Goal: Ask a question: Seek information or help from site administrators or community

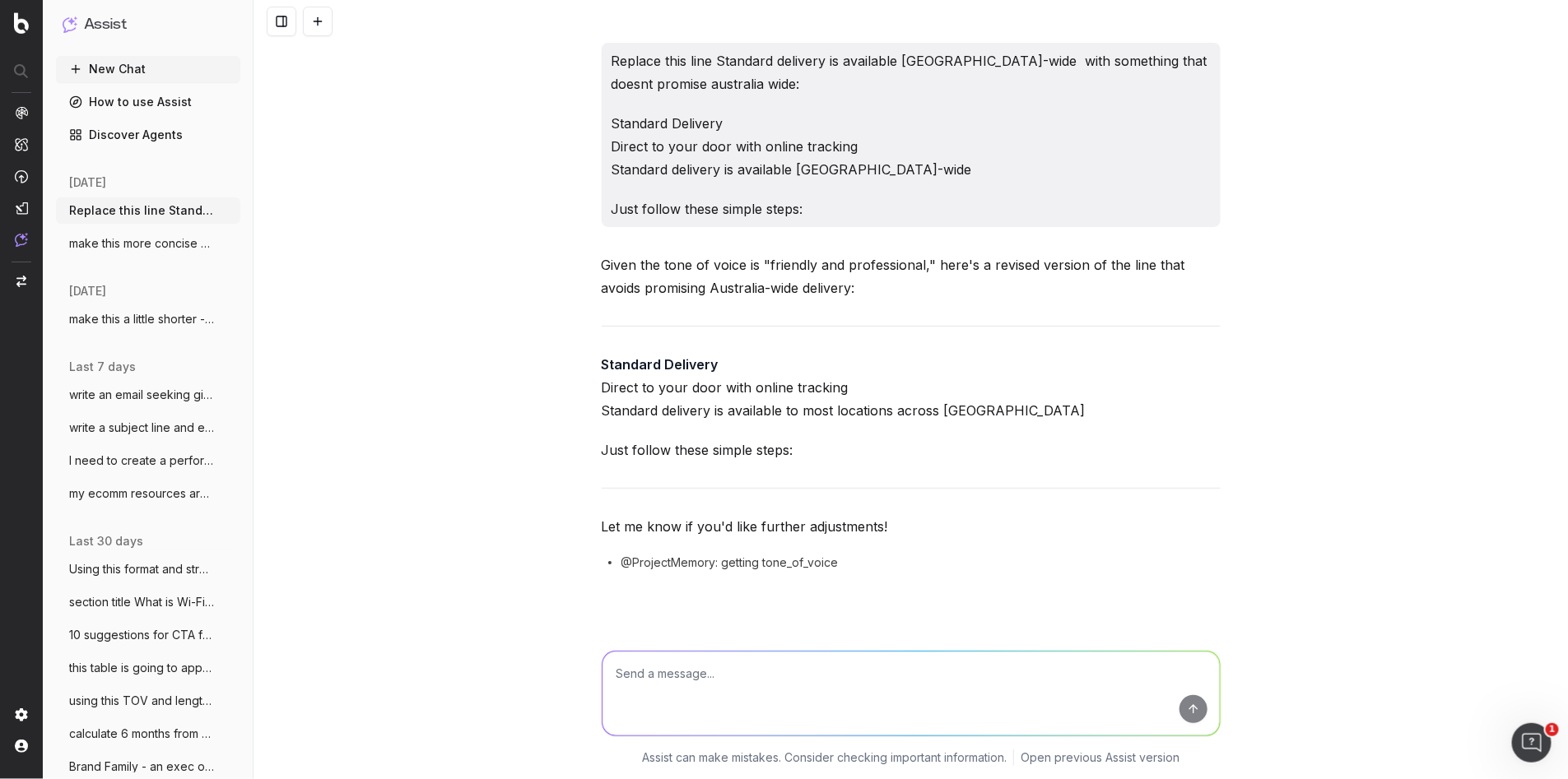
scroll to position [10467, 0]
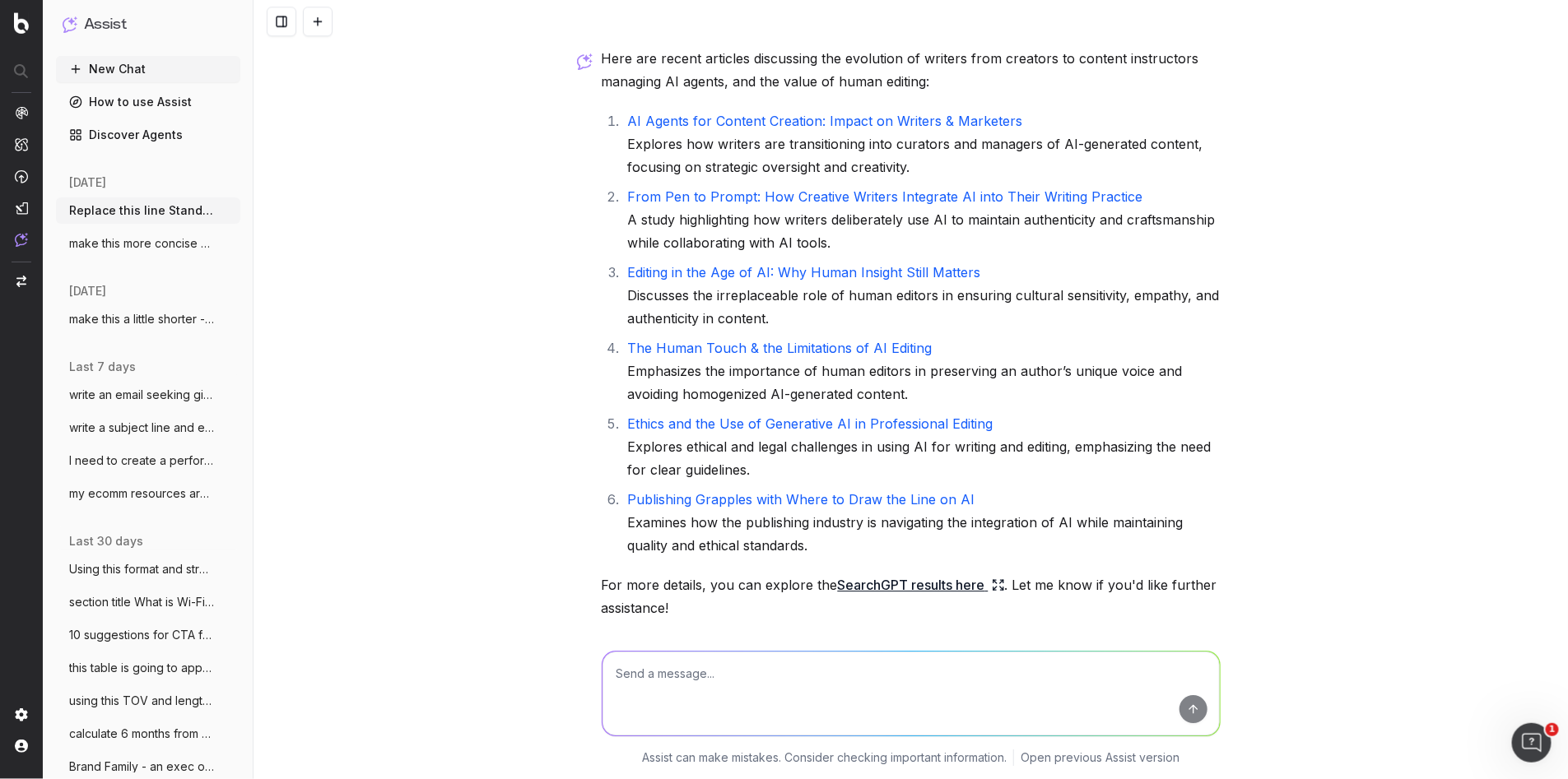
click at [665, 674] on textarea at bounding box center [911, 693] width 617 height 83
paste textarea "is looking into this exact topic for me at the moment and I am hoping to have a…"
type textarea "make more succinct: is looking into this exact topic for me at the moment and I…"
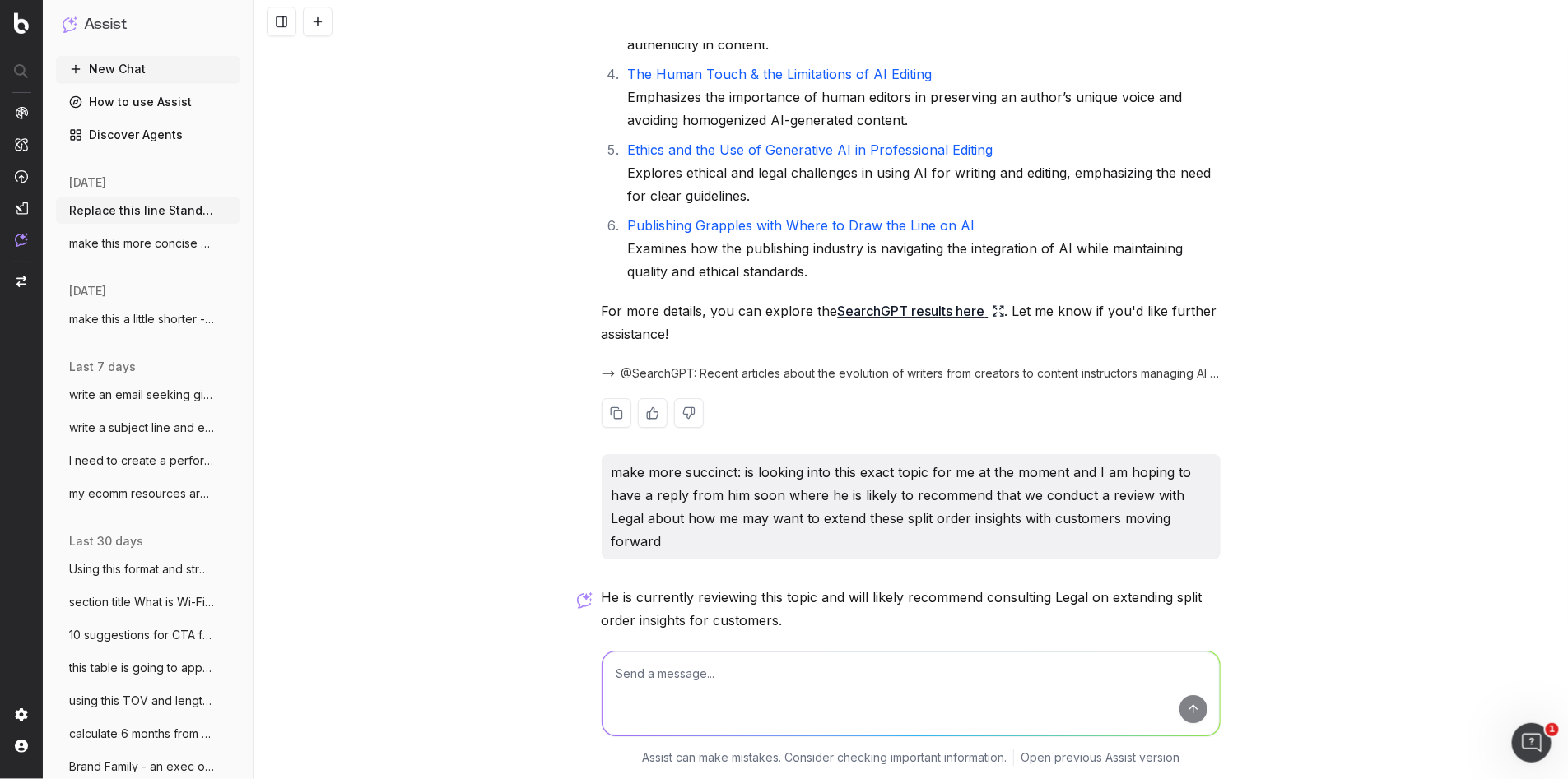
scroll to position [10928, 0]
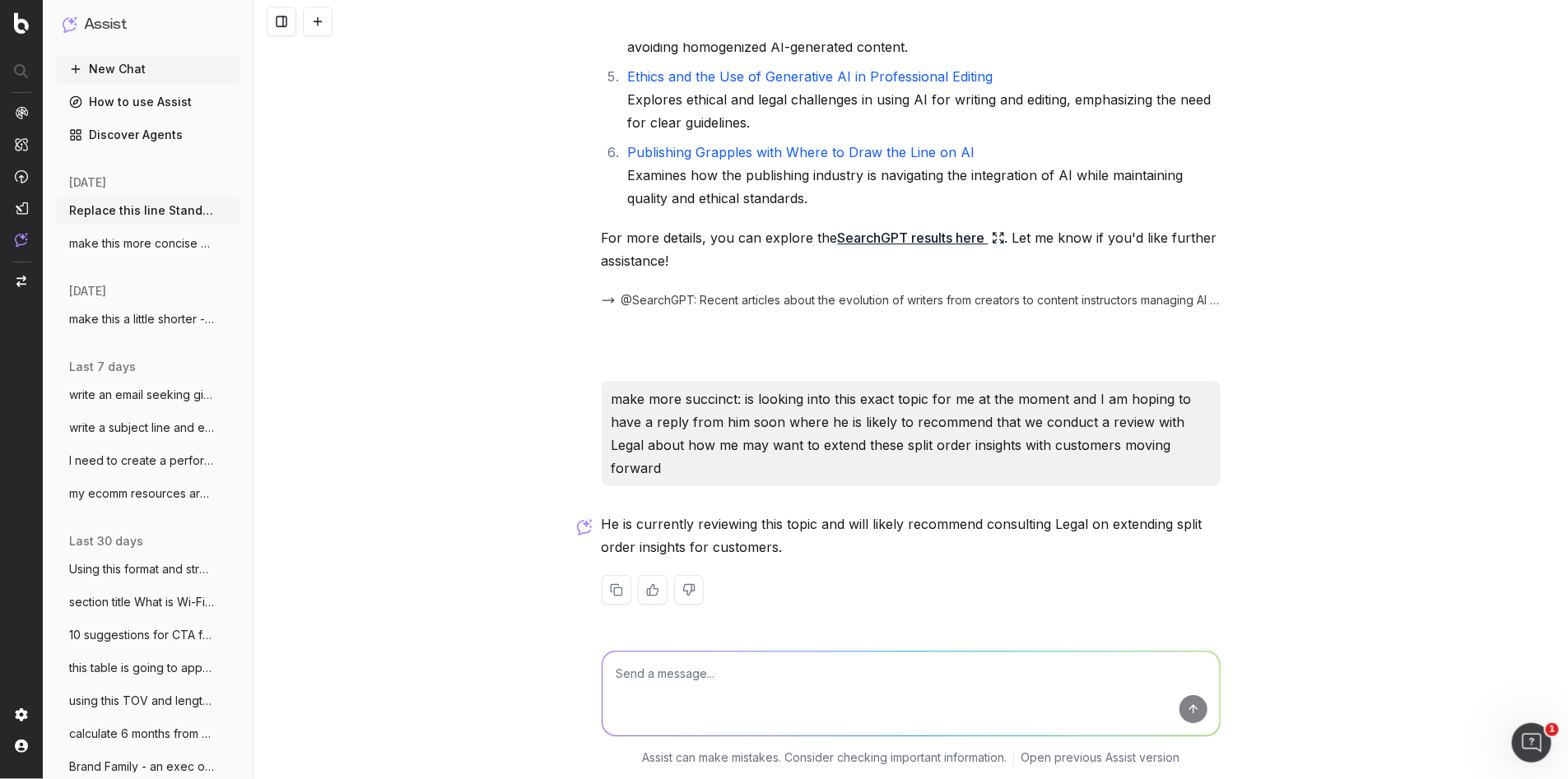
click at [796, 578] on div at bounding box center [911, 589] width 619 height 29
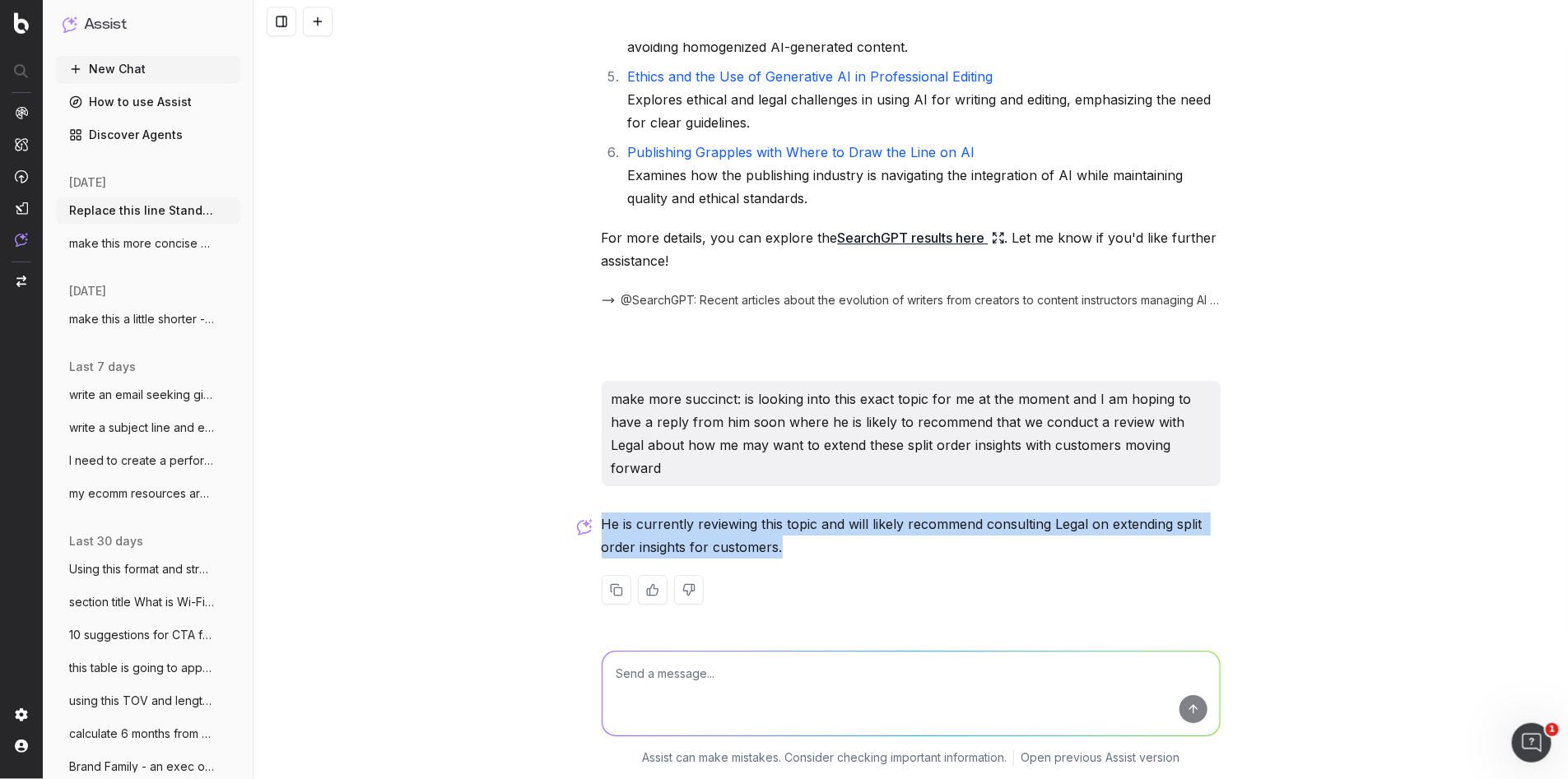
drag, startPoint x: 800, startPoint y: 554, endPoint x: 606, endPoint y: 529, distance: 195.6
click at [606, 529] on p "He is currently reviewing this topic and will likely recommend consulting Legal…" at bounding box center [911, 535] width 619 height 46
copy p "e is currently reviewing this topic and will likely recommend consulting Legal …"
drag, startPoint x: 315, startPoint y: 20, endPoint x: 321, endPoint y: 118, distance: 98.2
click at [315, 20] on button at bounding box center [317, 22] width 29 height 29
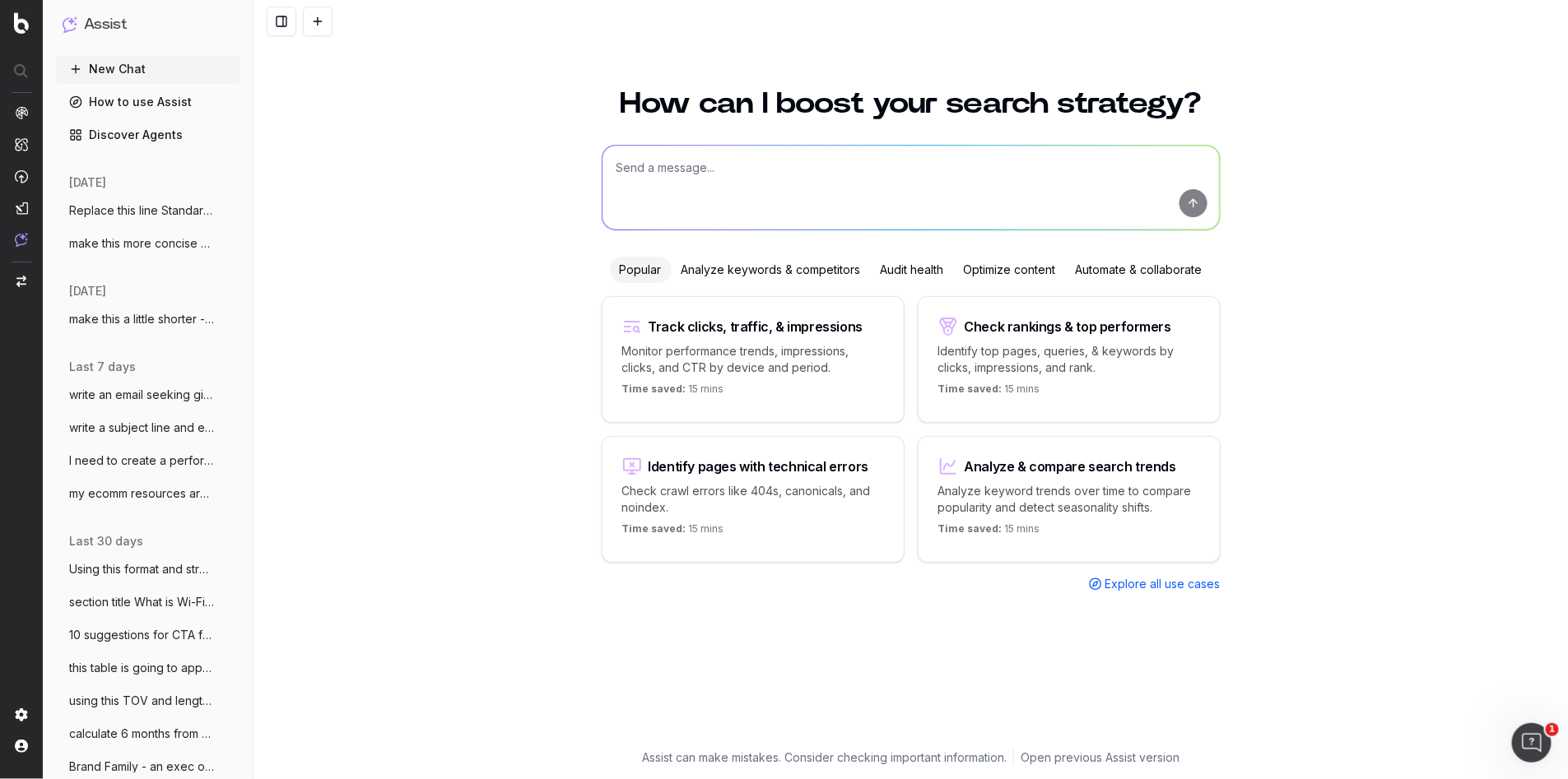
click at [708, 180] on textarea at bounding box center [911, 187] width 617 height 83
paste textarea "Lo Ipsu, Dolorsitame consecte adip eli SED DOE temporincididu utlab. Etdo ma al…"
type textarea "loremipsu: Do Sita, Consectetur adipisci elit sed DOE TEM incididuntutla etdol.…"
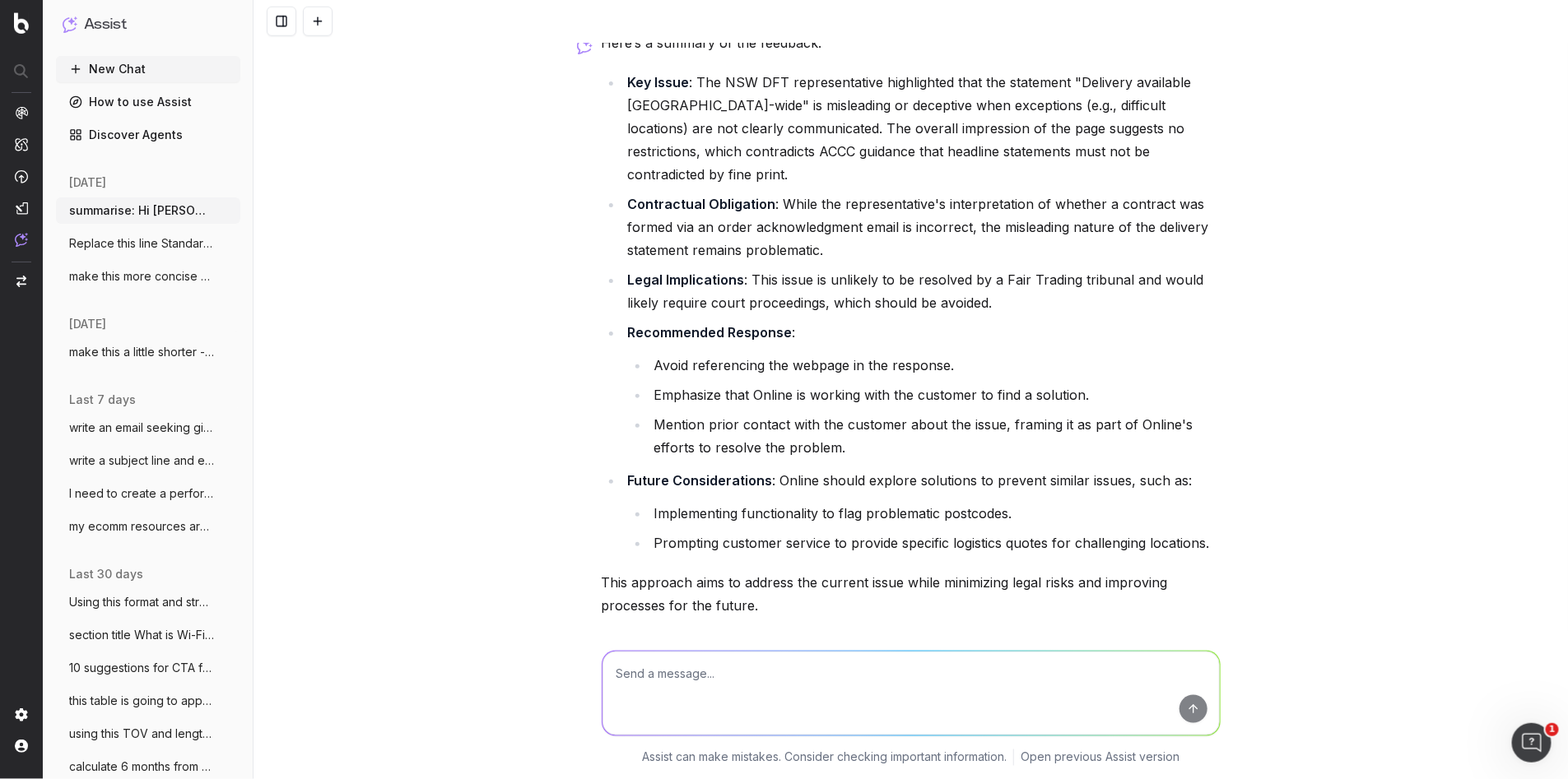
scroll to position [661, 0]
drag, startPoint x: 784, startPoint y: 566, endPoint x: 908, endPoint y: 530, distance: 129.1
click at [786, 573] on p "This approach aims to address the current issue while minimizing legal risks an…" at bounding box center [911, 595] width 619 height 46
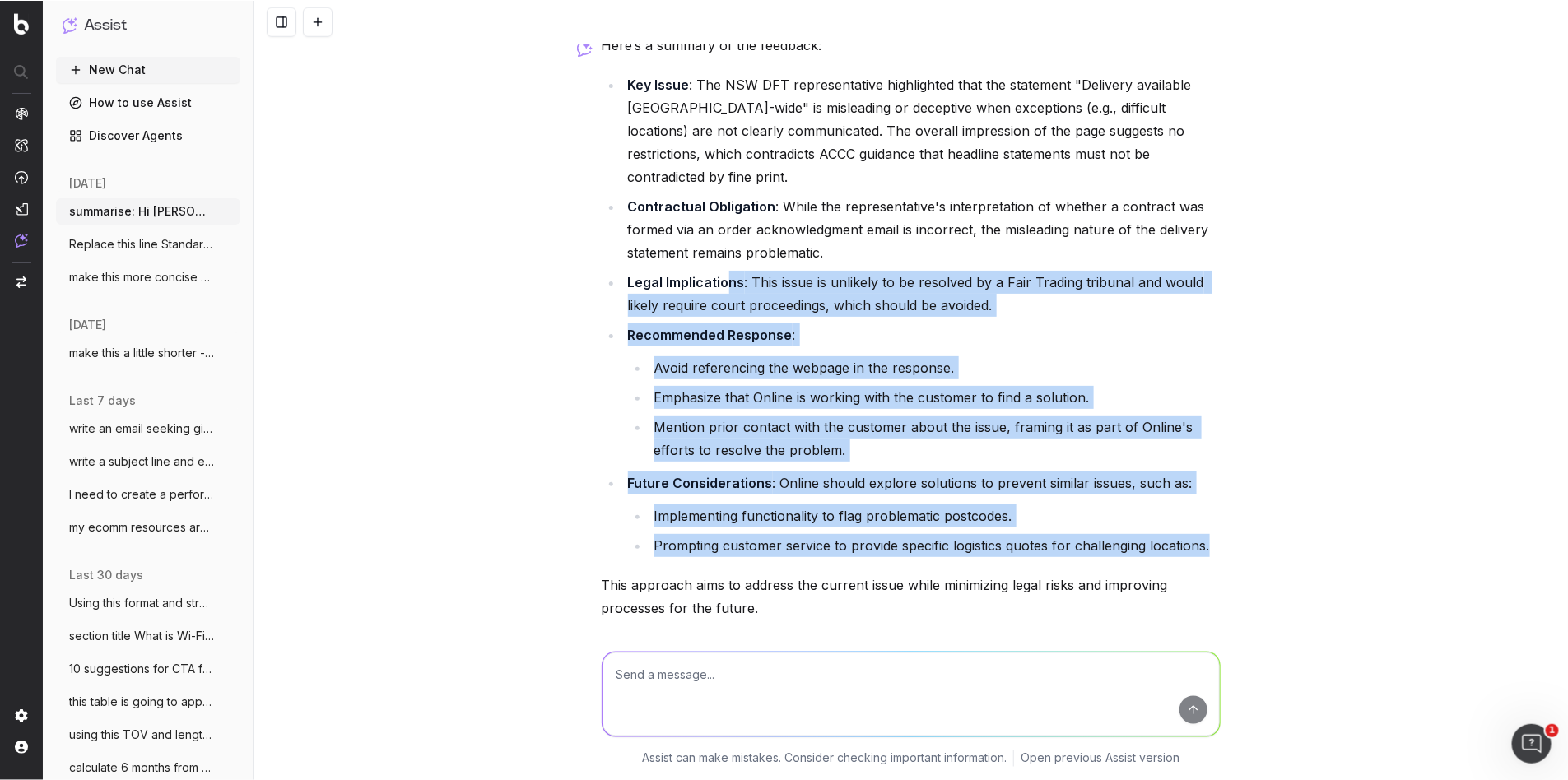
scroll to position [661, 0]
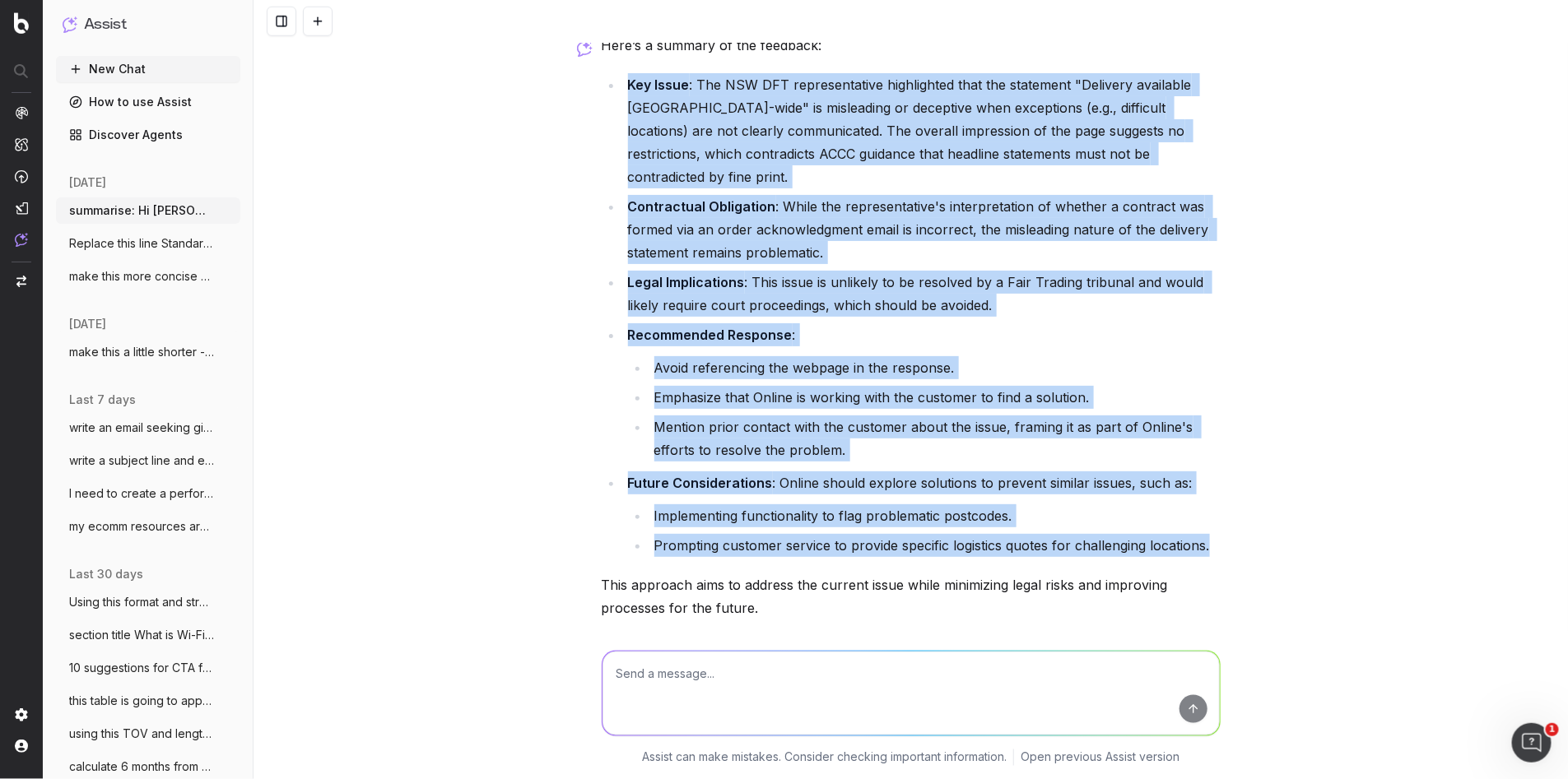
drag, startPoint x: 1251, startPoint y: 525, endPoint x: 616, endPoint y: 86, distance: 772.0
click at [616, 86] on div "summarise: Hi [PERSON_NAME], Interesting feedback from the NSW DFT representati…" at bounding box center [911, 389] width 1315 height 779
copy ul "Key Issue : The NSW DFT representative highlighted that the statement "Delivery…"
click at [326, 27] on button at bounding box center [317, 22] width 29 height 29
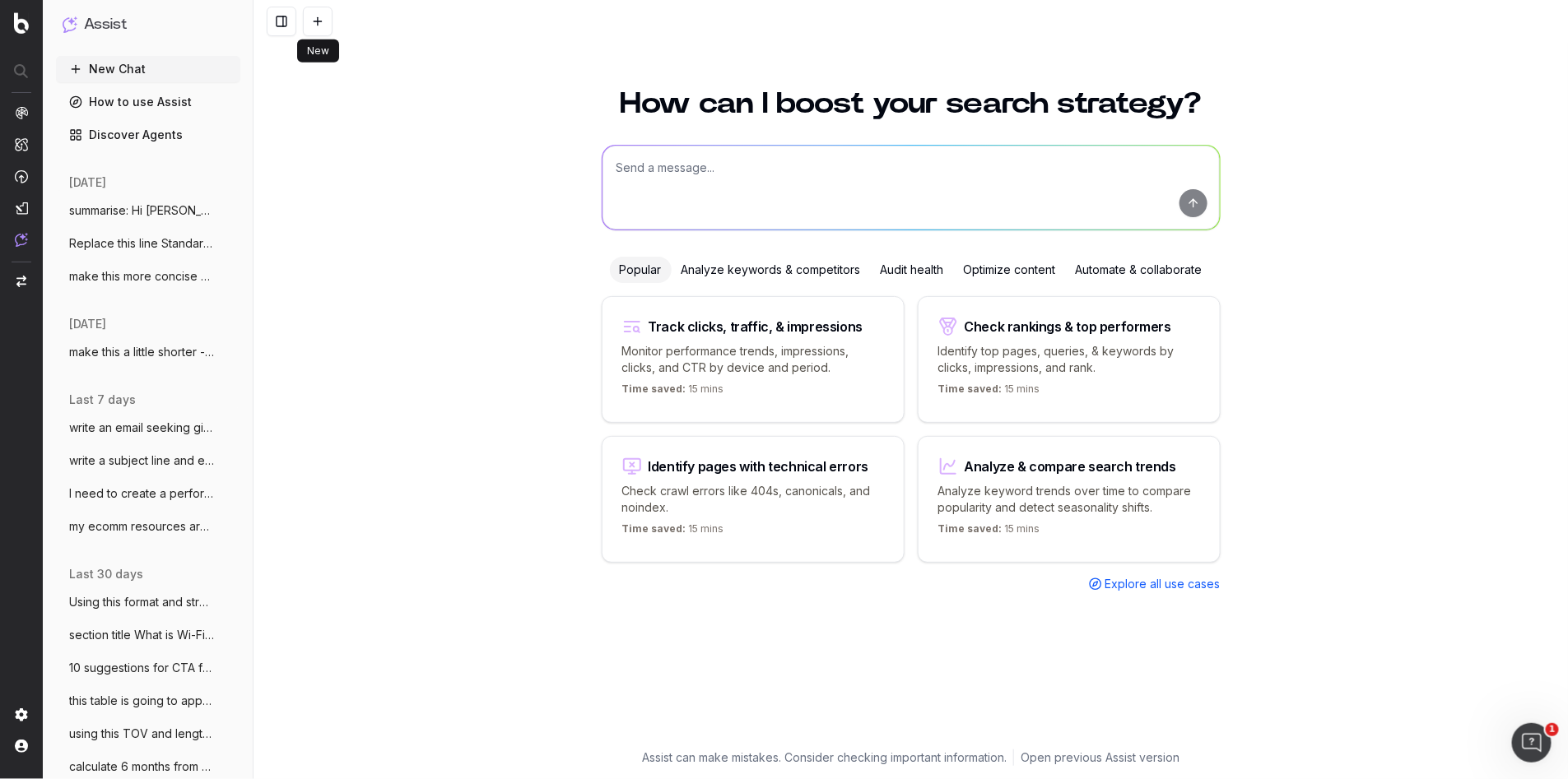
click at [833, 190] on textarea at bounding box center [911, 187] width 617 height 83
paste textarea "Expected knowkedge for an SEO writer arly on there was an uissue with duplicate…"
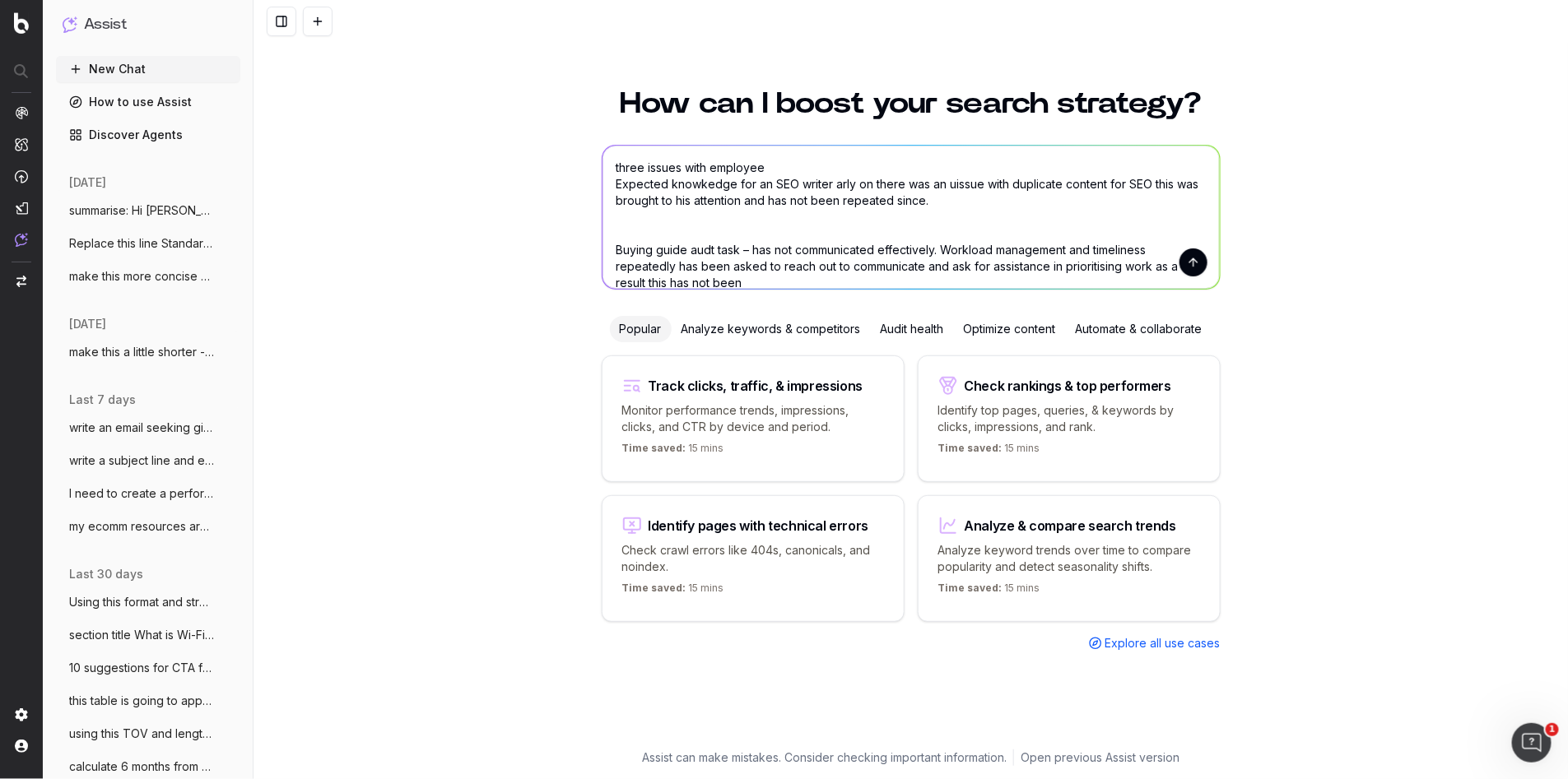
drag, startPoint x: 830, startPoint y: 184, endPoint x: 858, endPoint y: 208, distance: 36.9
click at [834, 184] on textarea "three issues with employee Expected knowkedge for an SEO writer arly on there w…" at bounding box center [911, 217] width 617 height 143
click at [833, 187] on textarea "three issues with employee Expected knowkedge for an SEO writer early on there …" at bounding box center [911, 217] width 617 height 143
drag, startPoint x: 975, startPoint y: 185, endPoint x: 990, endPoint y: 210, distance: 29.2
click at [978, 186] on textarea "three issues with employee Expected knowkedge for an SEO writer – early on ther…" at bounding box center [911, 217] width 617 height 143
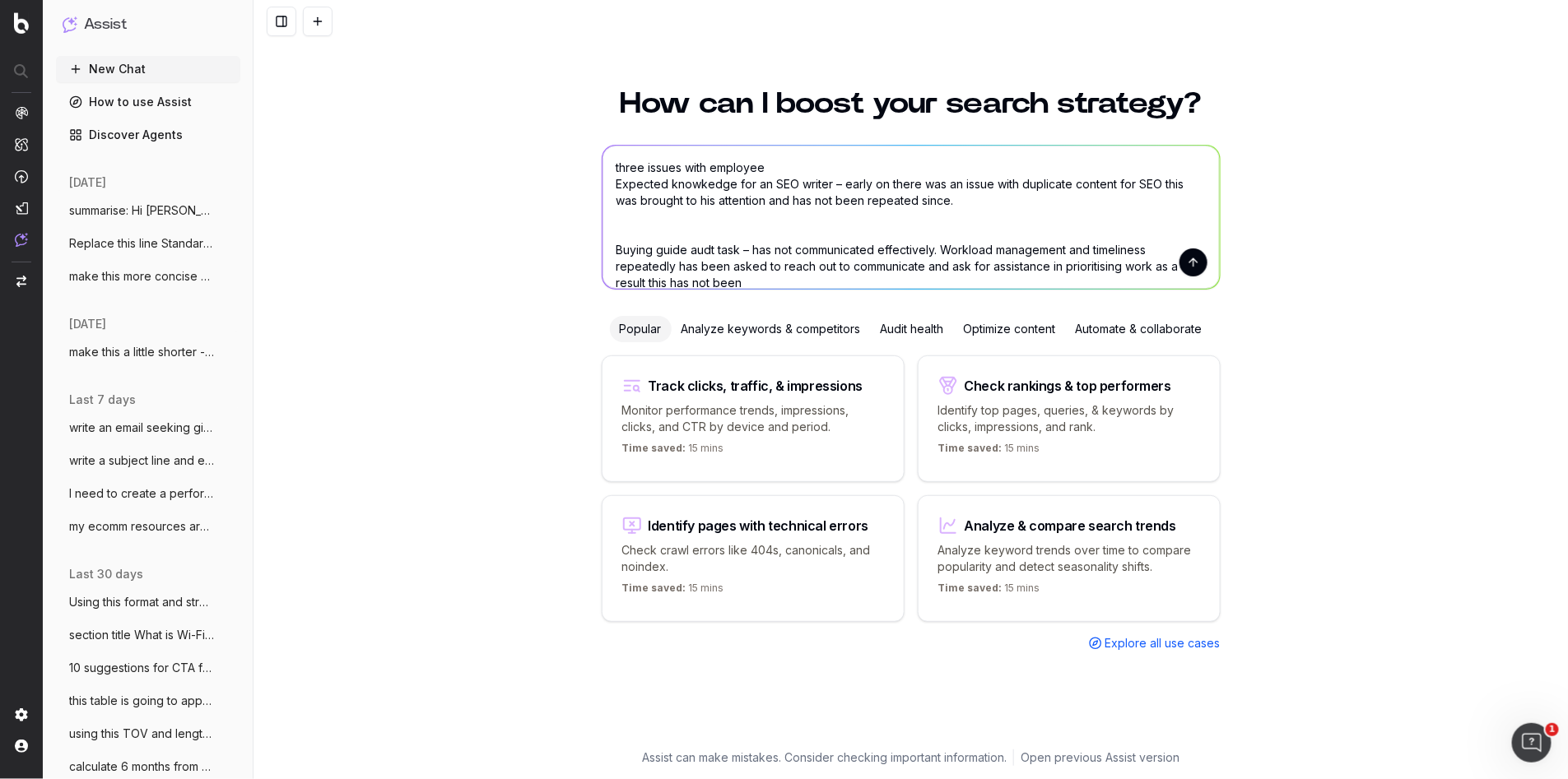
click at [1022, 185] on textarea "three issues with employee Expected knowkedge for an SEO writer – early on ther…" at bounding box center [911, 217] width 617 height 143
click at [1172, 184] on textarea "three issues with employee Expected knowkedge for an SEO writer – early on ther…" at bounding box center [911, 217] width 617 height 143
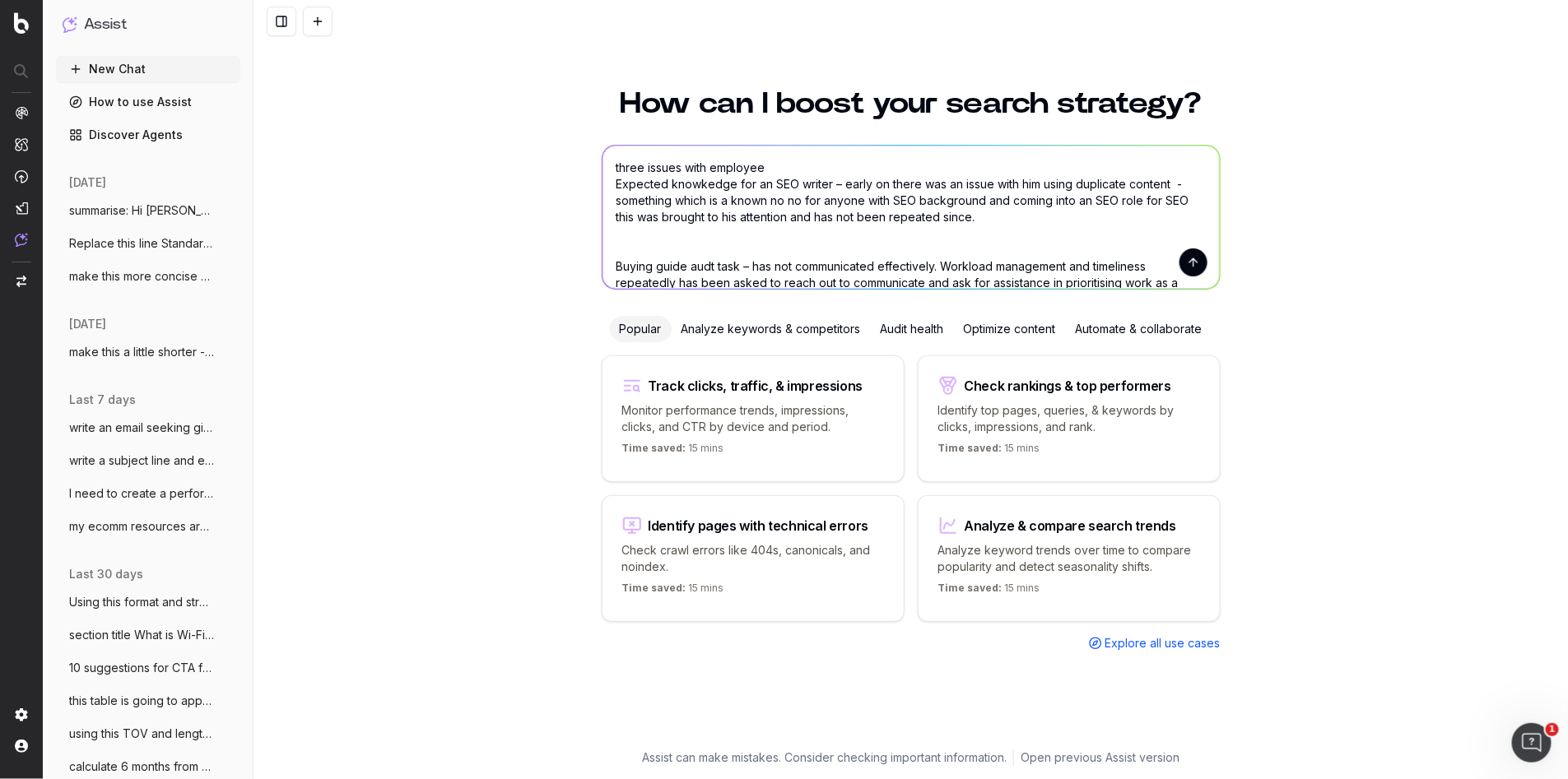
drag, startPoint x: 1189, startPoint y: 200, endPoint x: 1144, endPoint y: 198, distance: 45.0
click at [1144, 198] on textarea "three issues with employee Expected knowkedge for an SEO writer – early on ther…" at bounding box center [911, 217] width 617 height 143
drag, startPoint x: 792, startPoint y: 195, endPoint x: 799, endPoint y: 213, distance: 19.3
click at [793, 195] on textarea "three issues with employee Expected knowkedge for an SEO writer – early on ther…" at bounding box center [911, 217] width 617 height 143
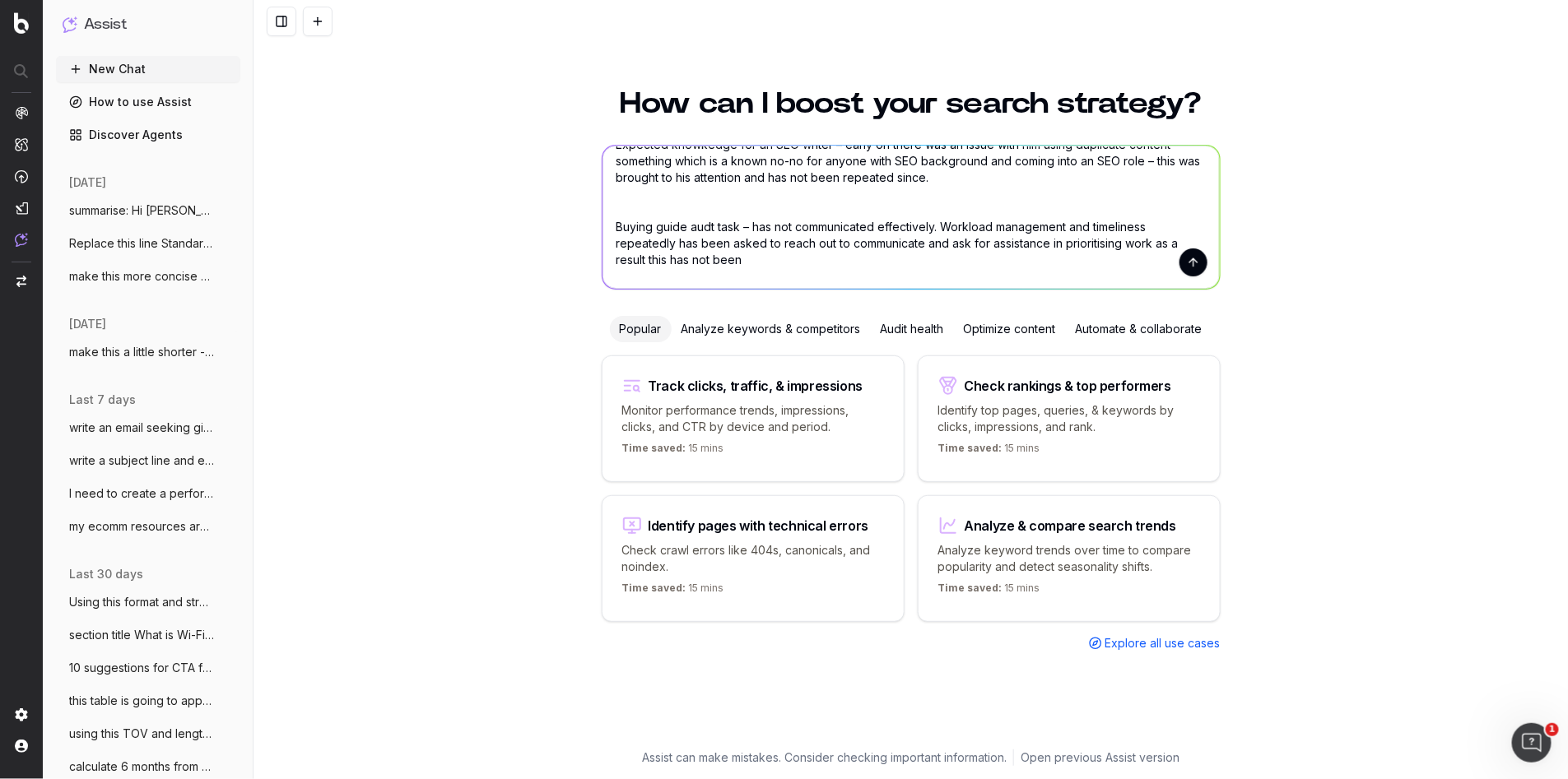
scroll to position [45, 0]
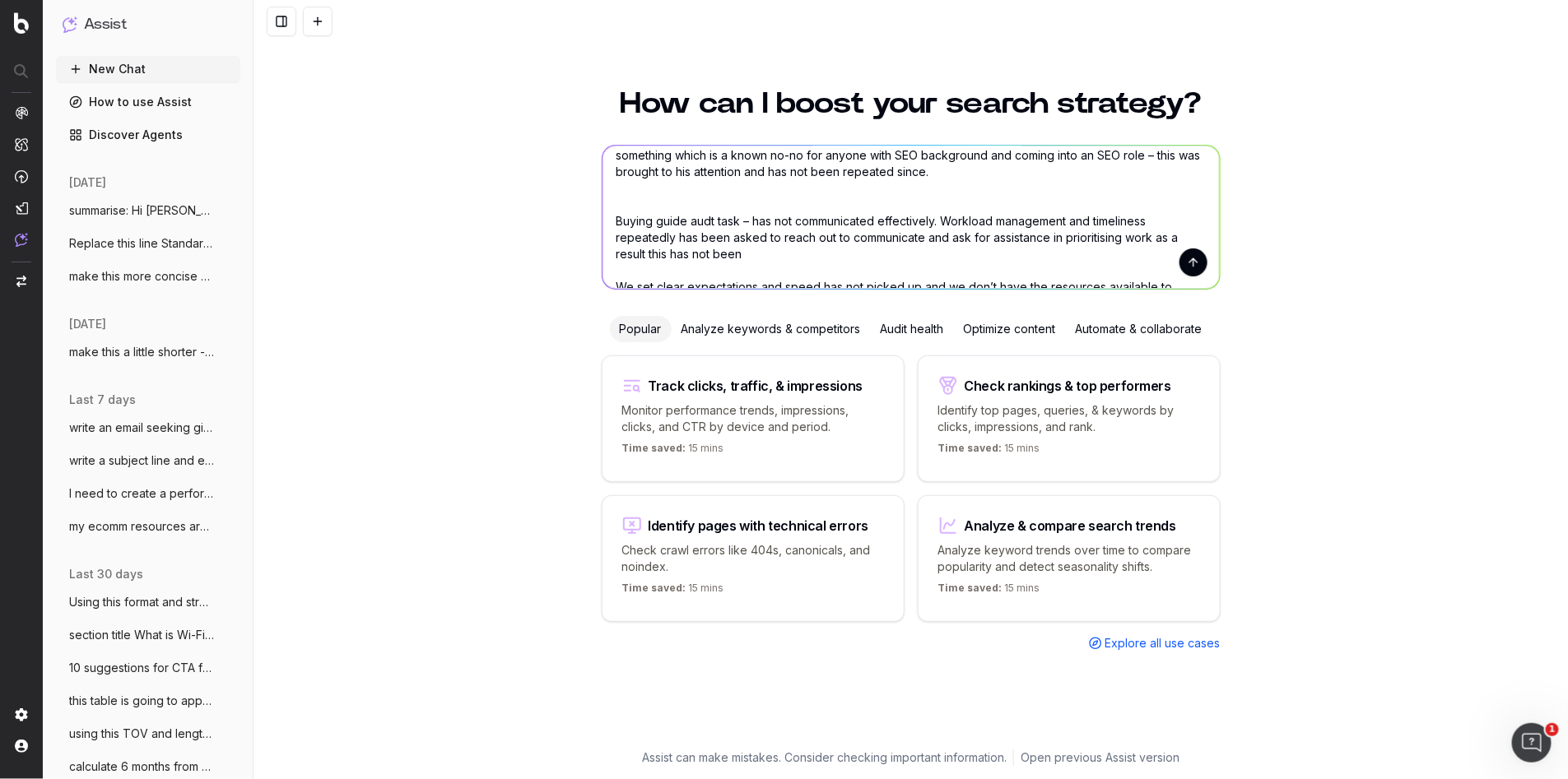
click at [712, 220] on textarea "three issues with employee Expected knowkedge for an SEO writer – early on ther…" at bounding box center [911, 217] width 617 height 143
click at [756, 220] on textarea "three issues with employee Expected knowkedge for an SEO writer – early on ther…" at bounding box center [911, 217] width 617 height 143
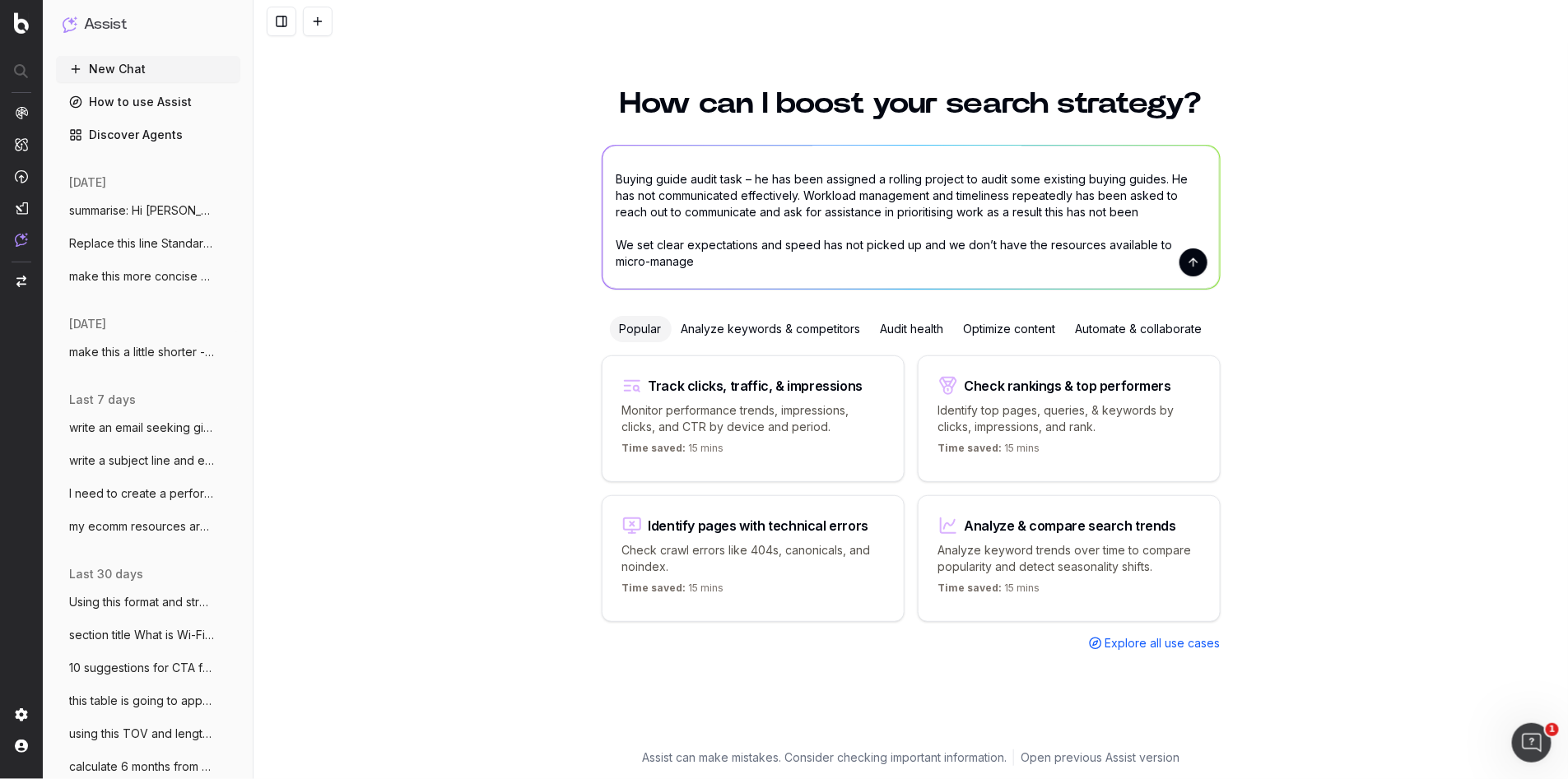
scroll to position [56, 0]
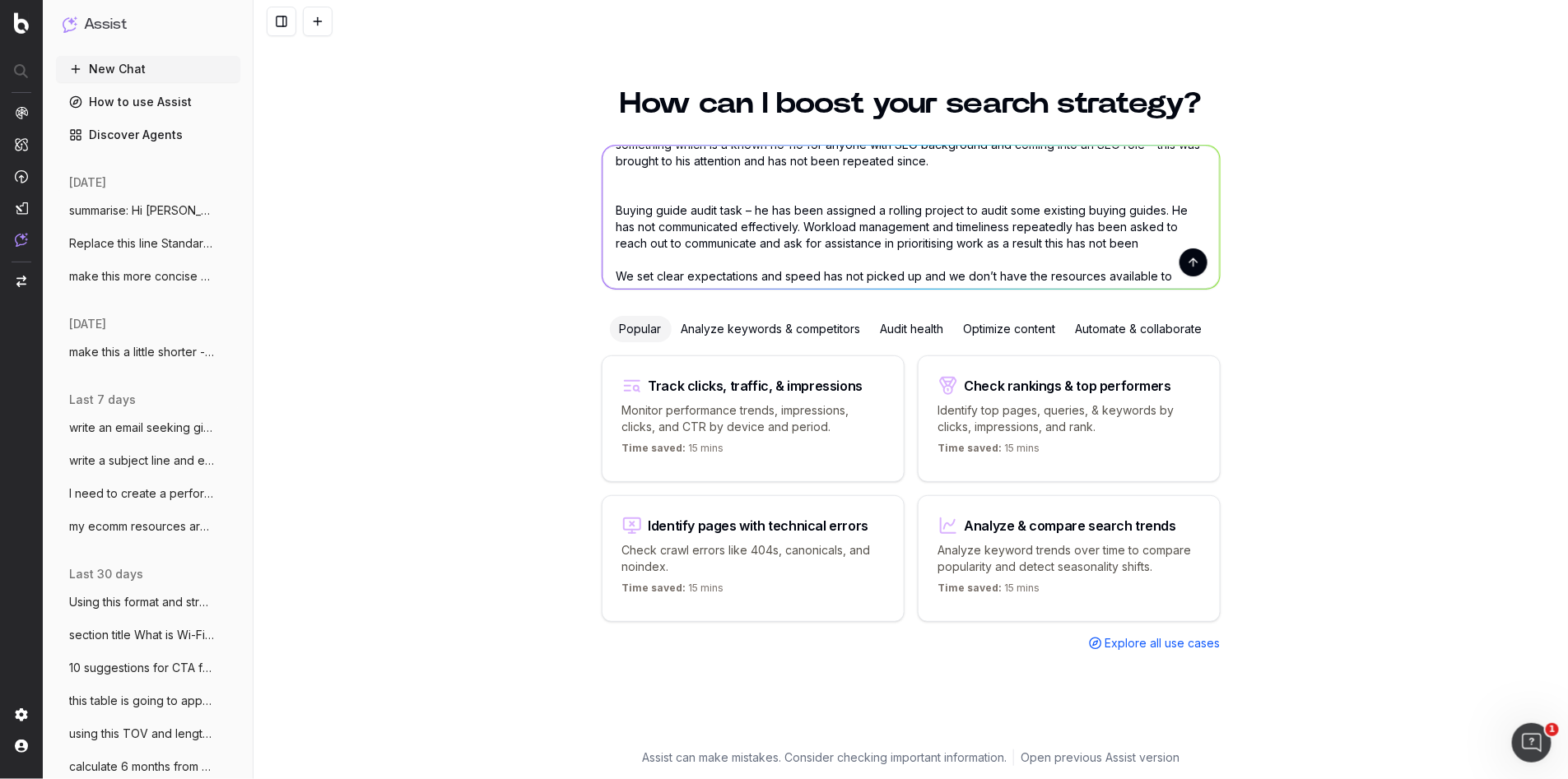
drag, startPoint x: 1042, startPoint y: 208, endPoint x: 1009, endPoint y: 205, distance: 33.1
click at [1009, 205] on textarea "three issues with employee Expected knowkedge for an SEO writer – early on ther…" at bounding box center [911, 217] width 617 height 143
click at [920, 241] on textarea "three issues with employee Expected knowkedge for an SEO writer – early on ther…" at bounding box center [911, 217] width 617 height 143
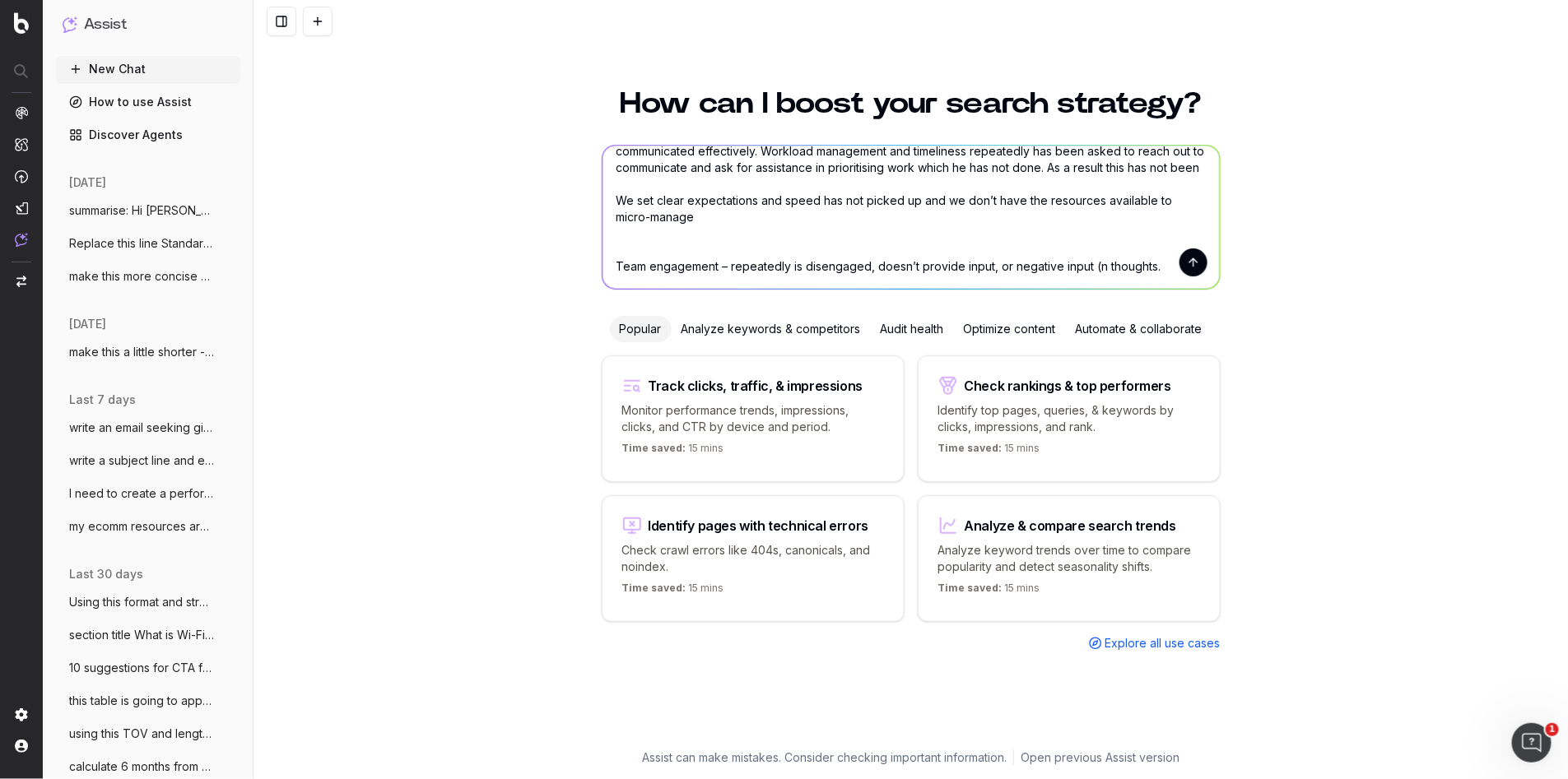
scroll to position [134, 0]
click at [616, 218] on textarea "three issues with employee Expected knowkedge for an SEO writer – early on ther…" at bounding box center [911, 217] width 617 height 143
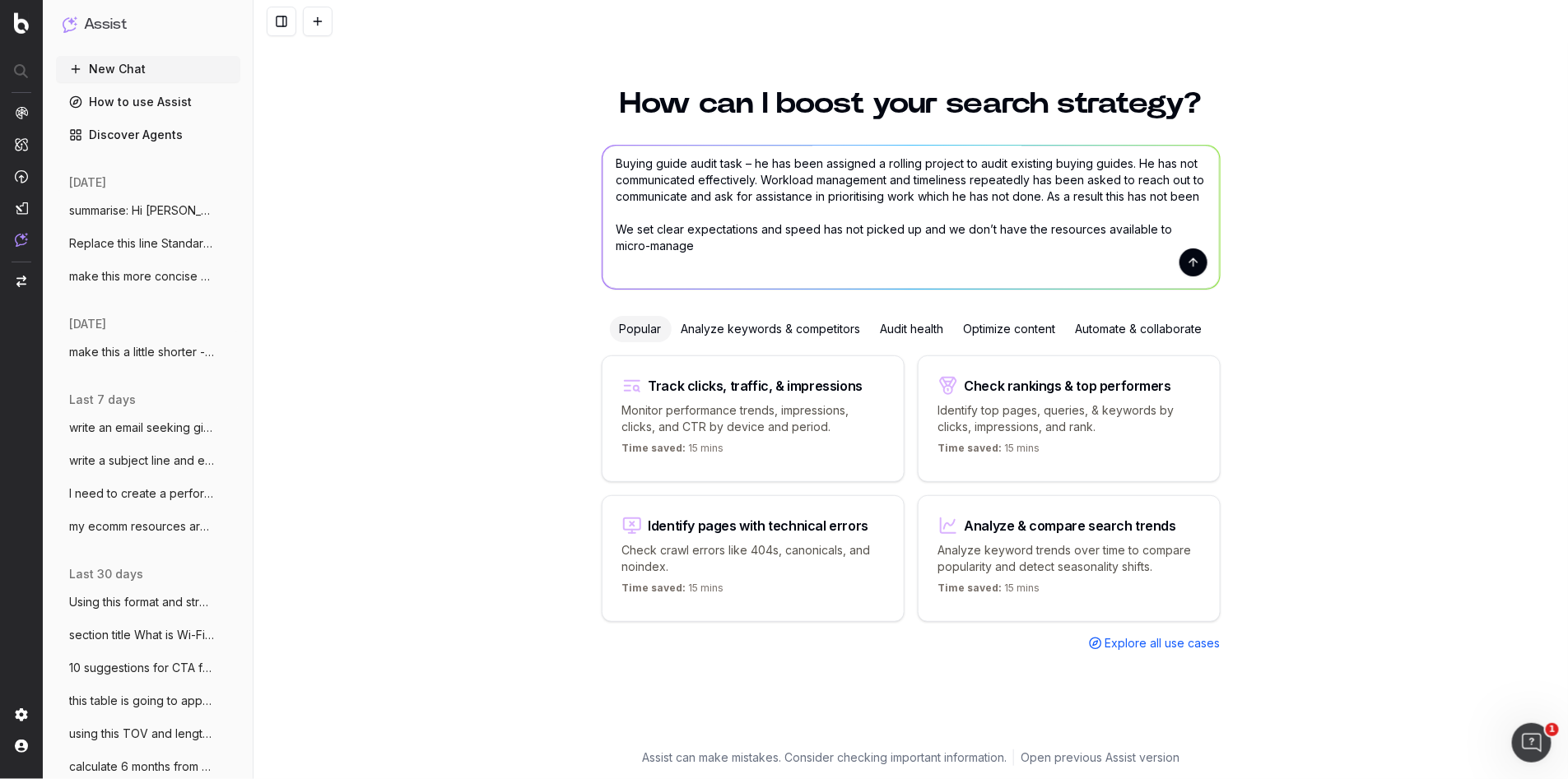
scroll to position [100, 0]
click at [1137, 197] on textarea "three issues with employee Expected knowkedge for an SEO writer – early on ther…" at bounding box center [911, 217] width 617 height 143
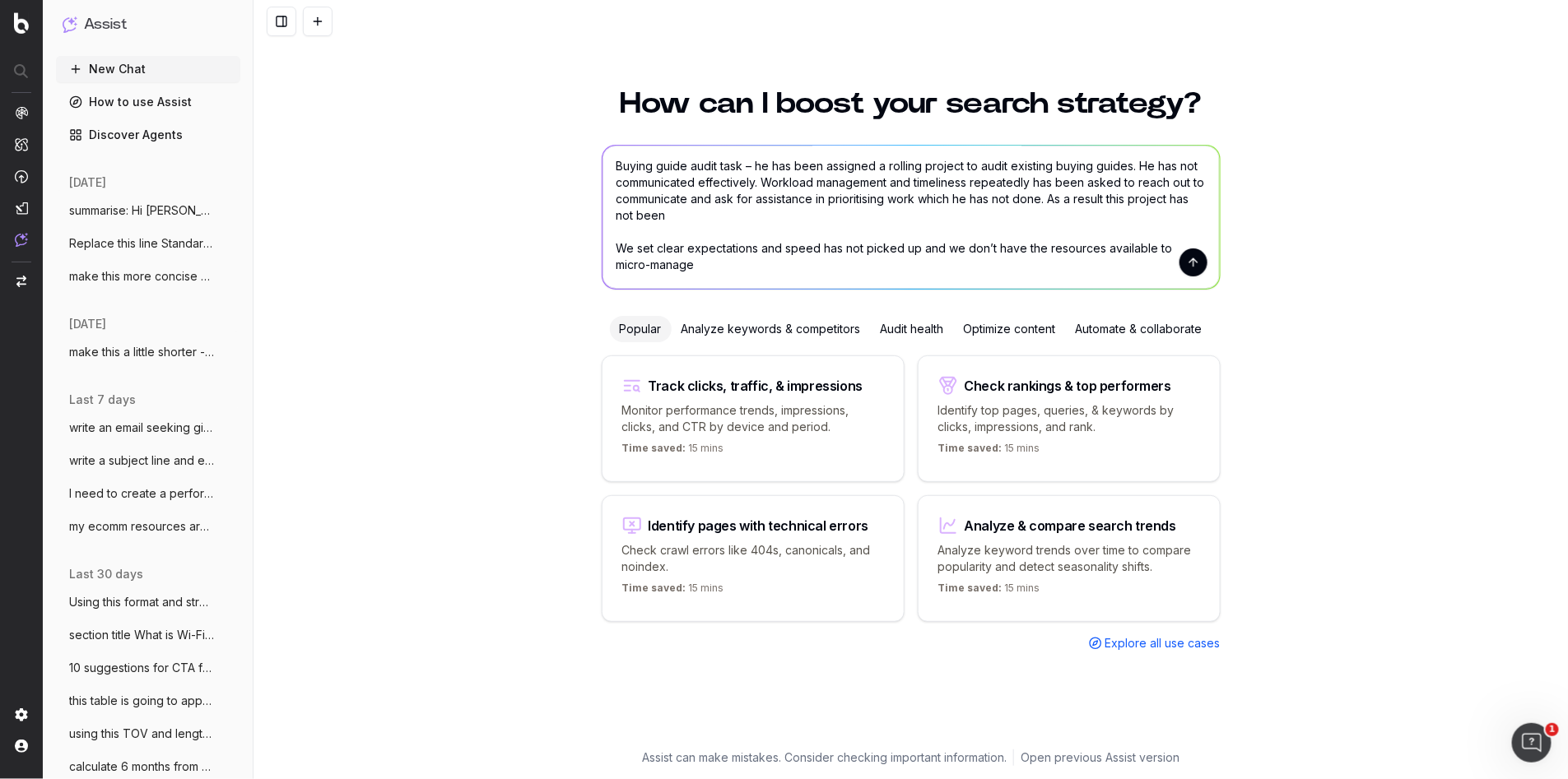
click at [760, 223] on textarea "three issues with employee Expected knowkedge for an SEO writer – early on ther…" at bounding box center [911, 217] width 617 height 143
click at [617, 245] on textarea "three issues with employee Expected knowkedge for an SEO writer – early on ther…" at bounding box center [911, 217] width 617 height 143
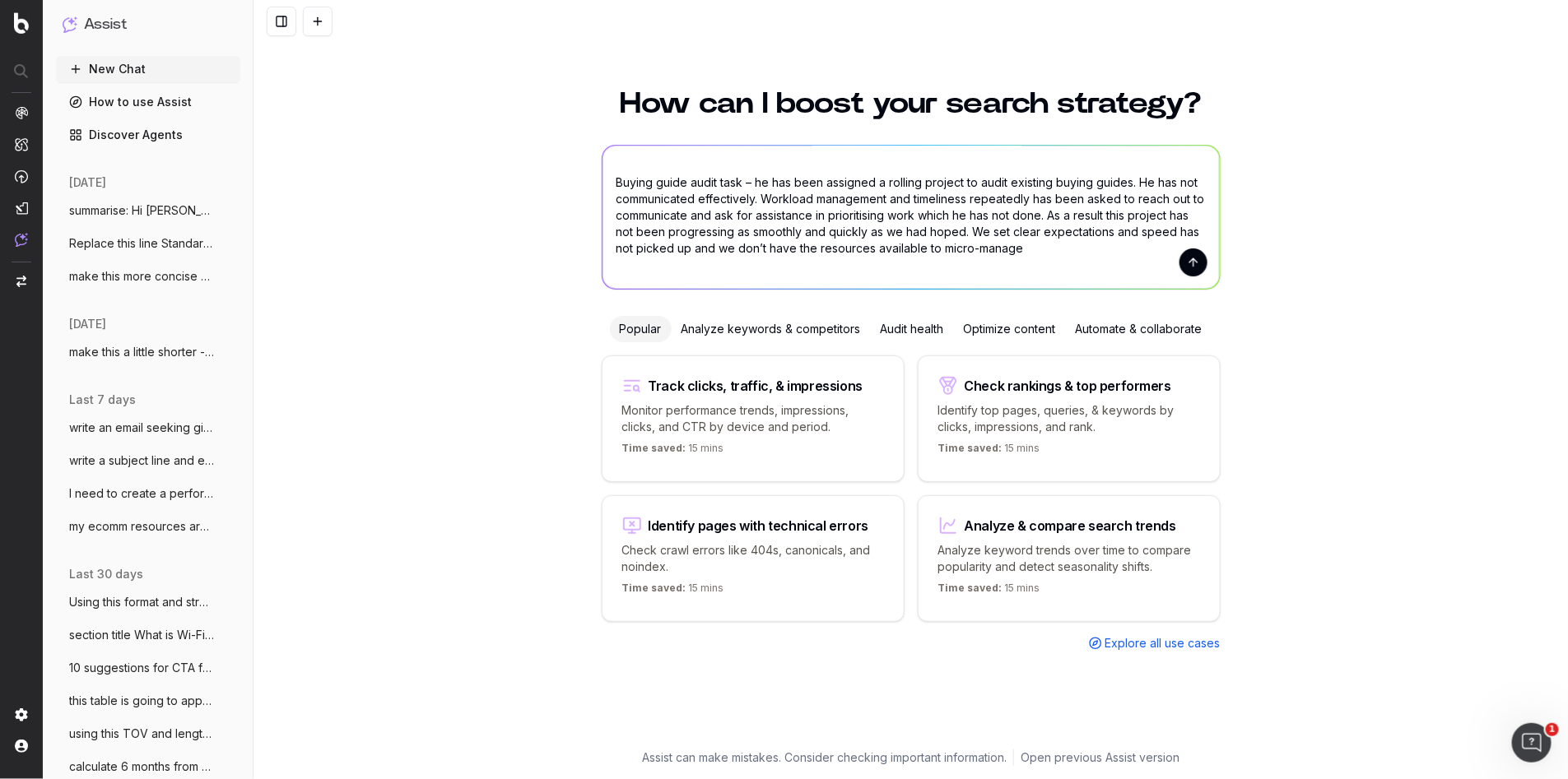
scroll to position [139, 0]
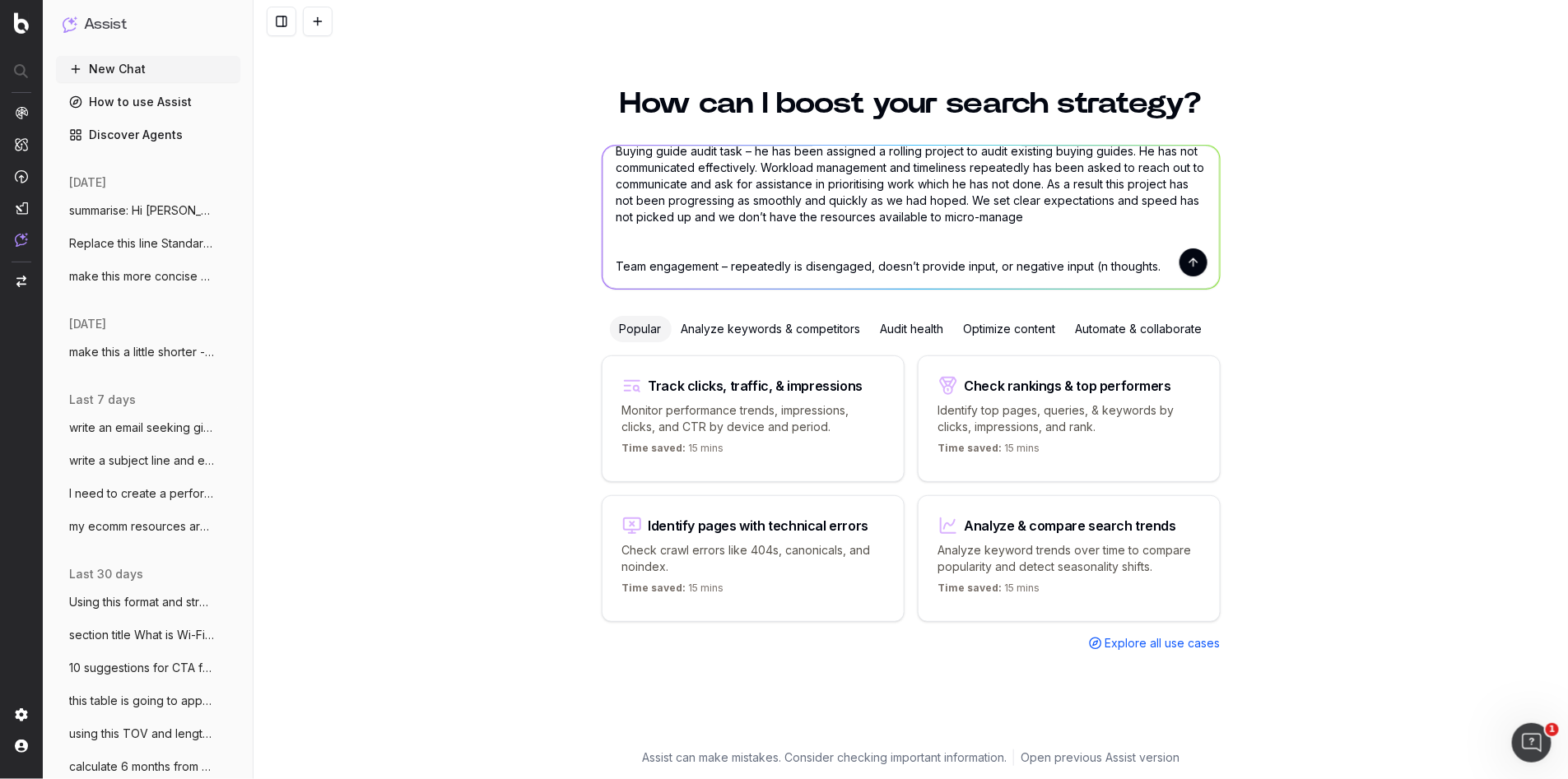
click at [1031, 195] on textarea "three issues with employee Expected knowkedge for an SEO writer – early on ther…" at bounding box center [911, 217] width 617 height 143
click at [1115, 175] on textarea "three issues with employee Expected knowkedge for an SEO writer – early on ther…" at bounding box center [911, 217] width 617 height 143
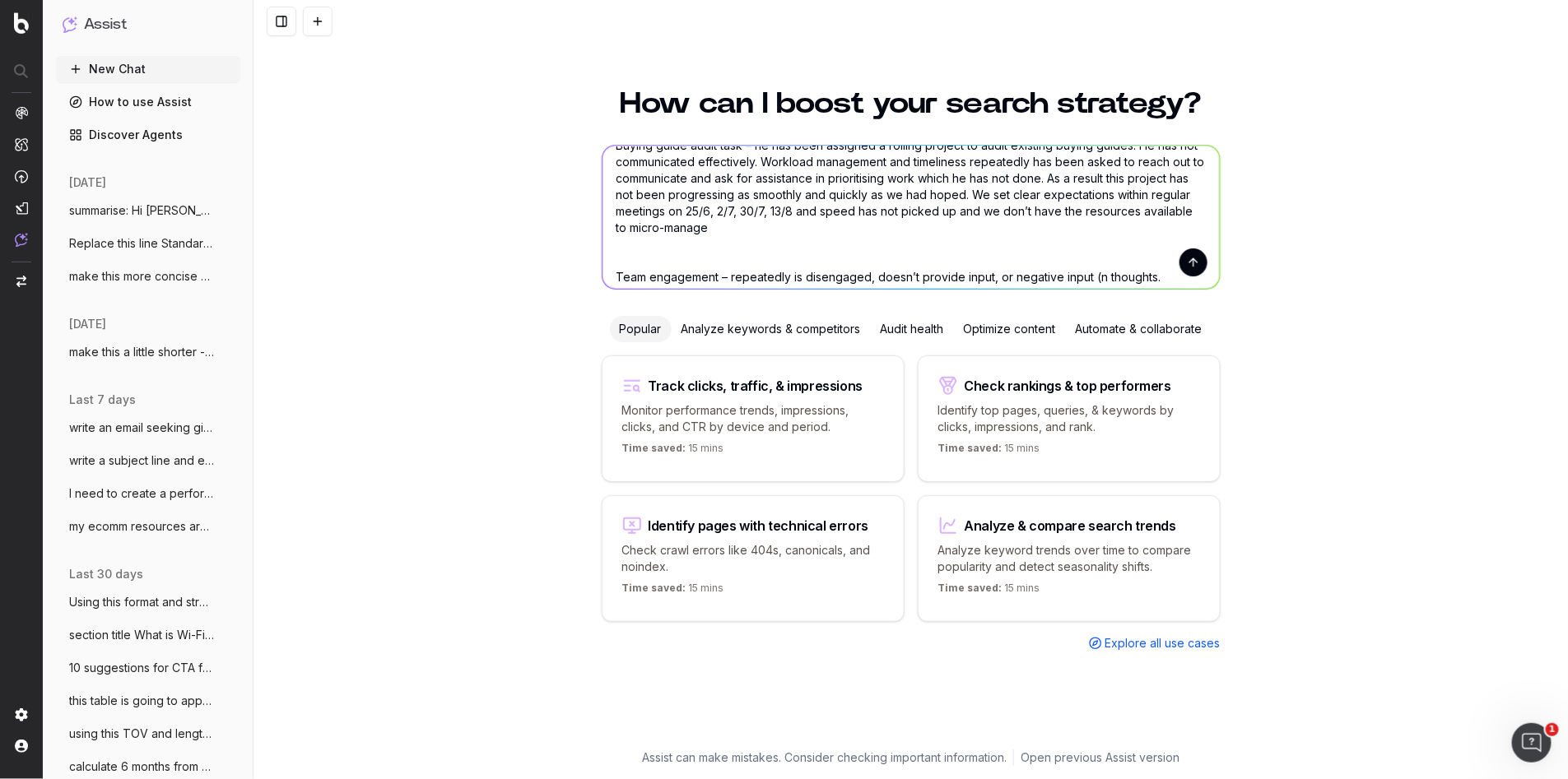
drag, startPoint x: 1201, startPoint y: 195, endPoint x: 1151, endPoint y: 198, distance: 50.1
click at [1151, 198] on textarea "three issues with employee Expected knowkedge for an SEO writer – early on ther…" at bounding box center [911, 217] width 617 height 143
click at [682, 225] on textarea "three issues with employee Expected knowkedge for an SEO writer – early on ther…" at bounding box center [911, 217] width 617 height 143
click at [856, 230] on textarea at bounding box center [911, 217] width 617 height 143
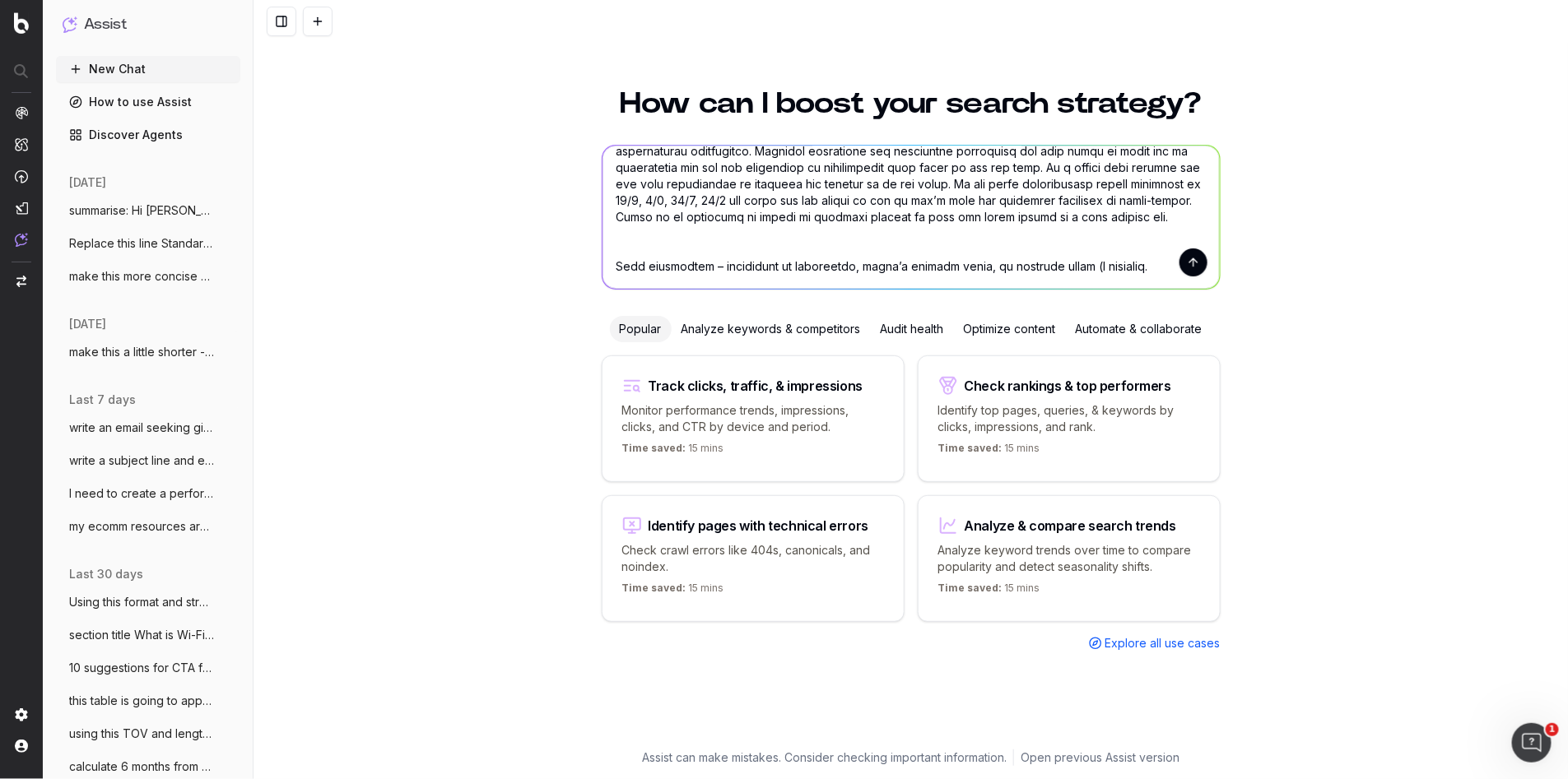
scroll to position [165, 0]
drag, startPoint x: 1155, startPoint y: 234, endPoint x: 990, endPoint y: 235, distance: 165.0
click at [990, 235] on textarea at bounding box center [911, 217] width 617 height 143
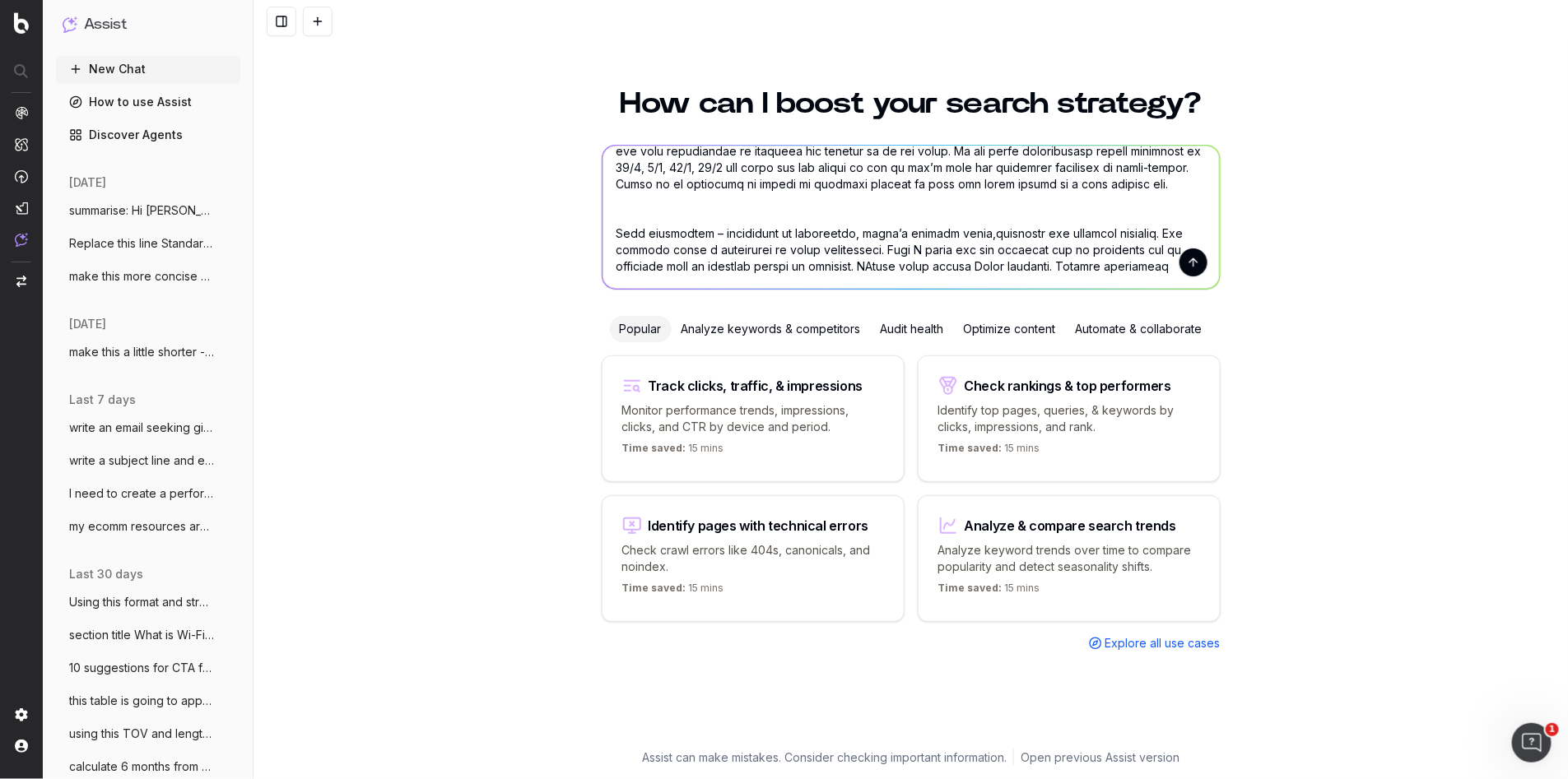
scroll to position [166, 0]
click at [1099, 281] on textarea at bounding box center [911, 217] width 617 height 143
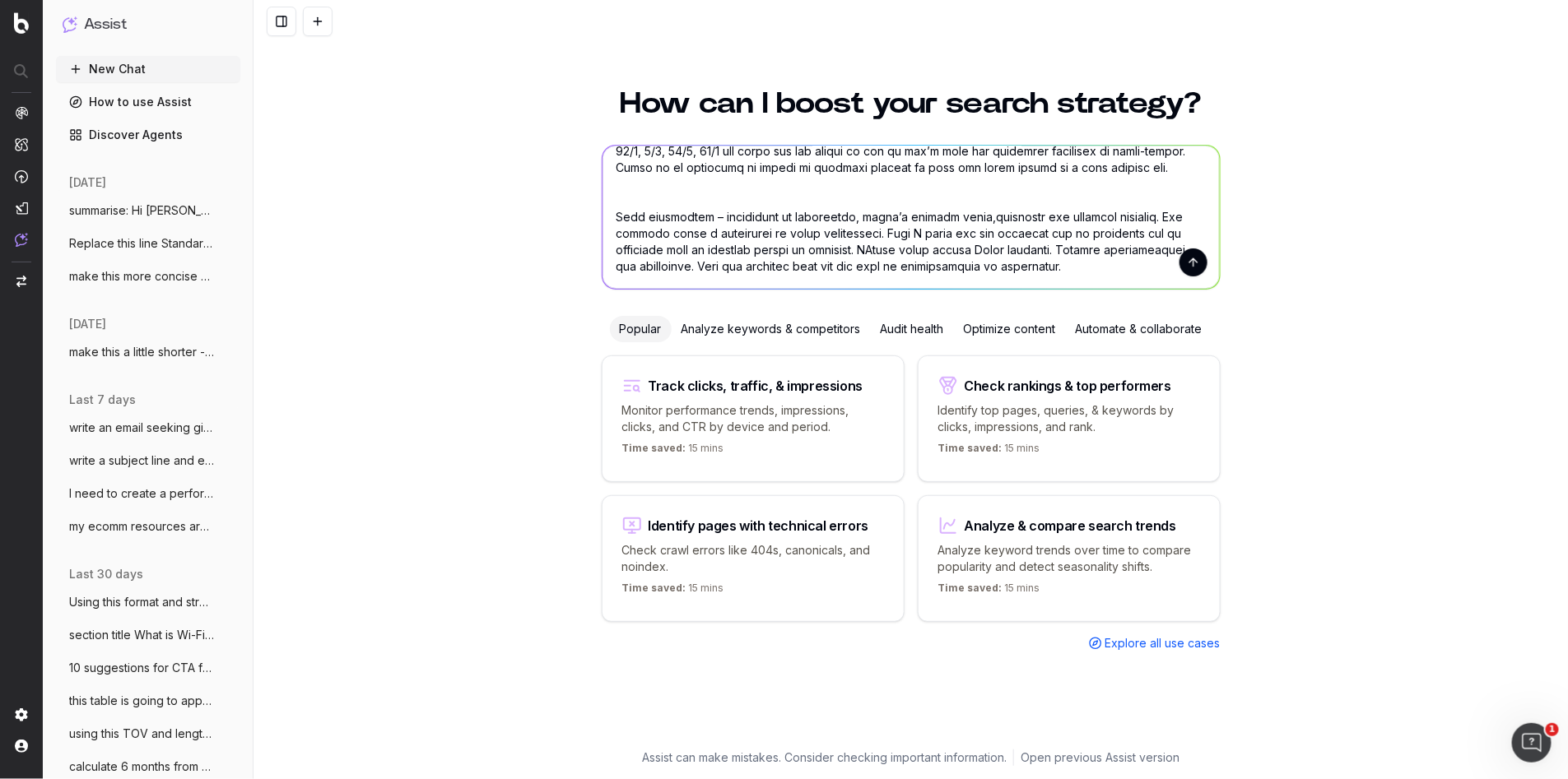
drag, startPoint x: 875, startPoint y: 280, endPoint x: 879, endPoint y: 237, distance: 43.2
click at [871, 266] on textarea at bounding box center [911, 217] width 617 height 143
click at [870, 229] on textarea at bounding box center [911, 217] width 617 height 143
drag, startPoint x: 874, startPoint y: 234, endPoint x: 885, endPoint y: 251, distance: 20.2
click at [870, 234] on textarea at bounding box center [911, 217] width 617 height 143
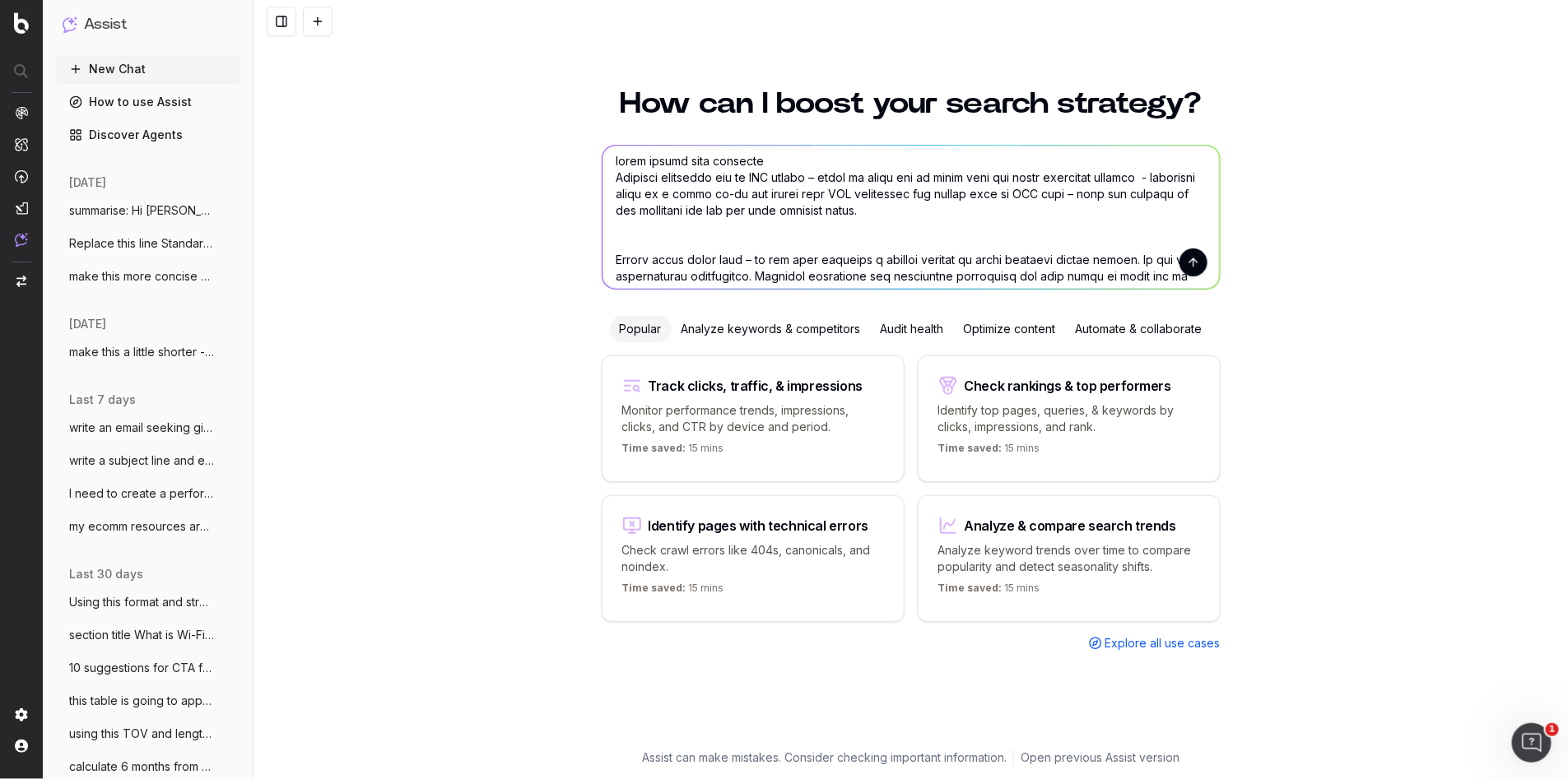
scroll to position [0, 0]
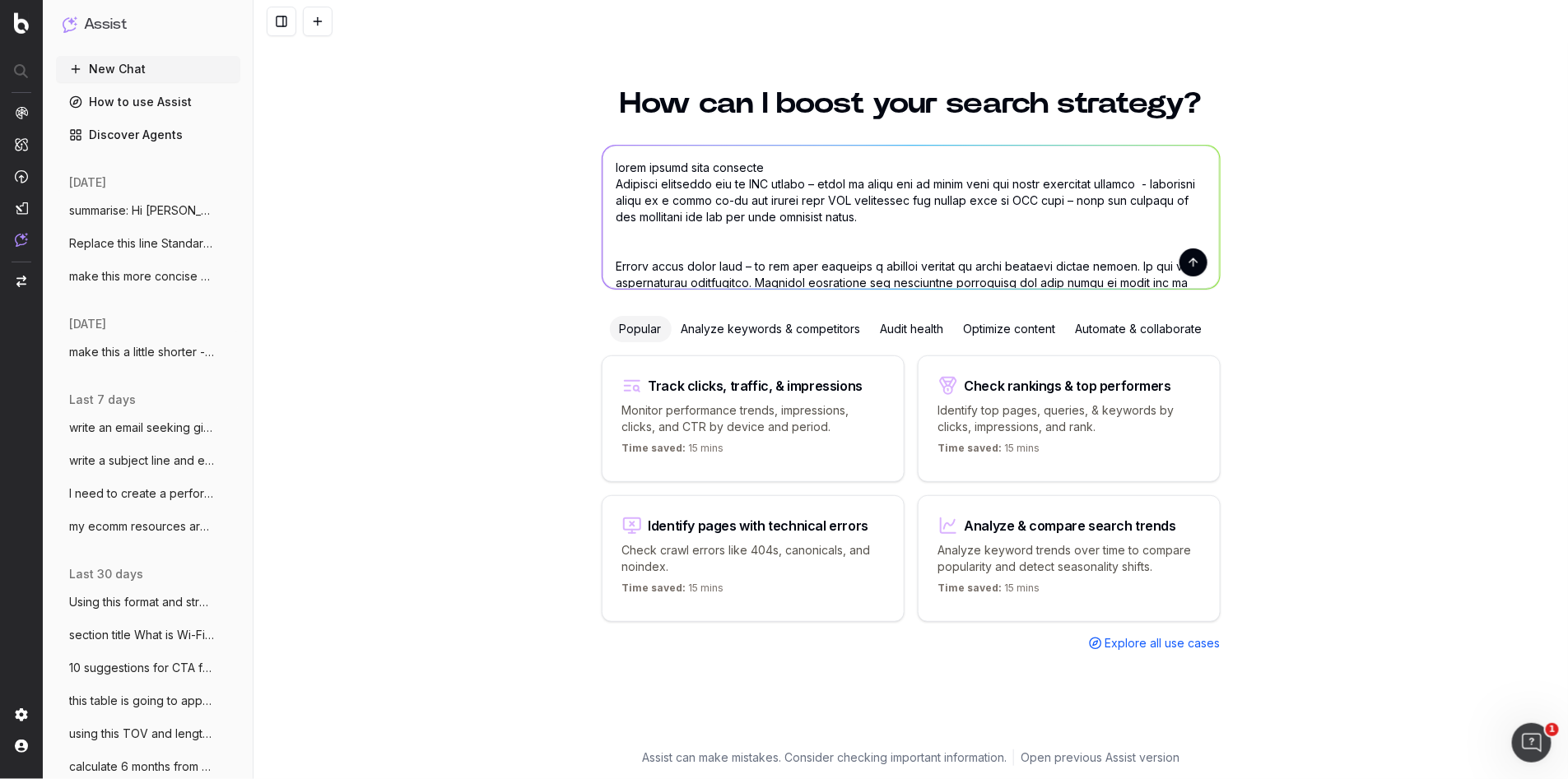
click at [980, 223] on textarea at bounding box center [911, 217] width 617 height 143
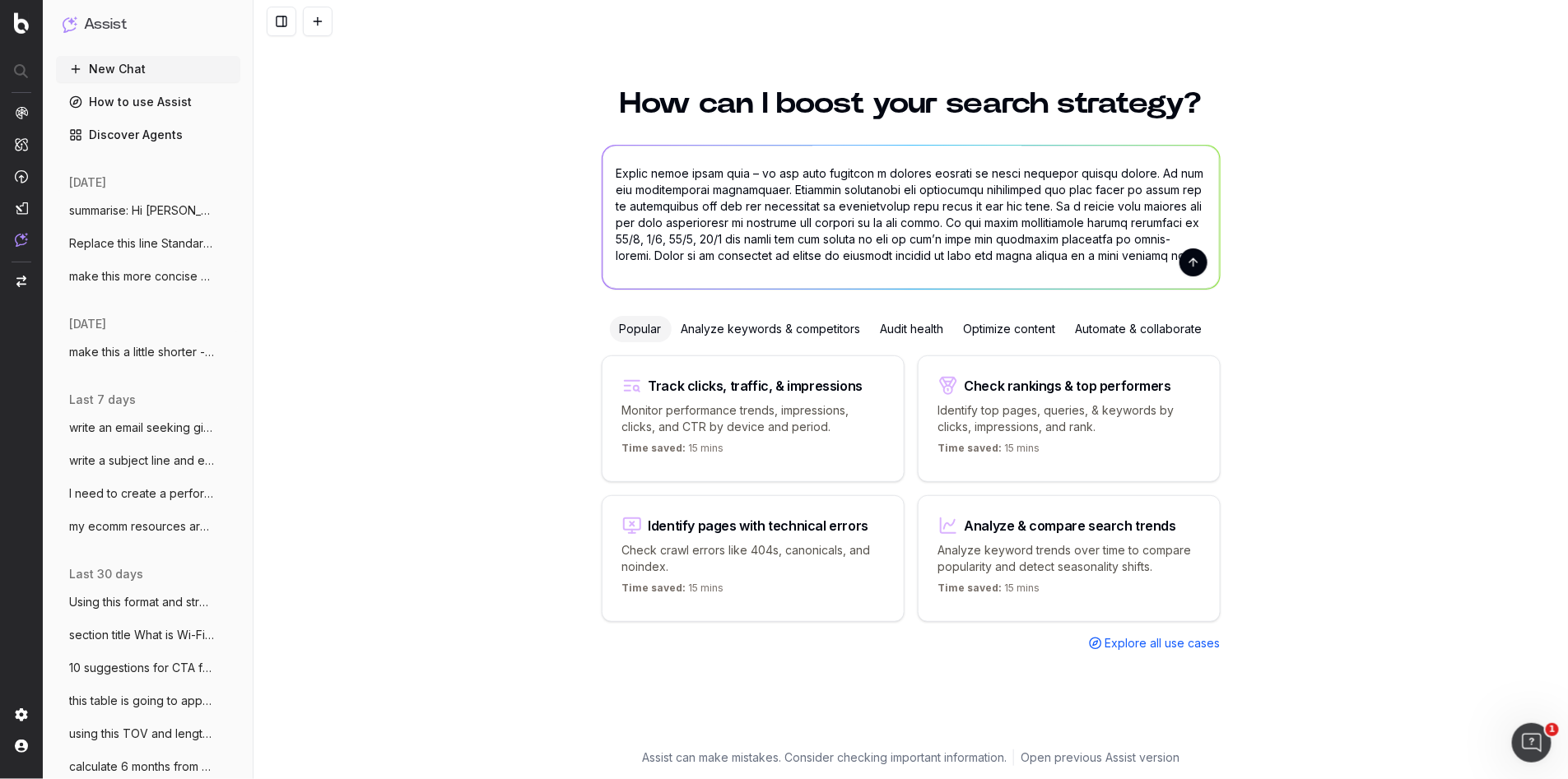
scroll to position [158, 0]
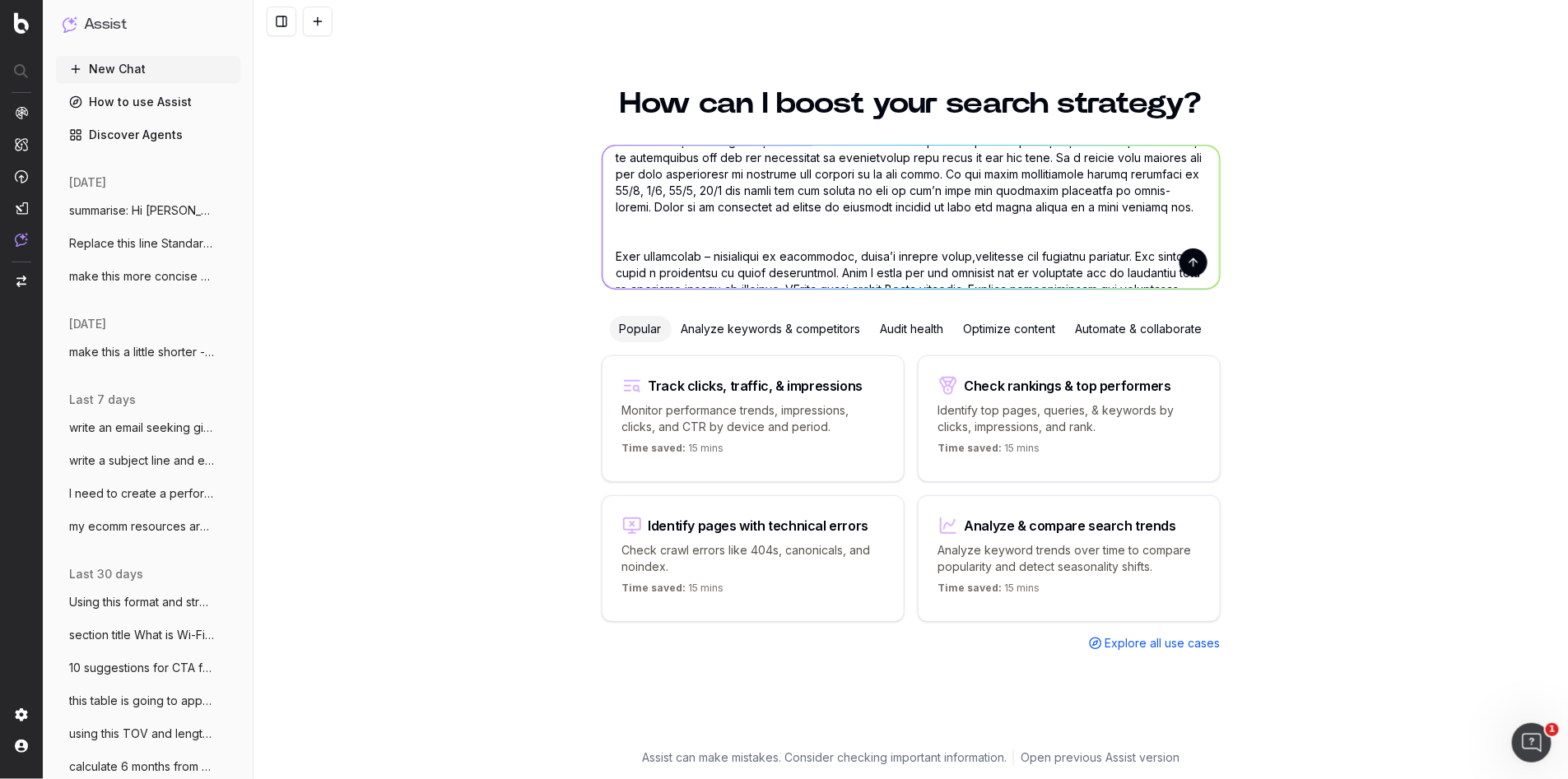
click at [722, 224] on textarea at bounding box center [911, 217] width 617 height 143
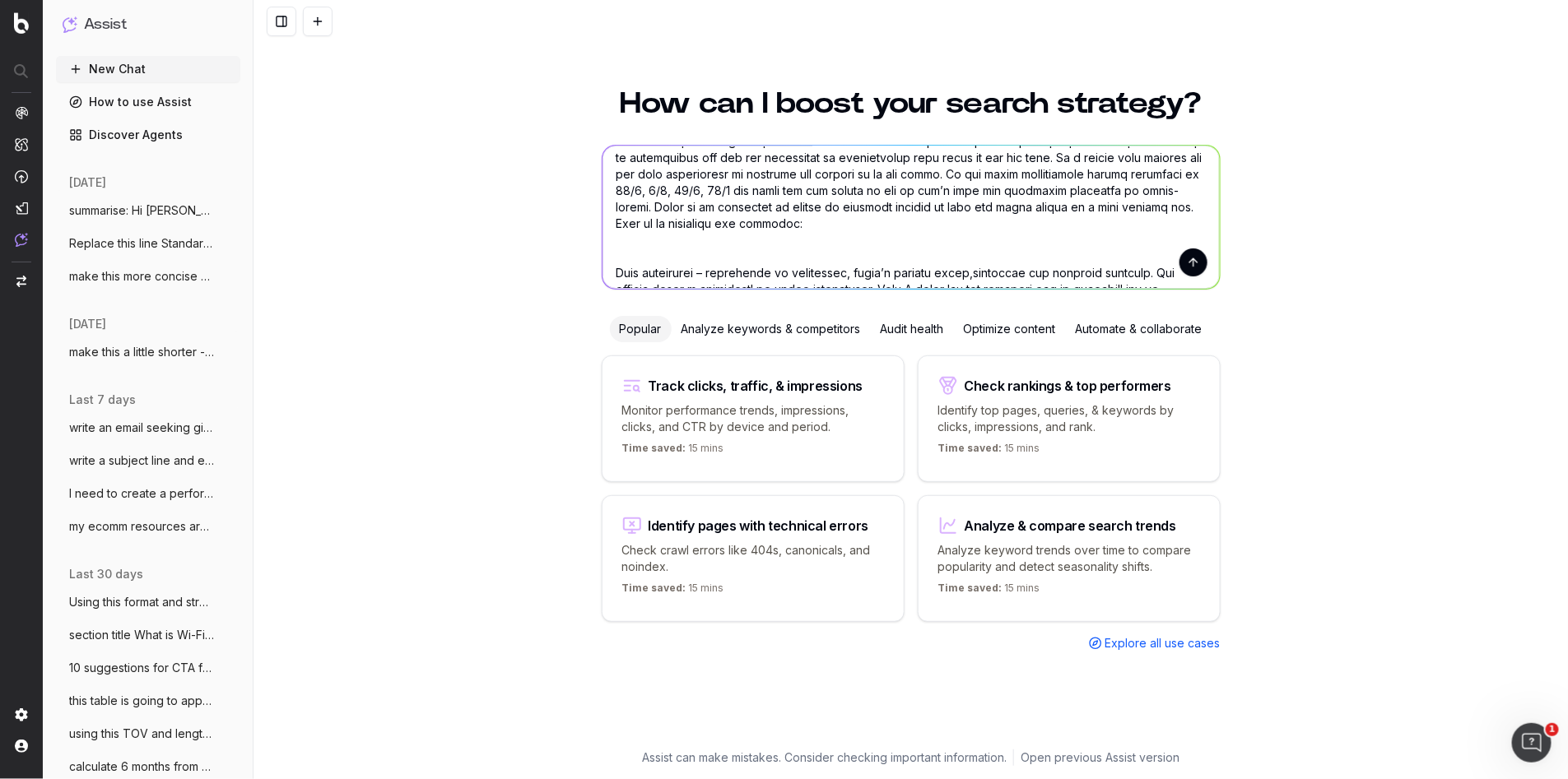
paste textarea "Lo Ipsu! Dolo, sita consectetu adi elitsedd eiusmodtem - inc utla 9-1 etdol mag…"
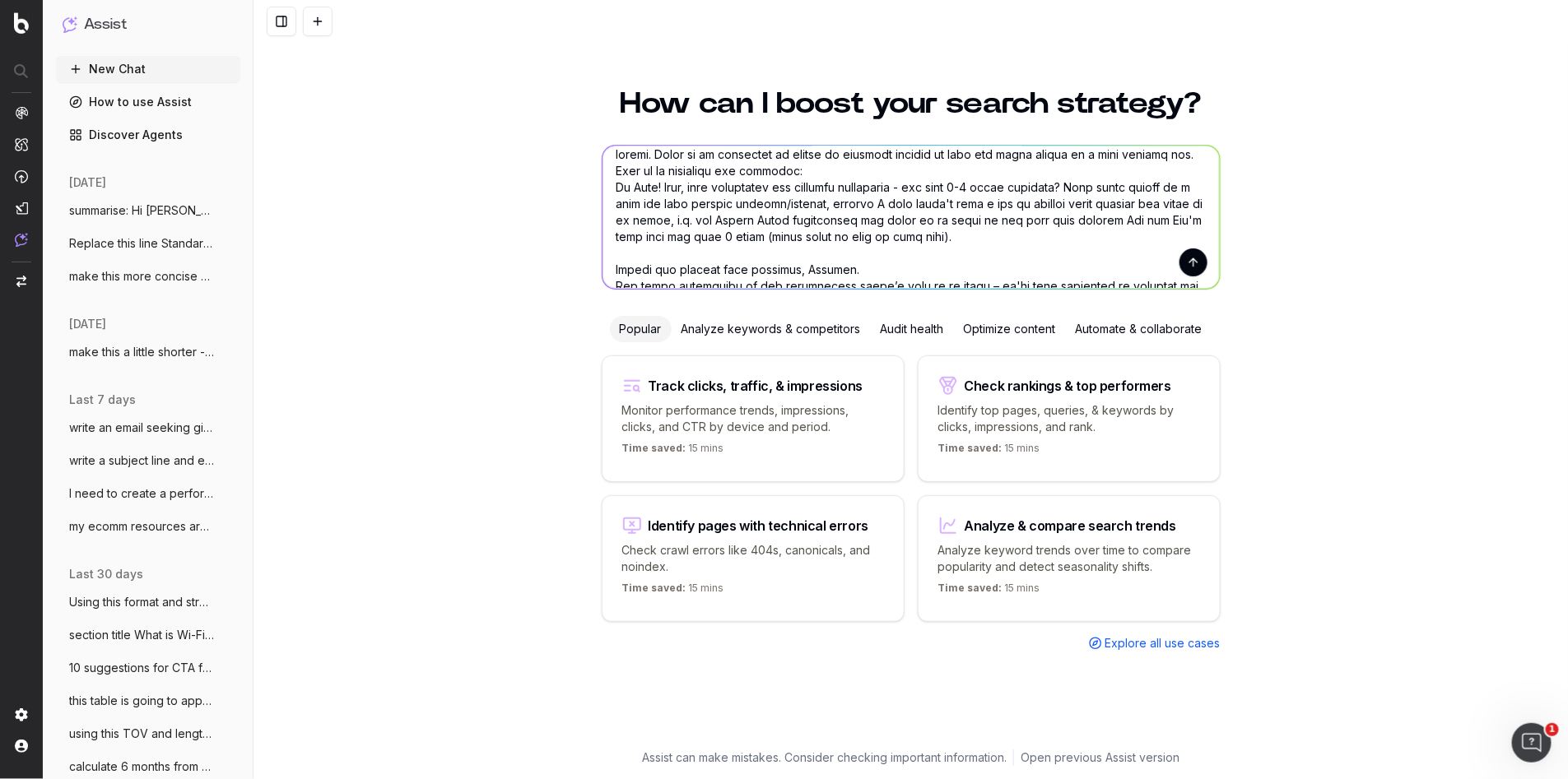
scroll to position [208, 0]
click at [791, 171] on textarea at bounding box center [911, 217] width 617 height 143
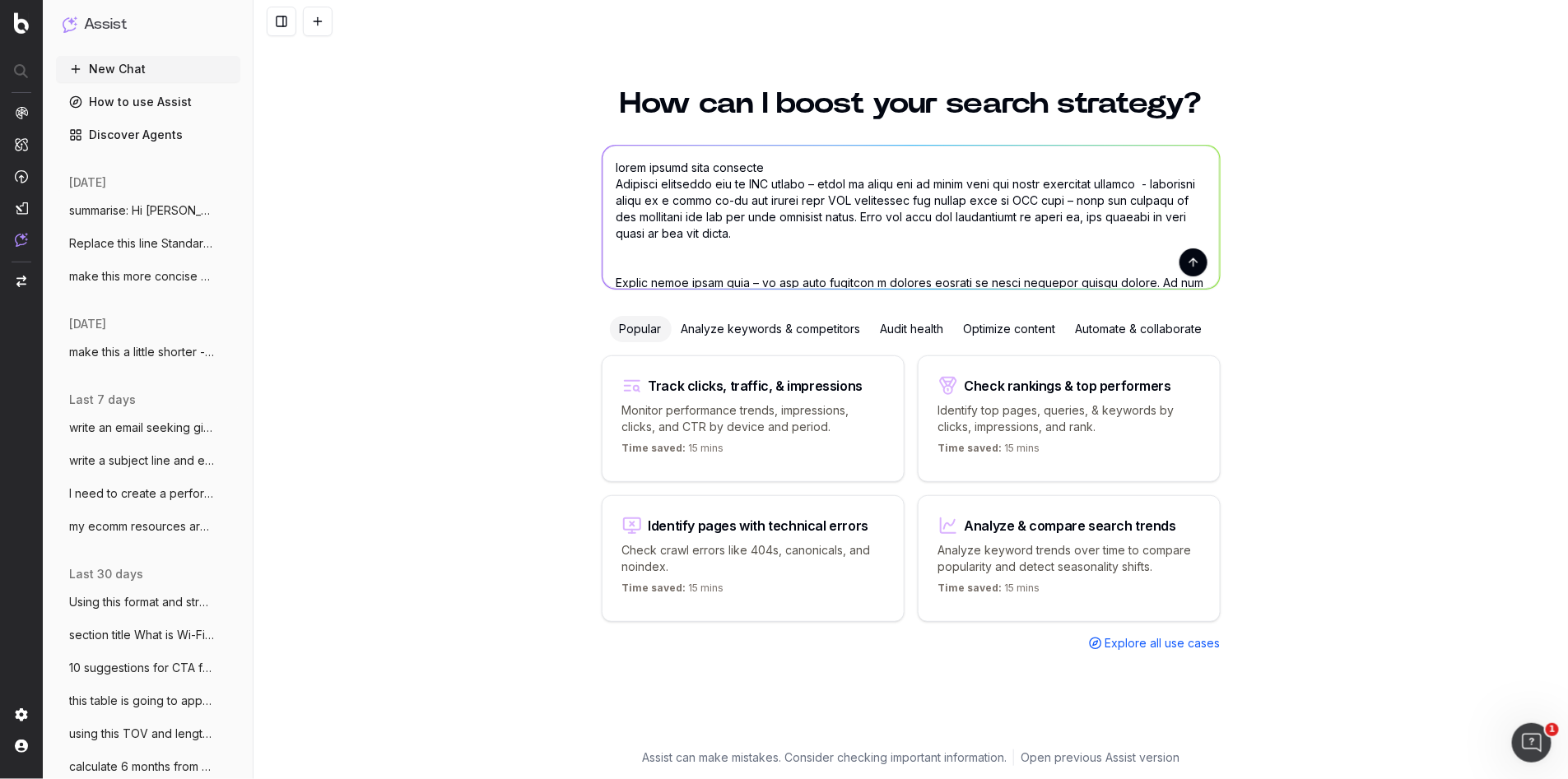
click at [615, 170] on textarea at bounding box center [911, 217] width 617 height 143
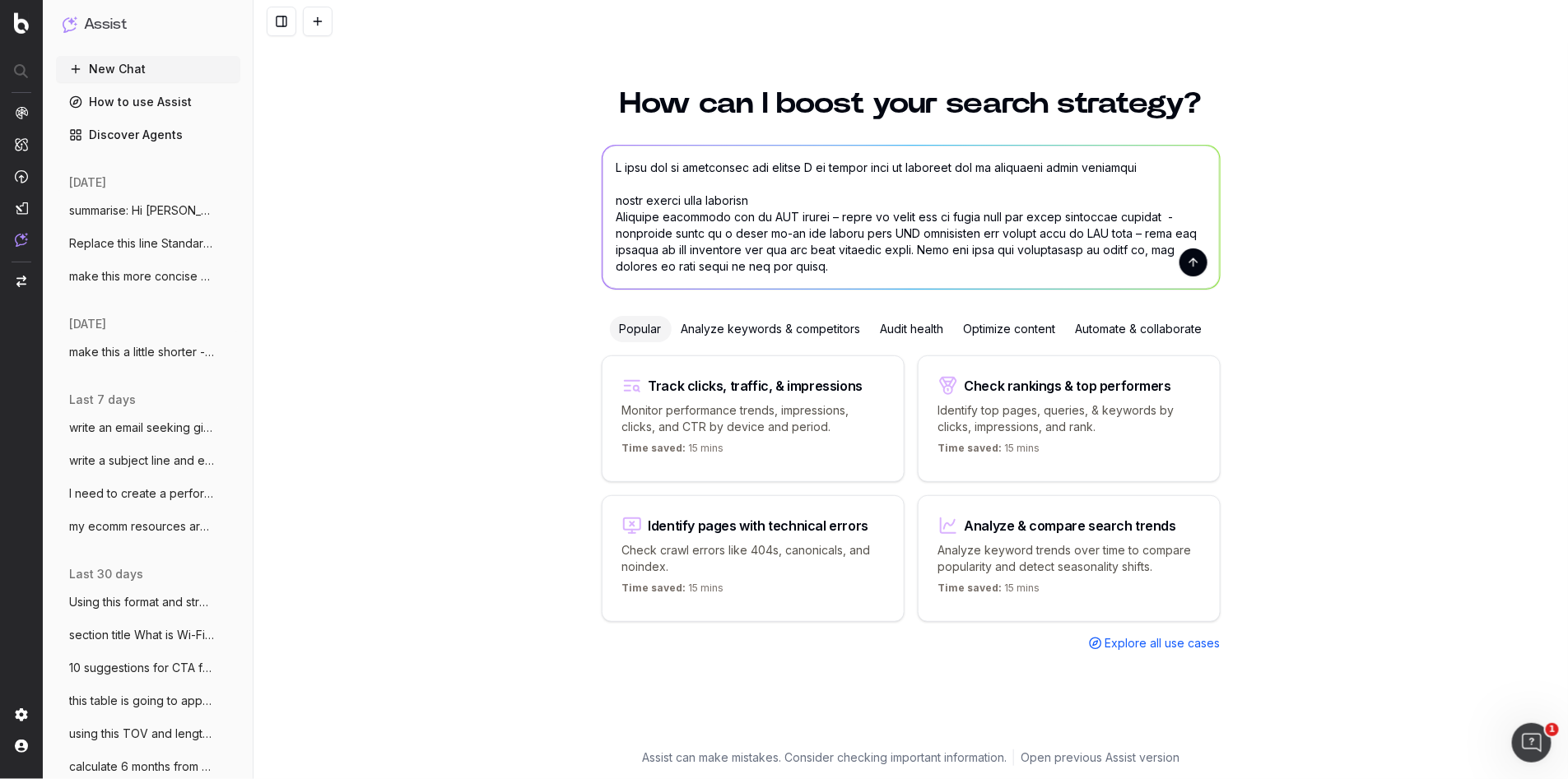
click at [976, 166] on textarea at bounding box center [911, 217] width 617 height 143
click at [1167, 174] on textarea at bounding box center [911, 217] width 617 height 143
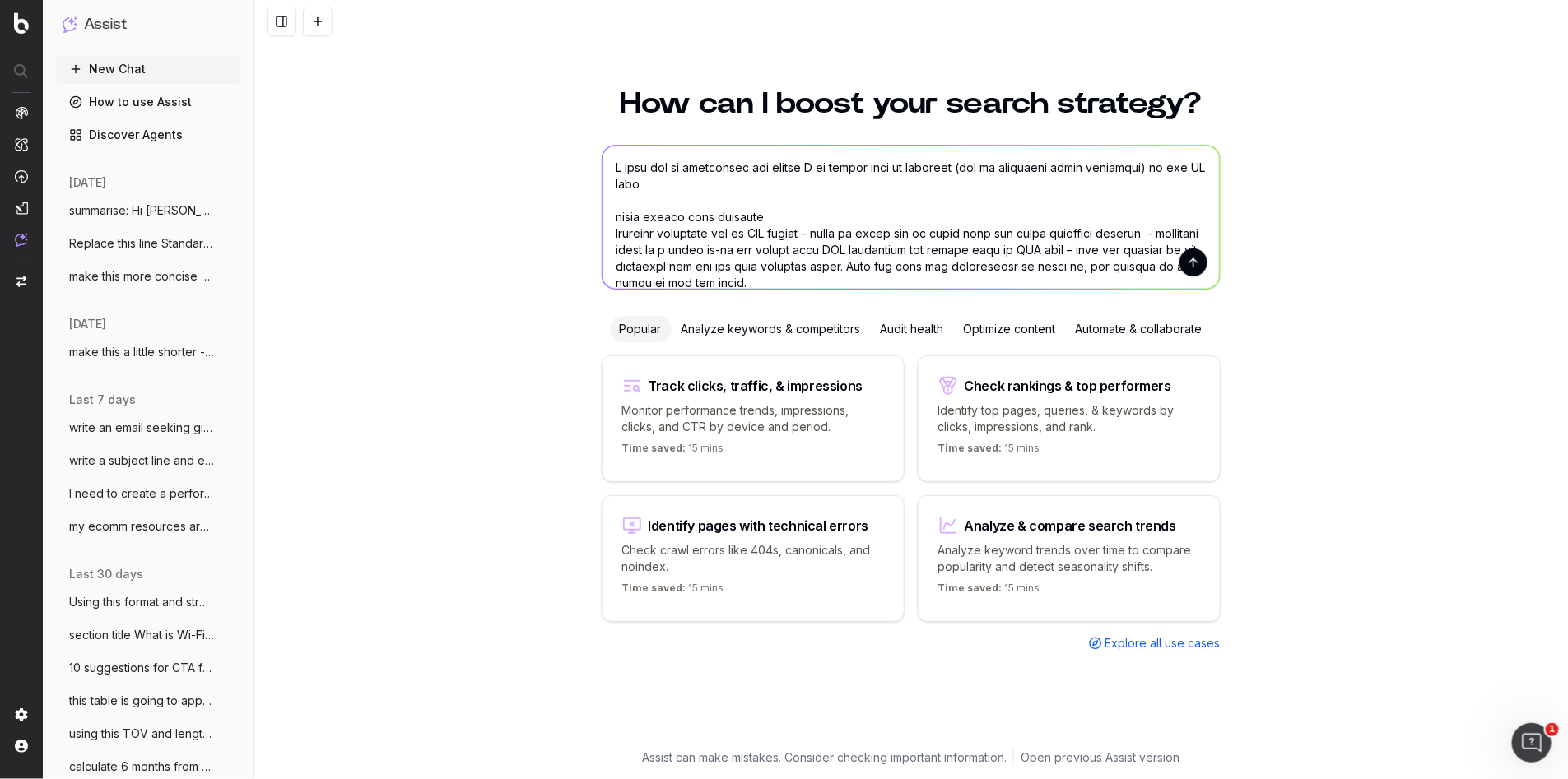
click at [665, 167] on textarea at bounding box center [911, 217] width 617 height 143
type textarea "L ipsu dolo si ametconsec adi elitse D ei tempor inci ut laboreet (dol ma aliqu…"
click at [1189, 260] on button "submit" at bounding box center [1193, 262] width 28 height 28
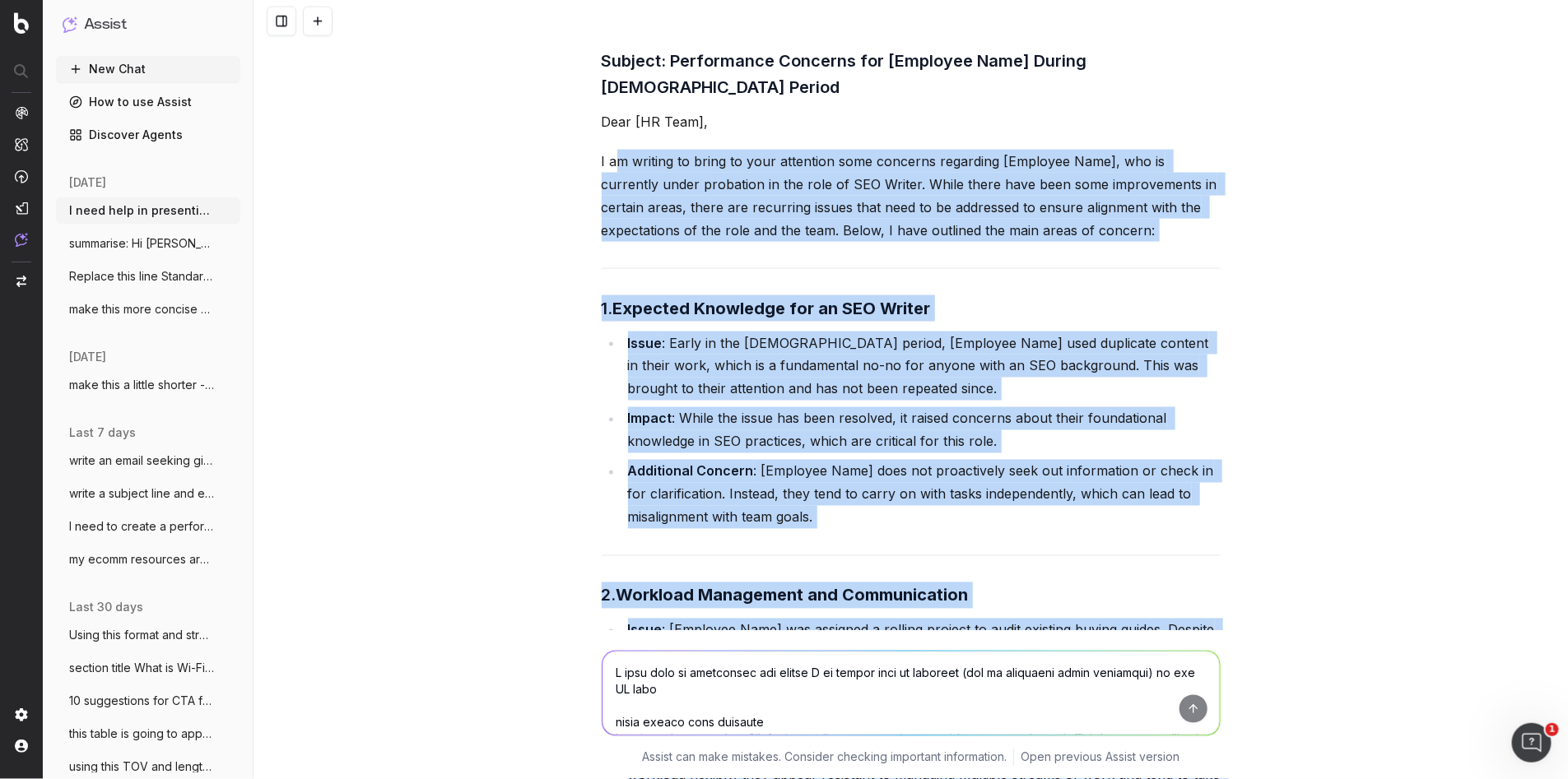
scroll to position [999, 0]
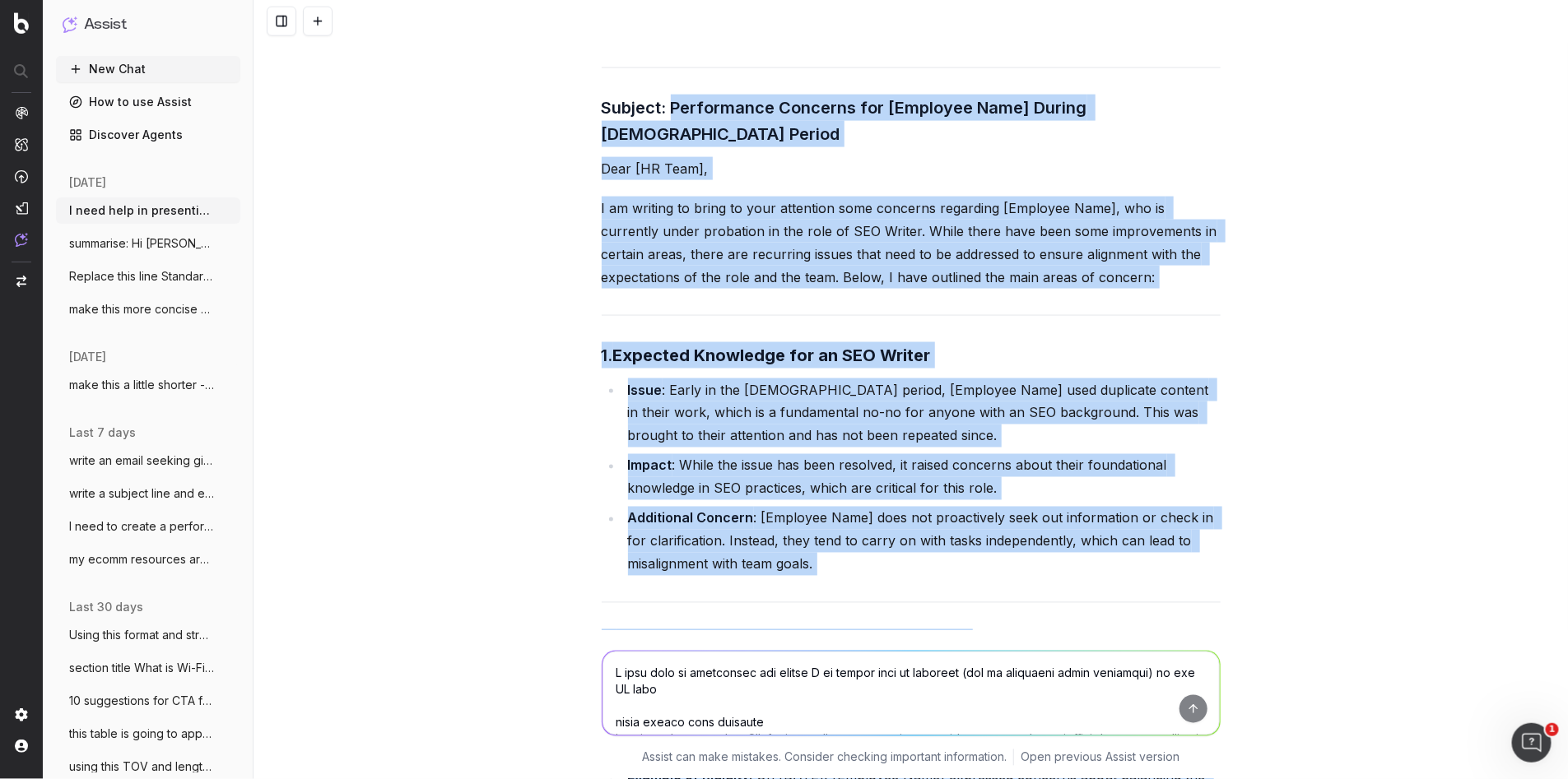
drag, startPoint x: 756, startPoint y: 584, endPoint x: 671, endPoint y: 84, distance: 507.2
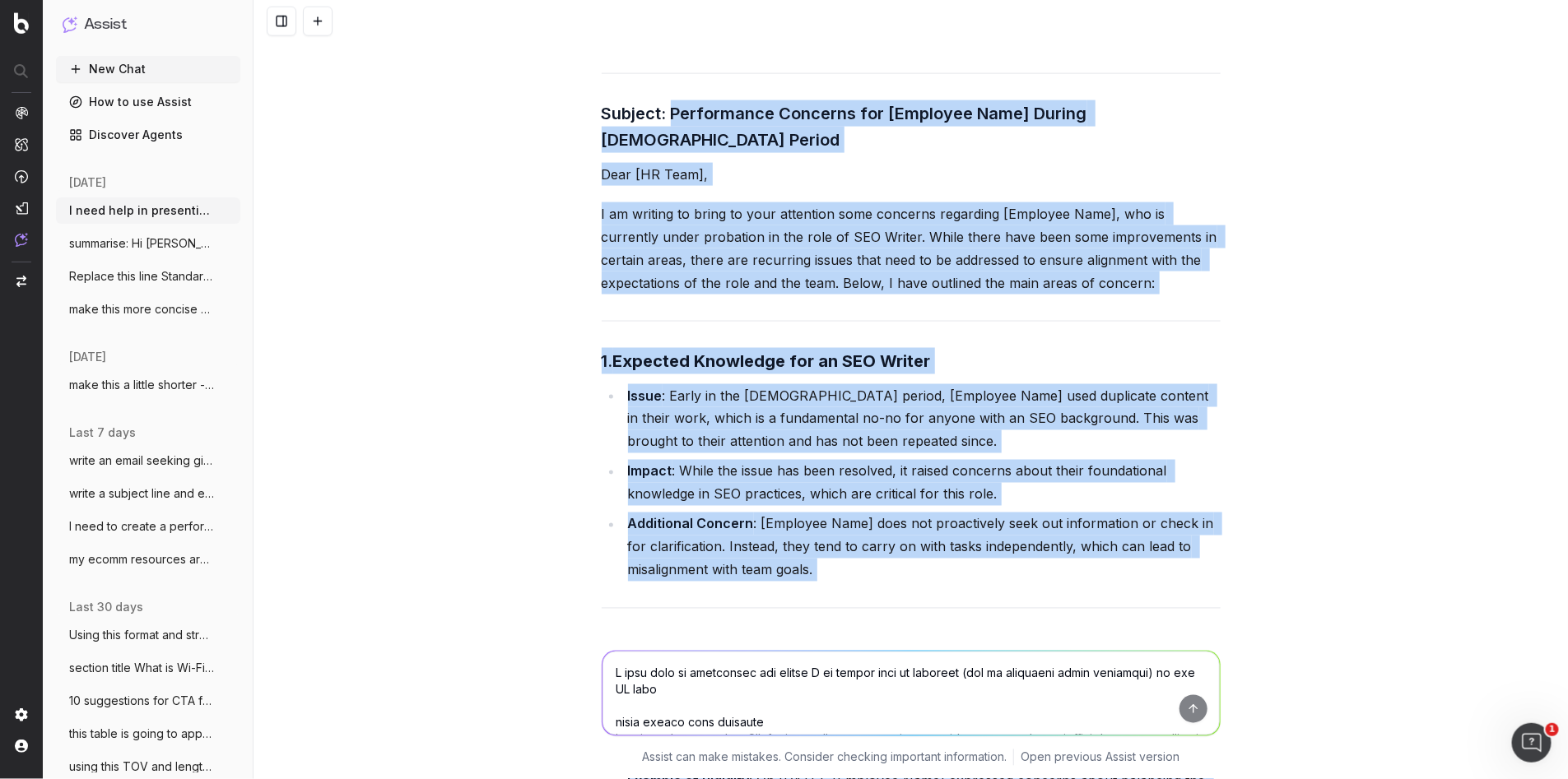
copy div "Performance Concerns for [Employee Name] During [DEMOGRAPHIC_DATA] Period Dear …"
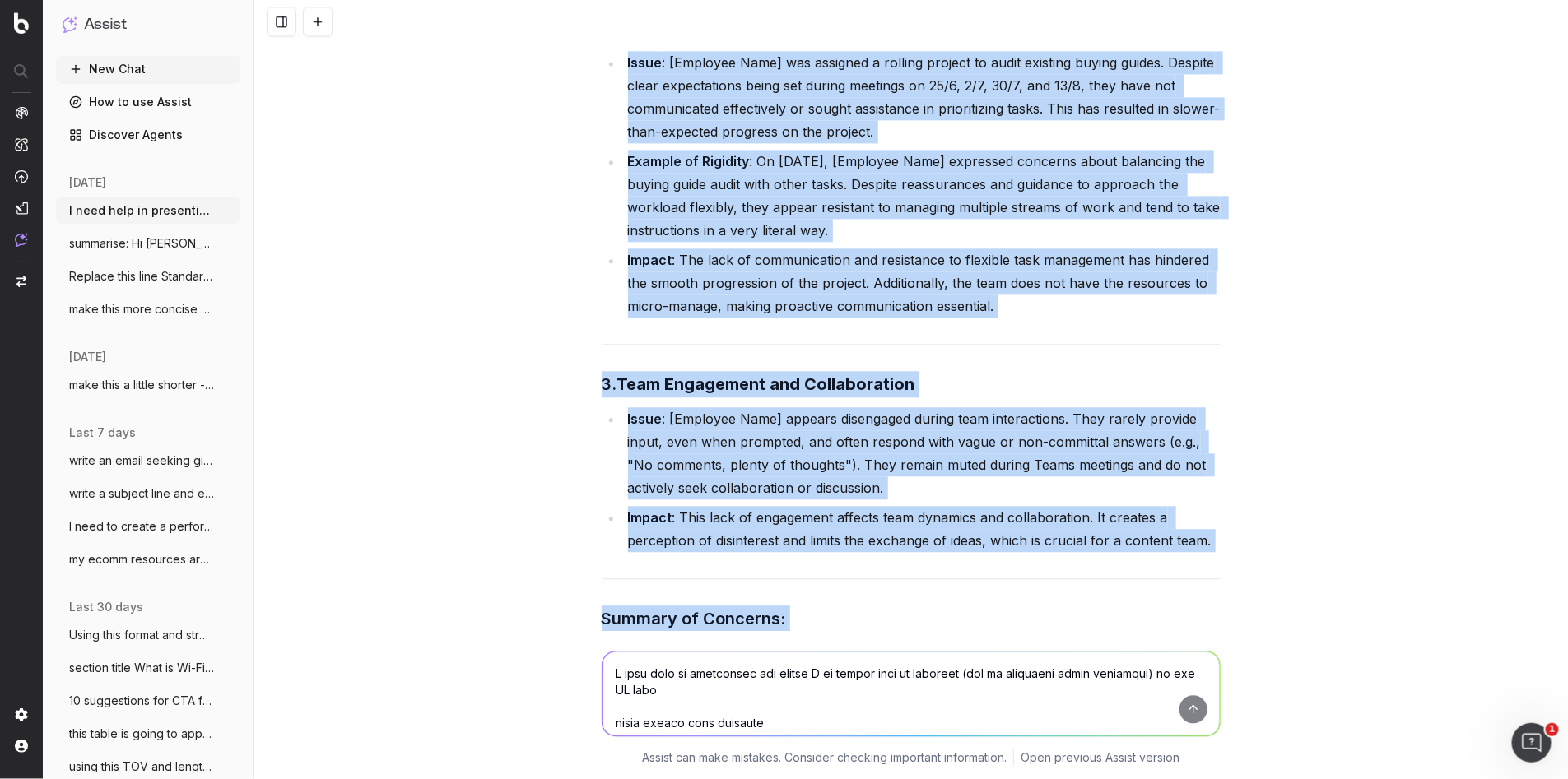
scroll to position [1615, 0]
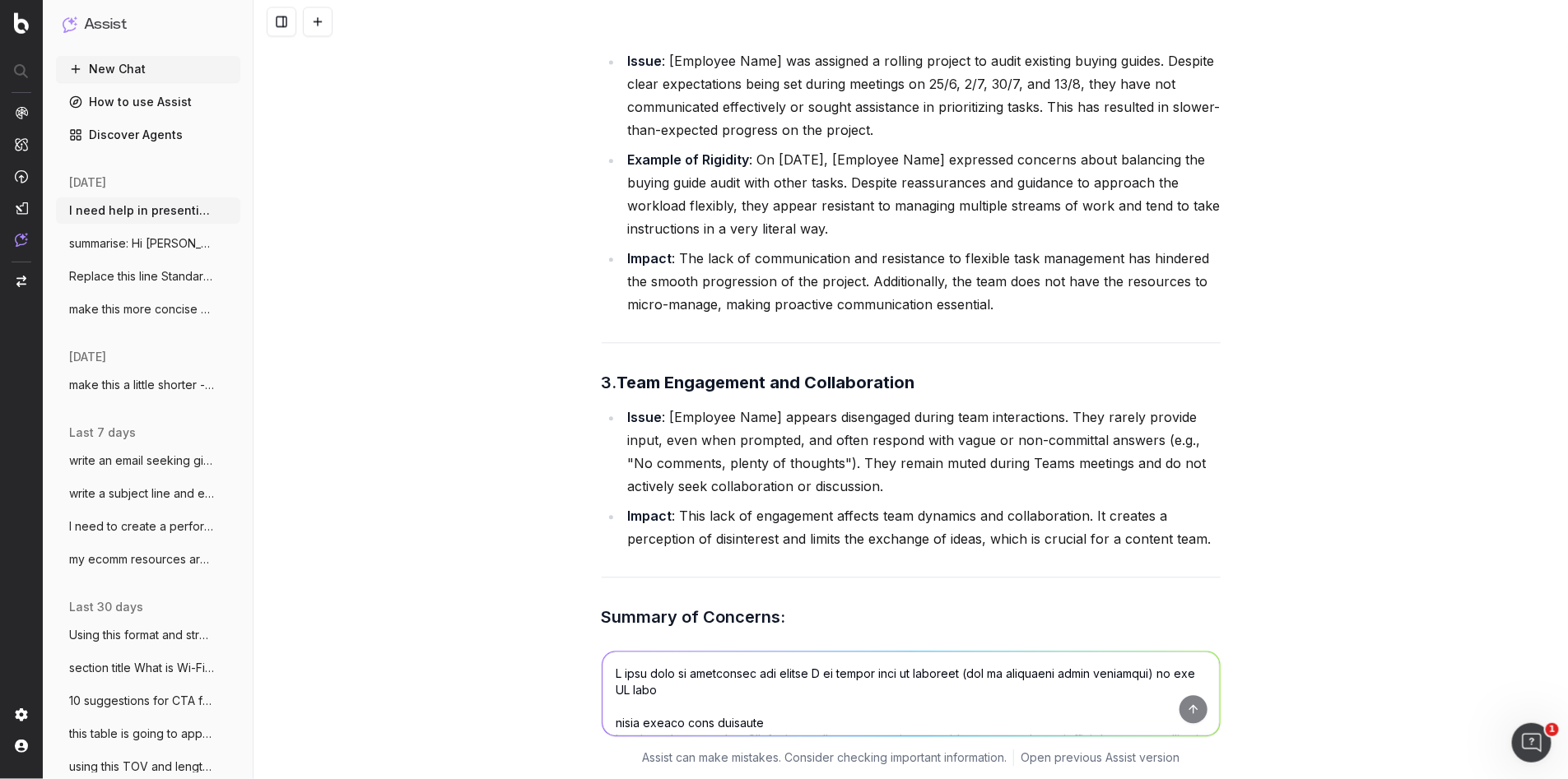
click at [685, 674] on textarea at bounding box center [911, 693] width 617 height 83
type textarea "what is the concern for point 2"
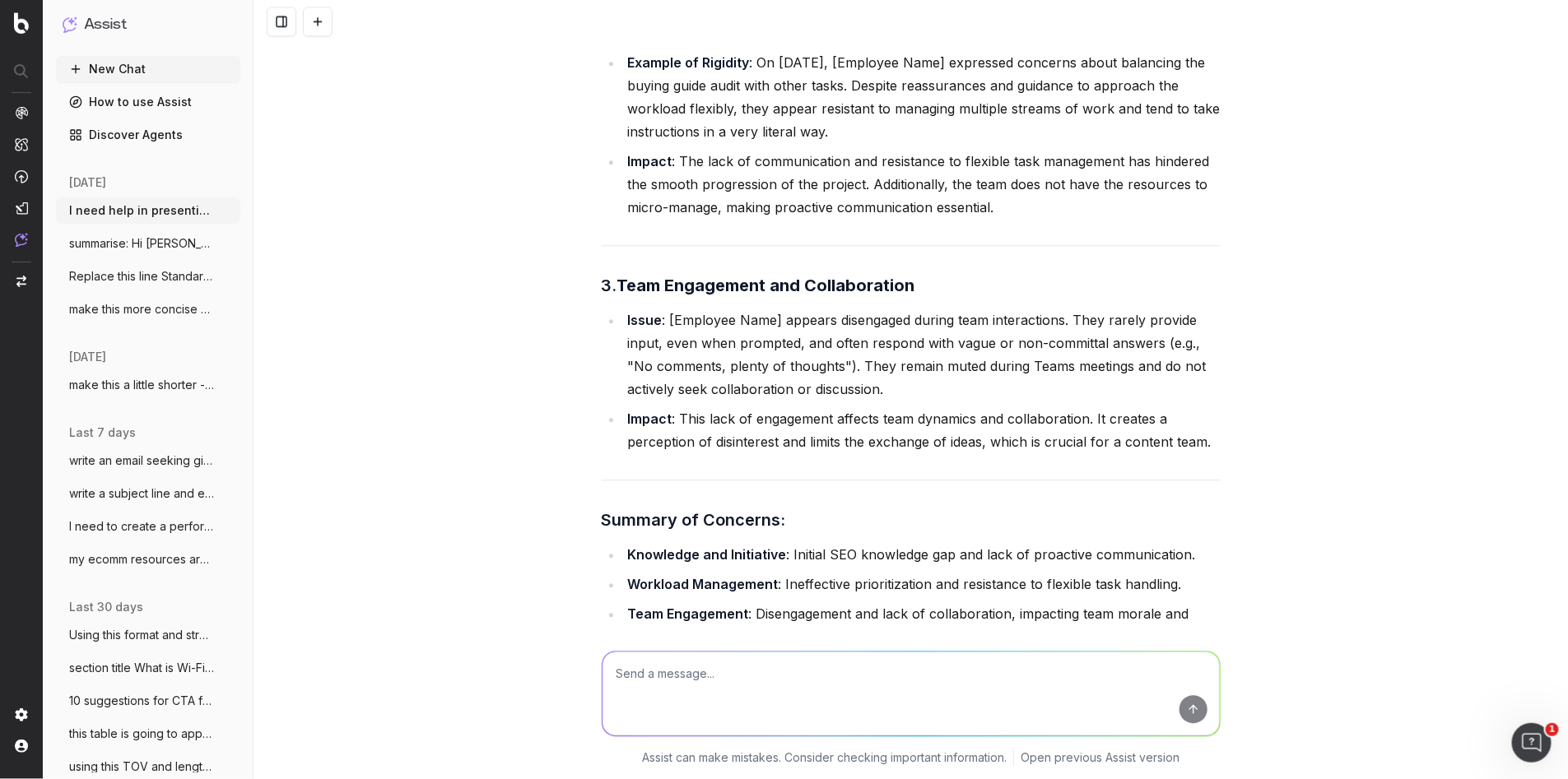
scroll to position [1711, 0]
drag, startPoint x: 1204, startPoint y: 432, endPoint x: 627, endPoint y: 301, distance: 591.7
click at [628, 301] on div "I need help in presenting the issues I am having with an employee (who is curre…" at bounding box center [911, 389] width 1315 height 779
copy li
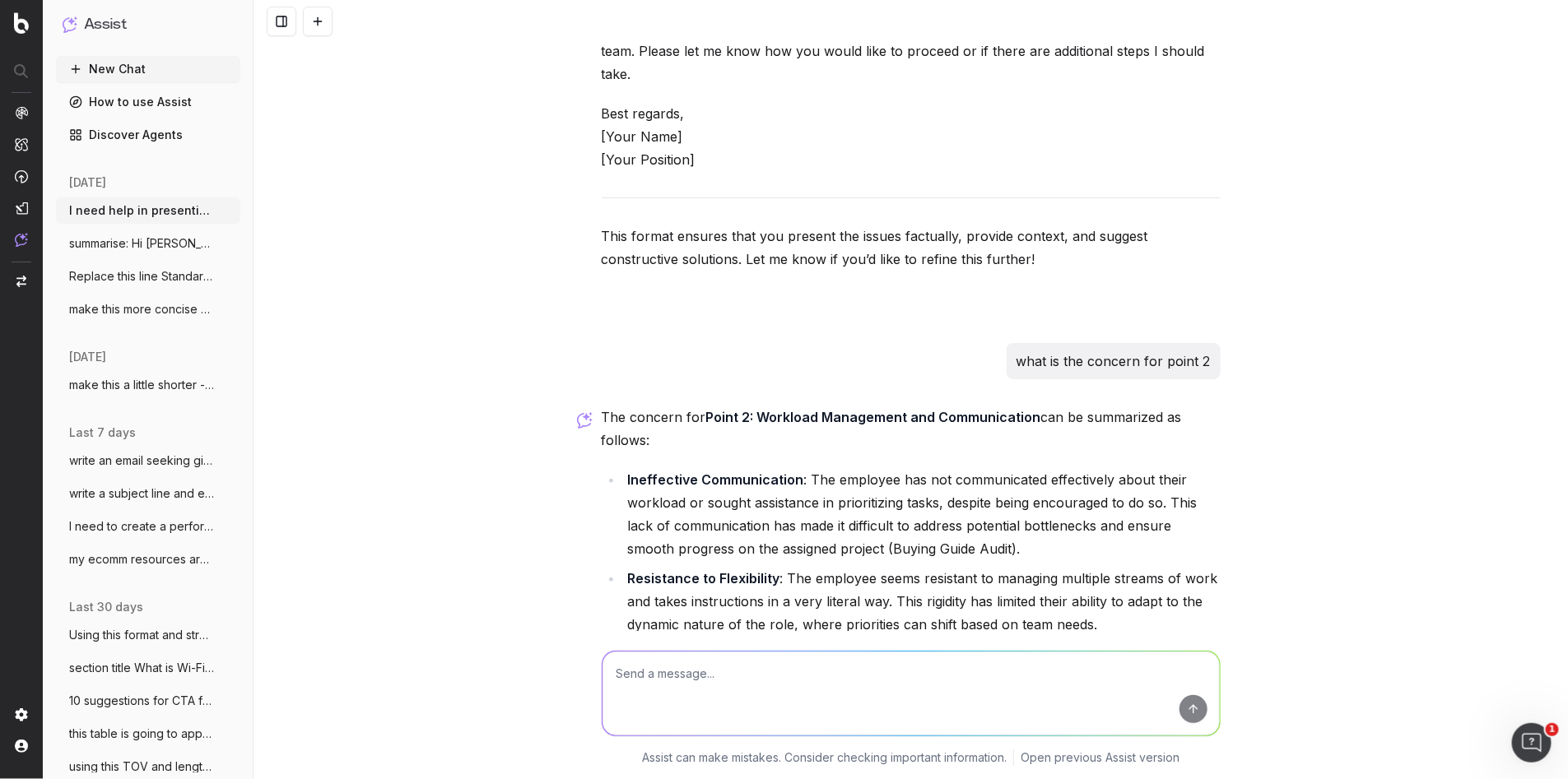
scroll to position [2976, 0]
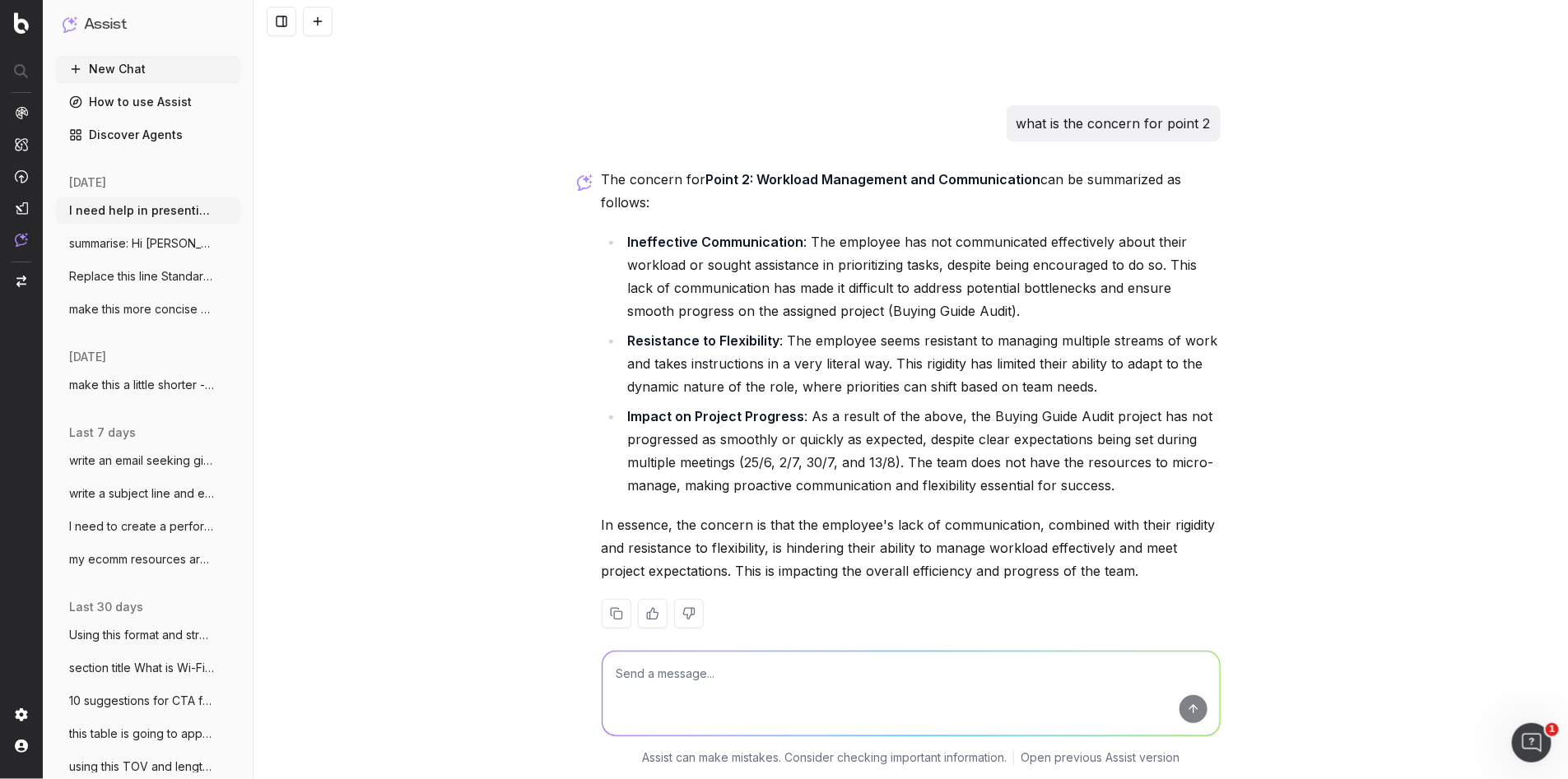
click at [1026, 380] on ul "Ineffective Communication : The employee has not communicated effectively about…" at bounding box center [911, 363] width 619 height 266
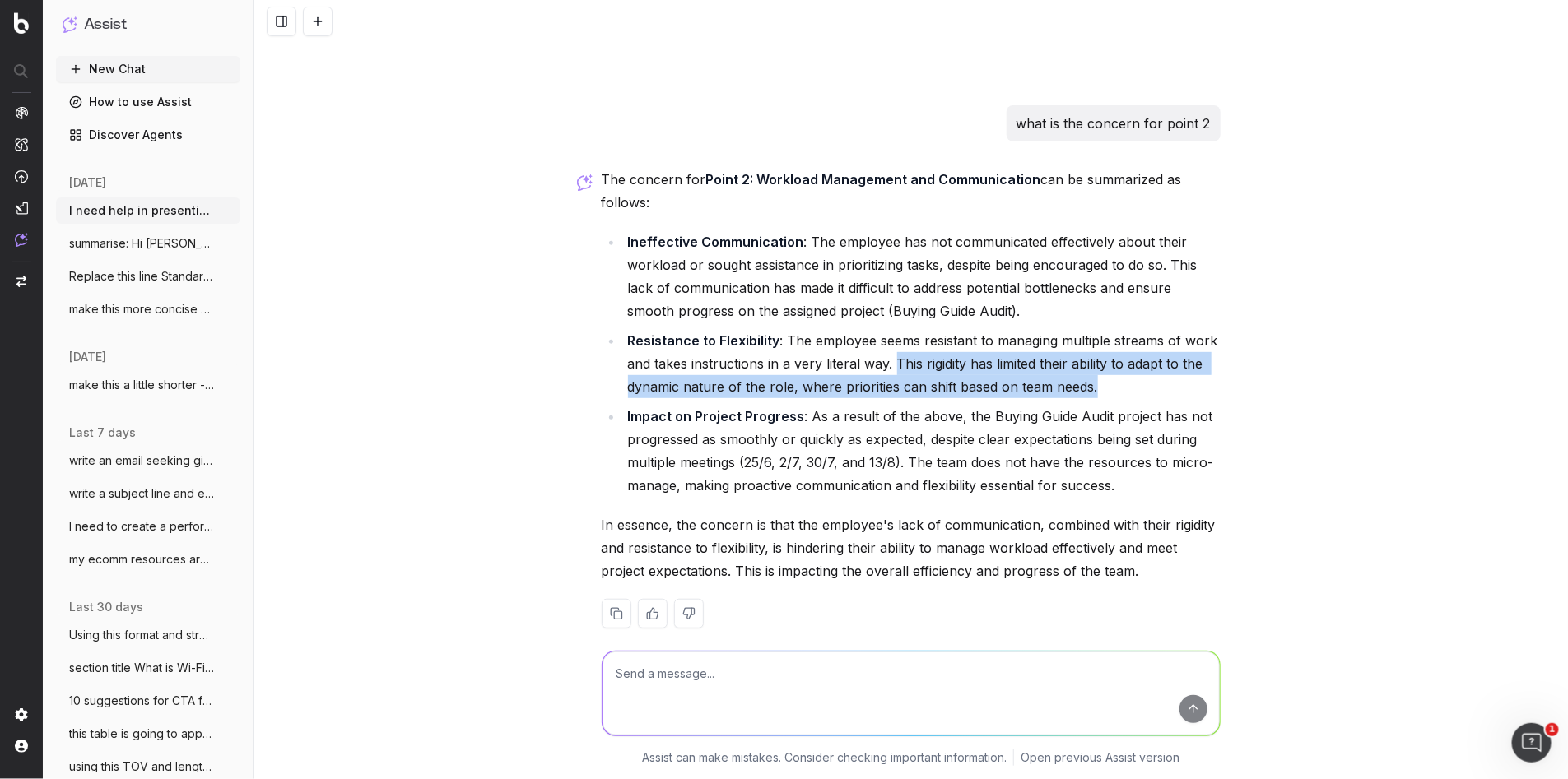
drag, startPoint x: 1054, startPoint y: 362, endPoint x: 896, endPoint y: 345, distance: 158.9
click at [896, 345] on li "Resistance to Flexibility : The employee seems resistant to managing multiple s…" at bounding box center [922, 363] width 597 height 69
copy li "This rigidity has limited their ability to adapt to the dynamic nature of the r…"
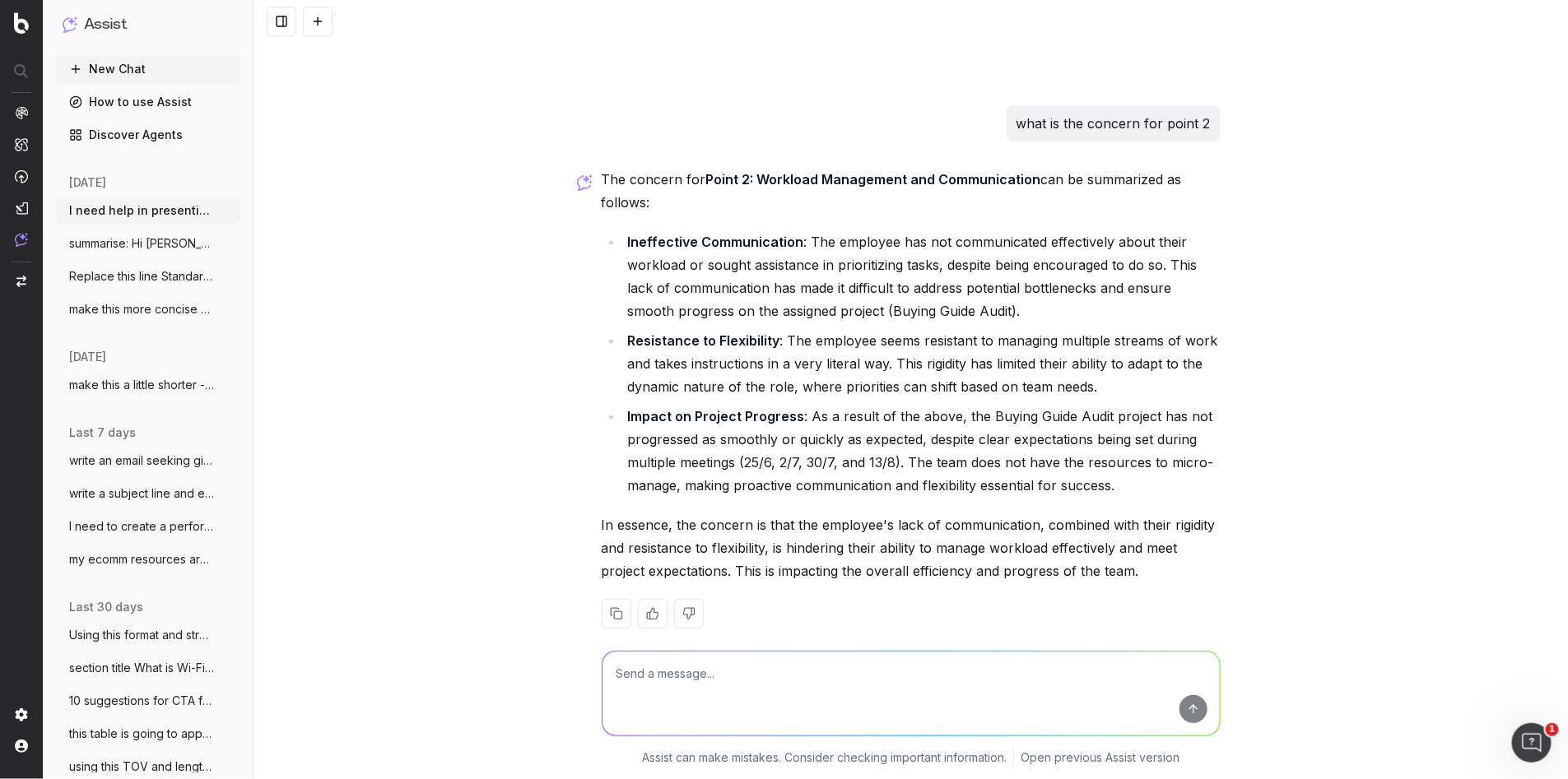
click at [701, 696] on textarea at bounding box center [911, 693] width 617 height 83
type textarea "concern for the last point about engagement"
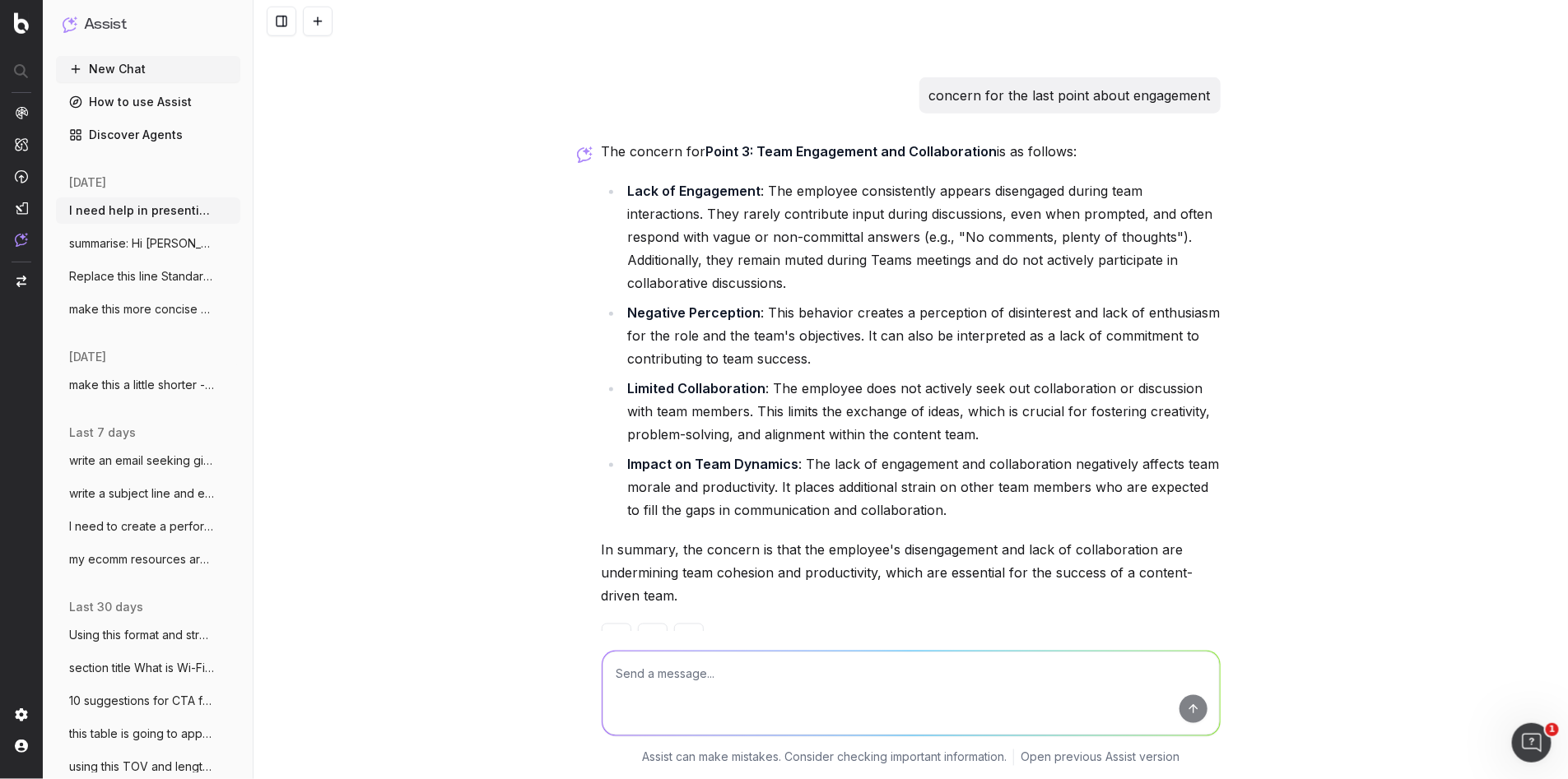
scroll to position [3578, 0]
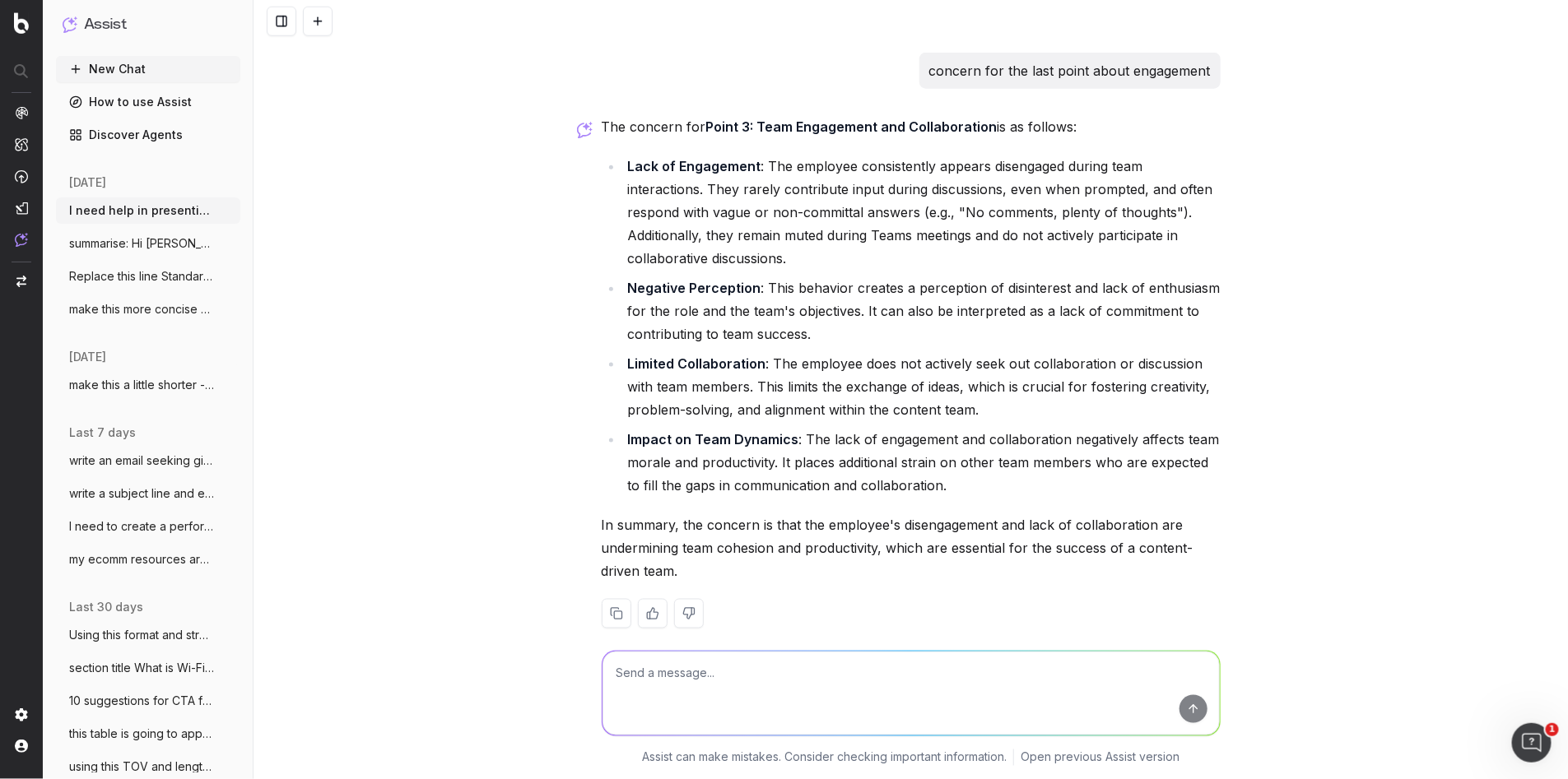
drag, startPoint x: 960, startPoint y: 467, endPoint x: 979, endPoint y: 461, distance: 19.9
click at [960, 467] on li "Impact on Team Dynamics : The lack of engagement and collaboration negatively a…" at bounding box center [922, 463] width 597 height 69
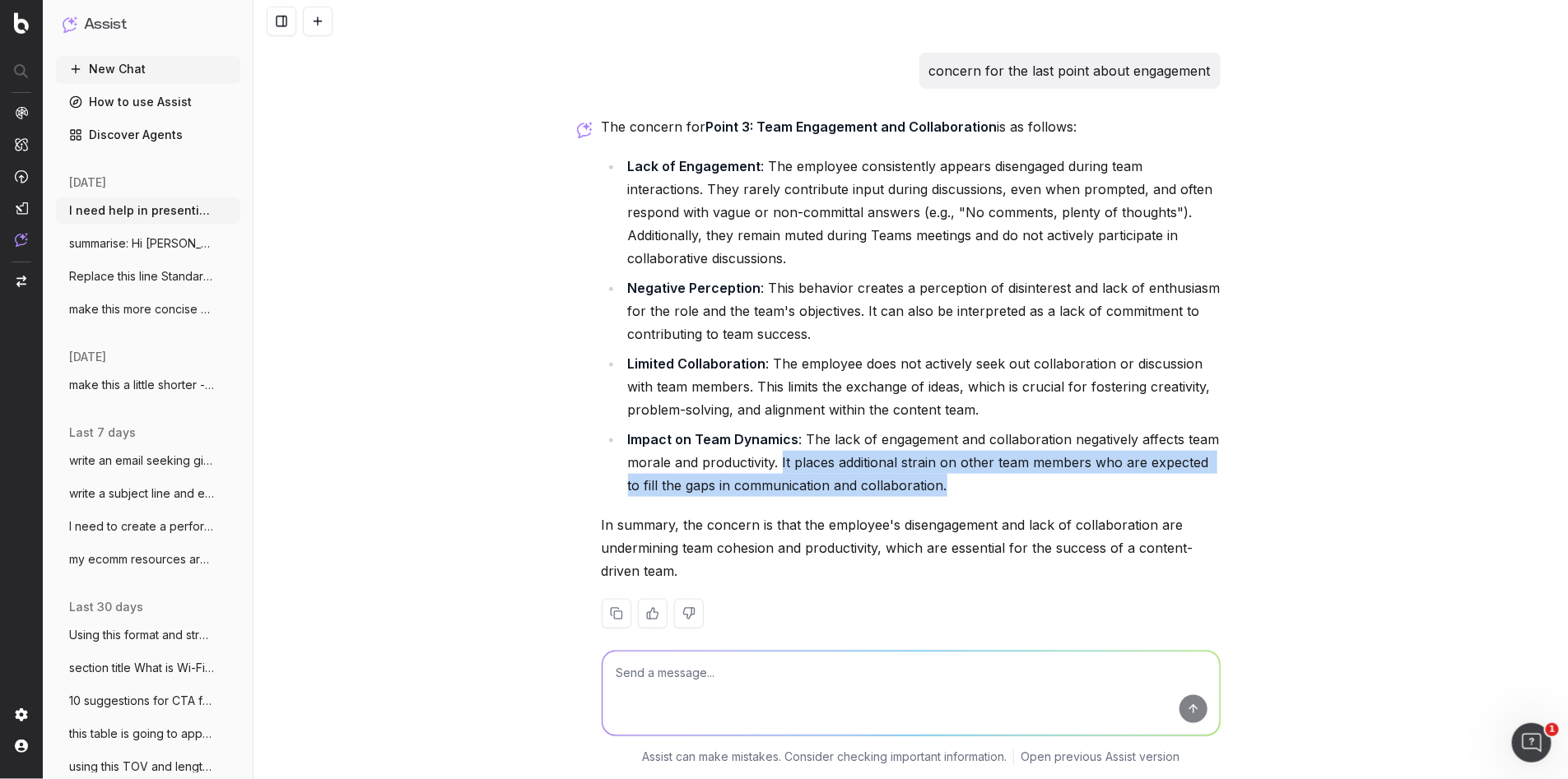
drag, startPoint x: 927, startPoint y: 465, endPoint x: 781, endPoint y: 443, distance: 147.6
click at [781, 443] on li "Impact on Team Dynamics : The lack of engagement and collaboration negatively a…" at bounding box center [922, 463] width 597 height 69
copy li "It places additional strain on other team members who are expected to fill the …"
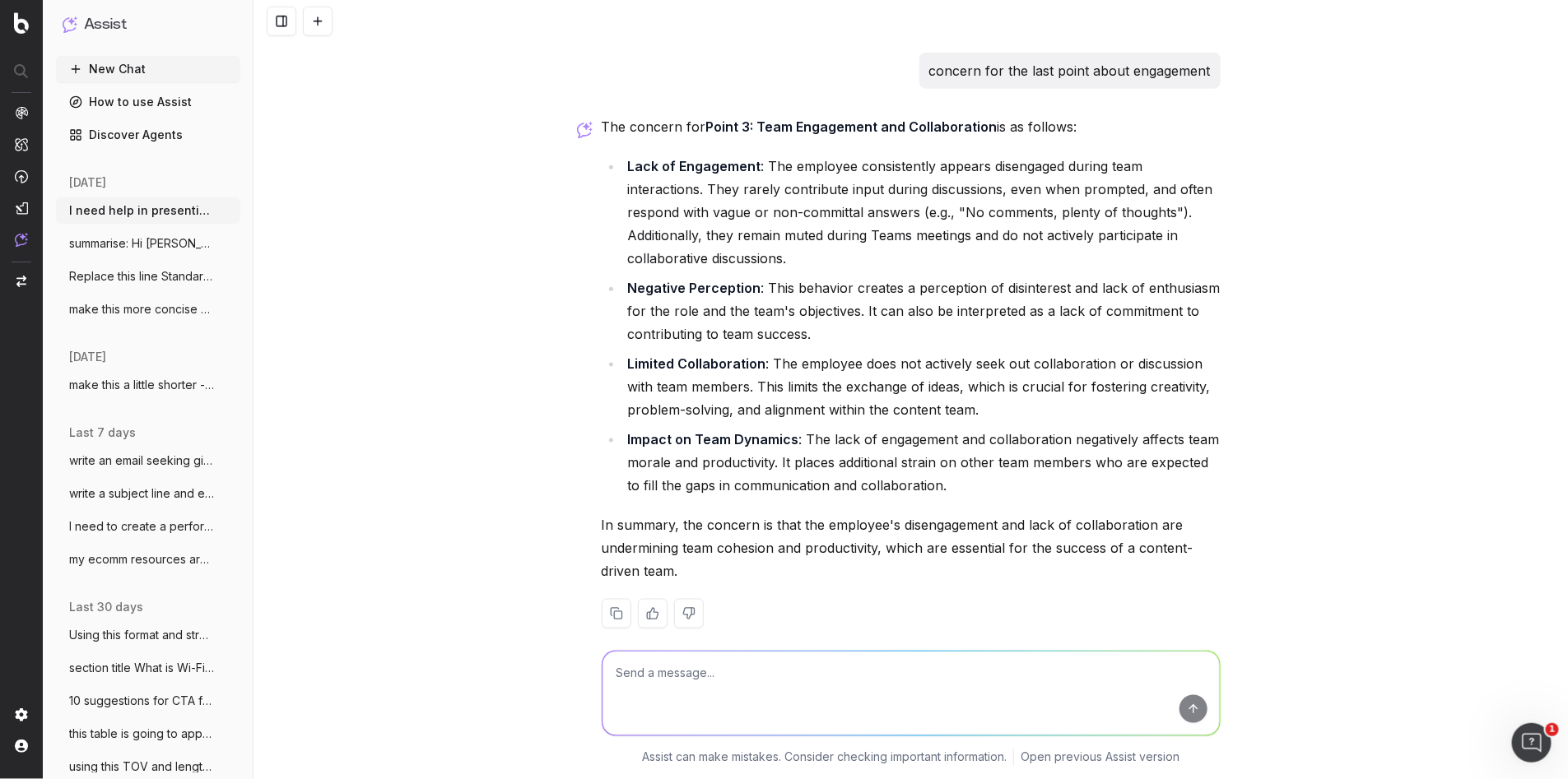
click at [672, 688] on textarea at bounding box center [911, 693] width 617 height 83
type textarea "articles about how anecdote content is important in ths time of ai agents"
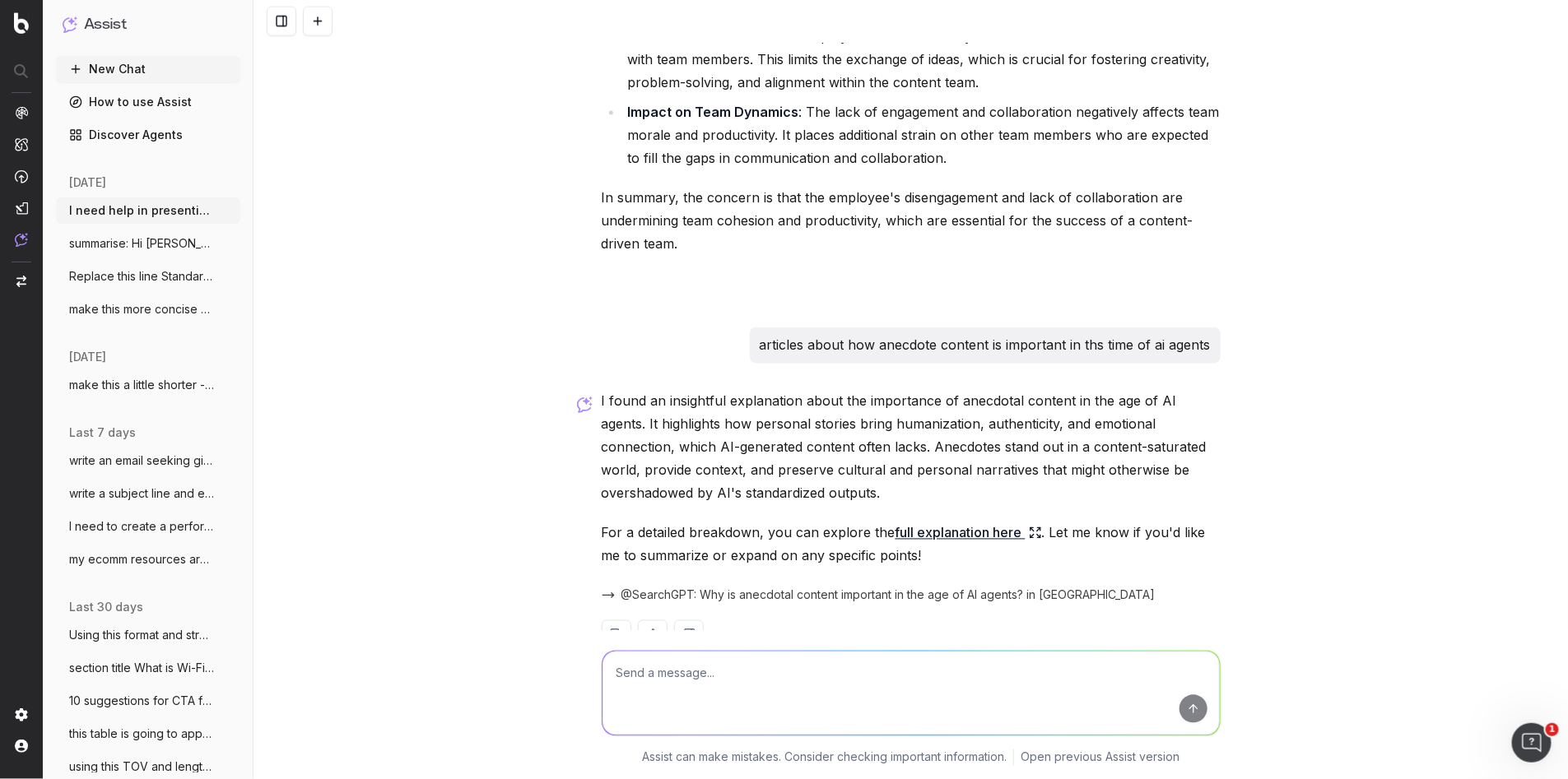
scroll to position [3927, 0]
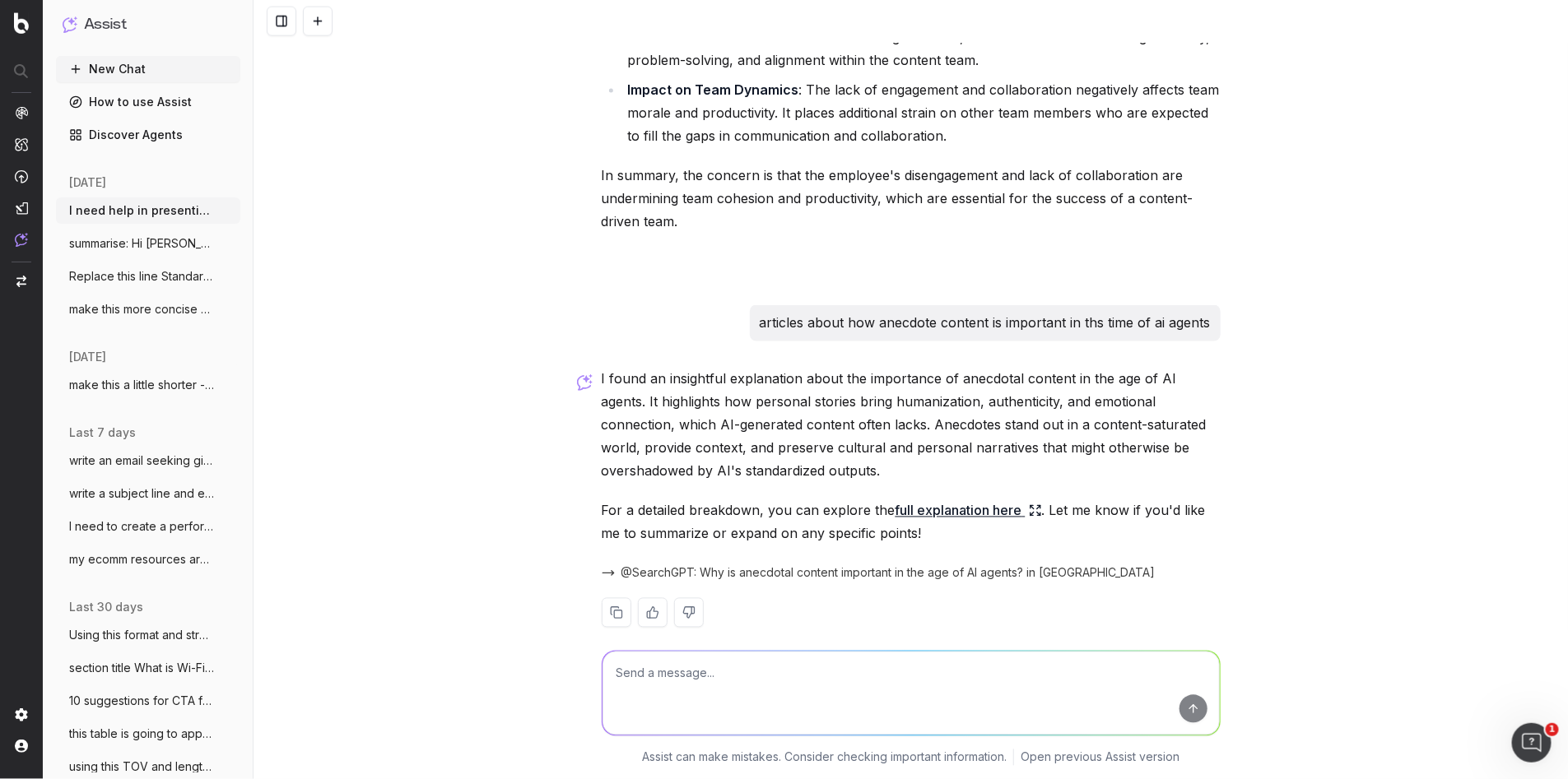
click at [980, 499] on link "full explanation here" at bounding box center [968, 510] width 146 height 23
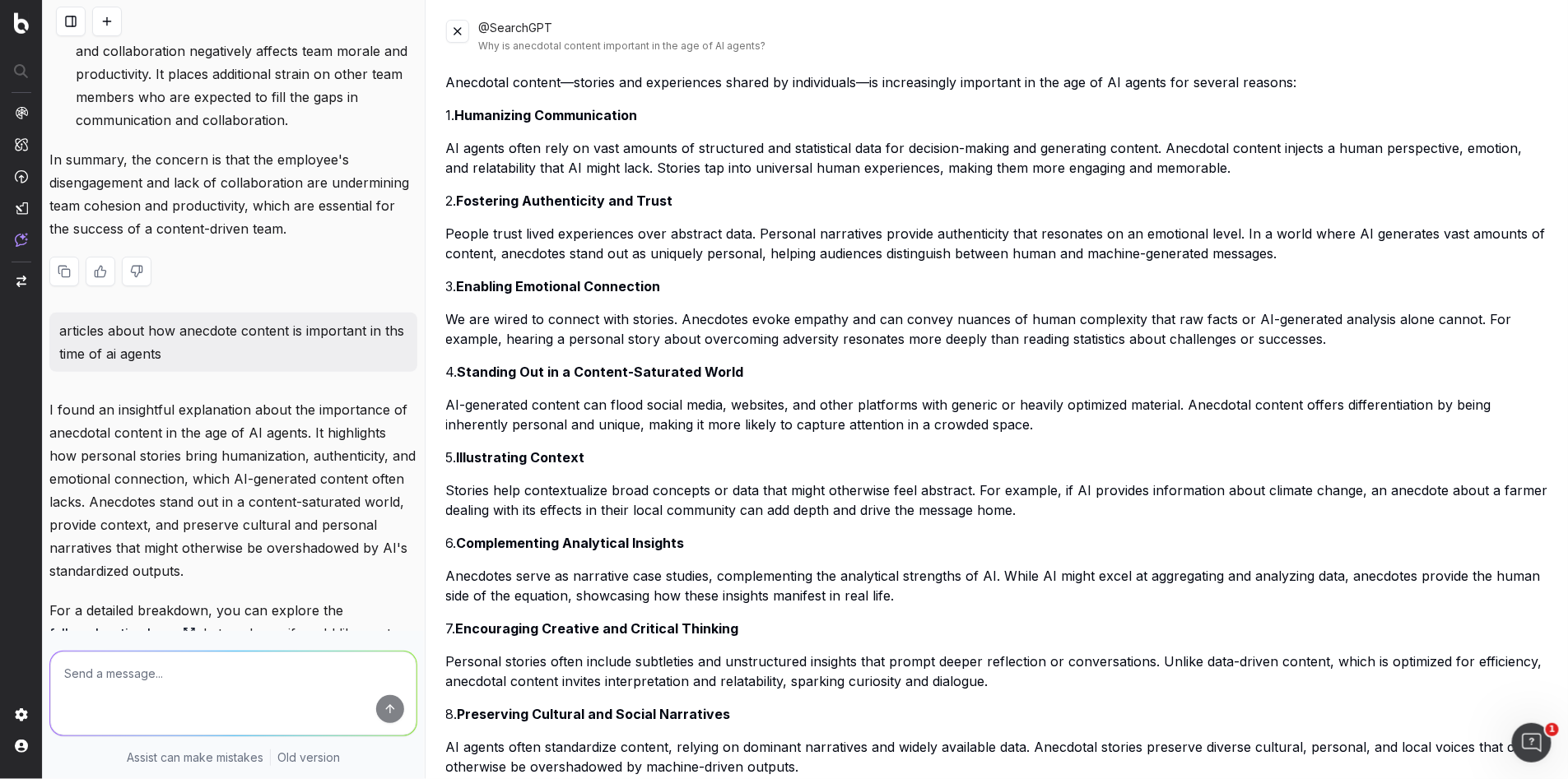
scroll to position [5819, 0]
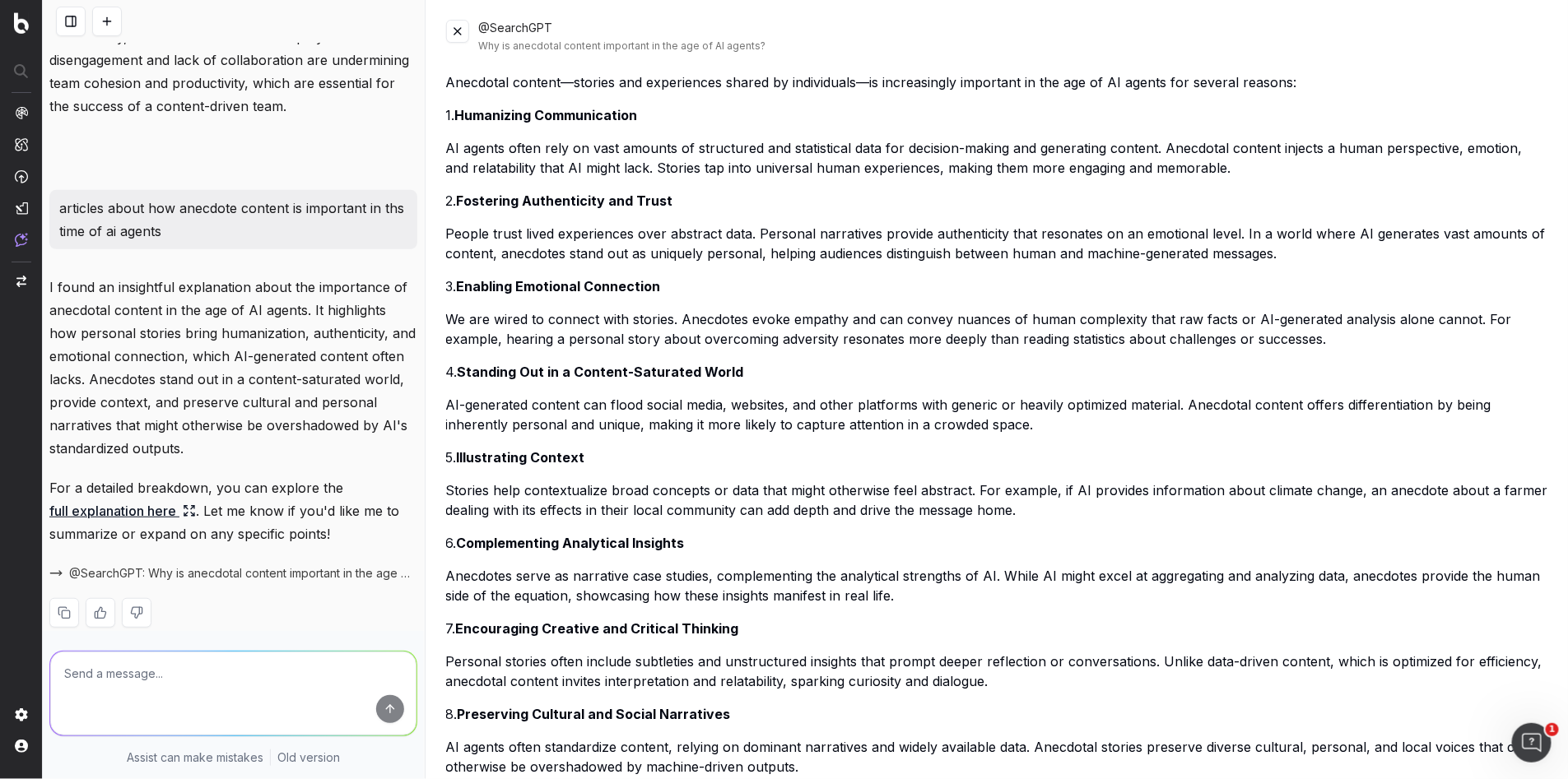
click at [116, 692] on textarea at bounding box center [233, 693] width 366 height 83
click at [114, 683] on textarea at bounding box center [233, 693] width 366 height 83
type textarea "source please"
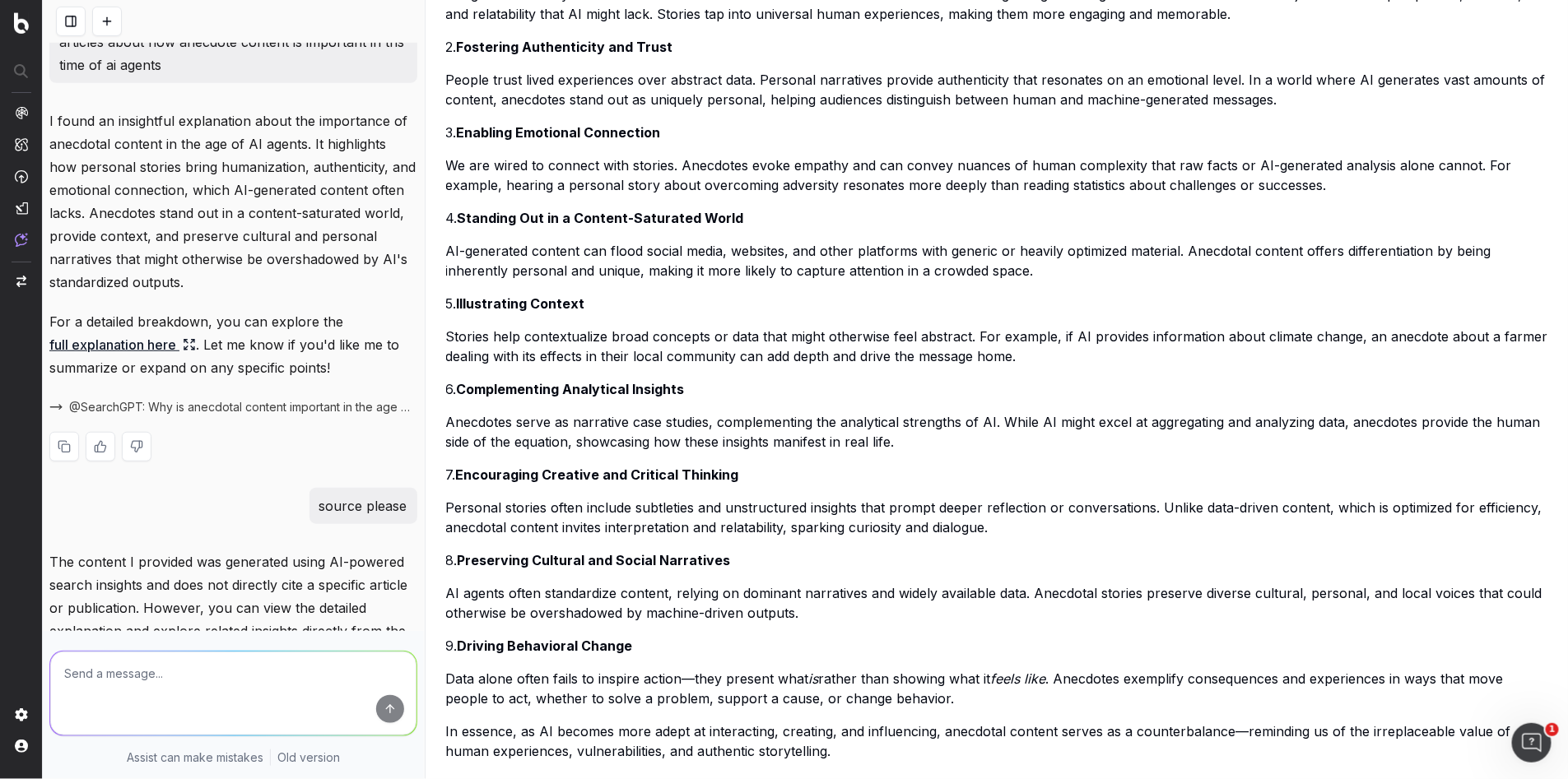
scroll to position [6093, 0]
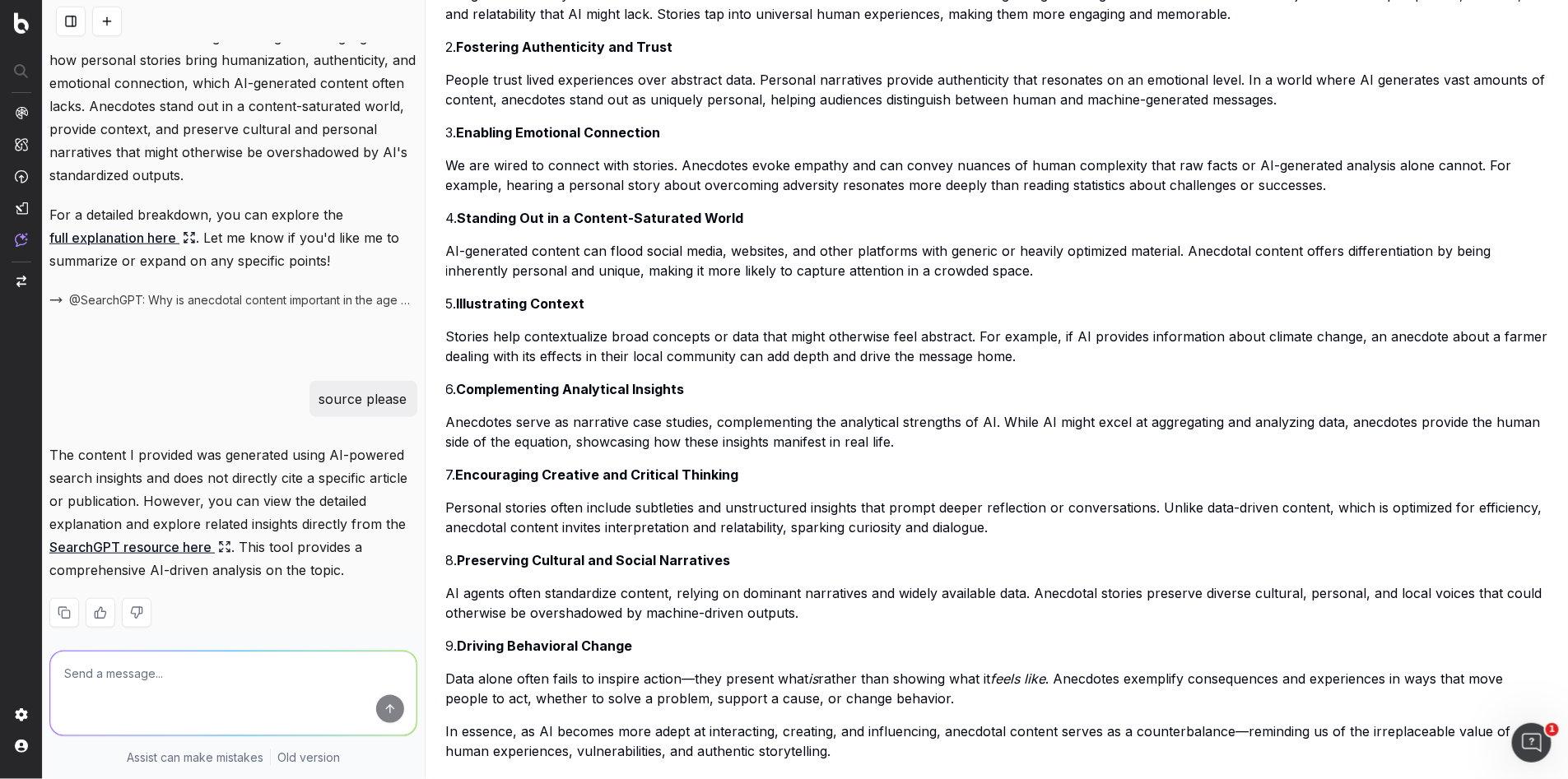
click at [84, 683] on textarea at bounding box center [233, 693] width 366 height 83
type textarea "i want related articles that are no older than [DEMOGRAPHIC_DATA]"
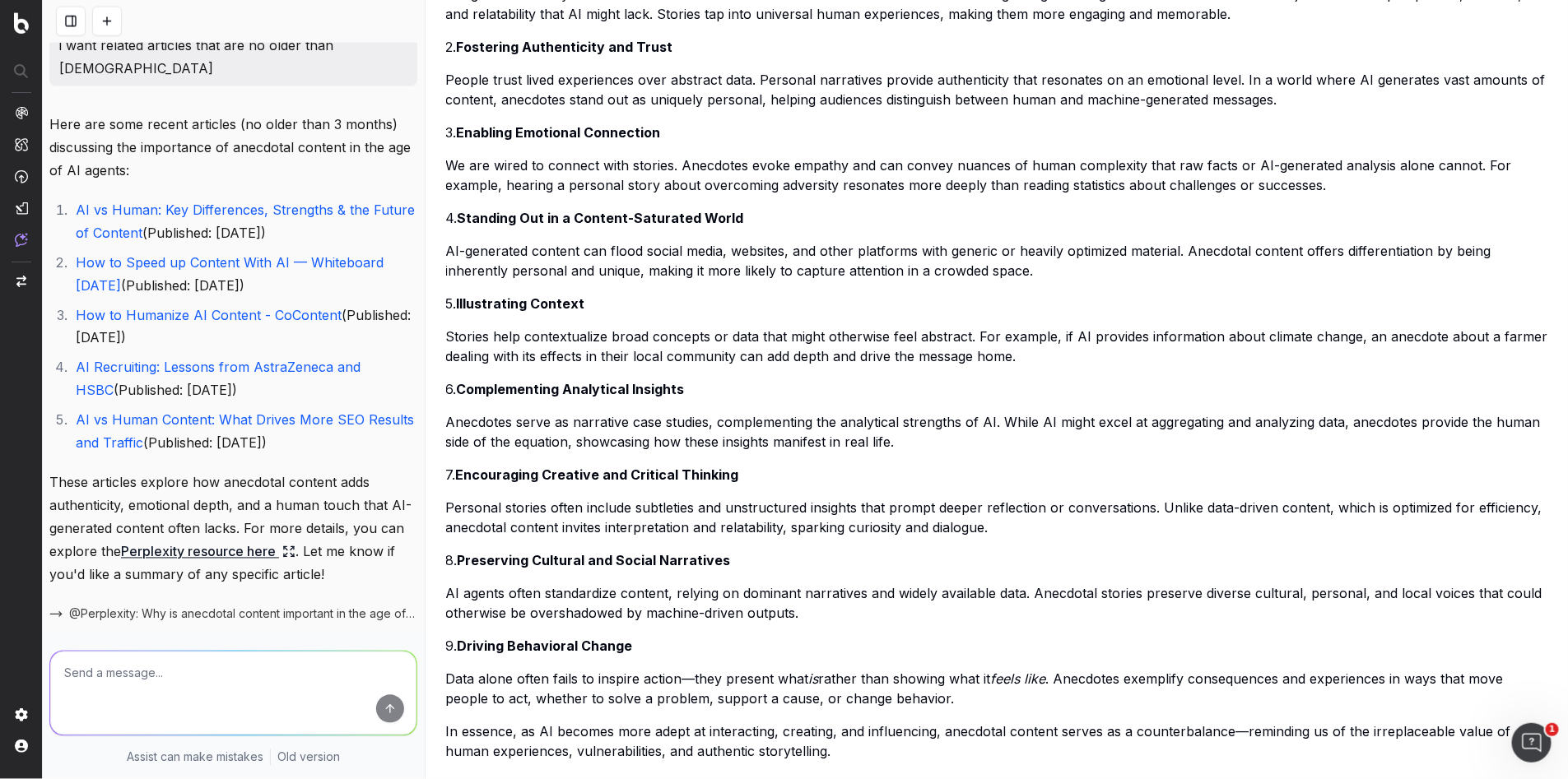
scroll to position [6761, 0]
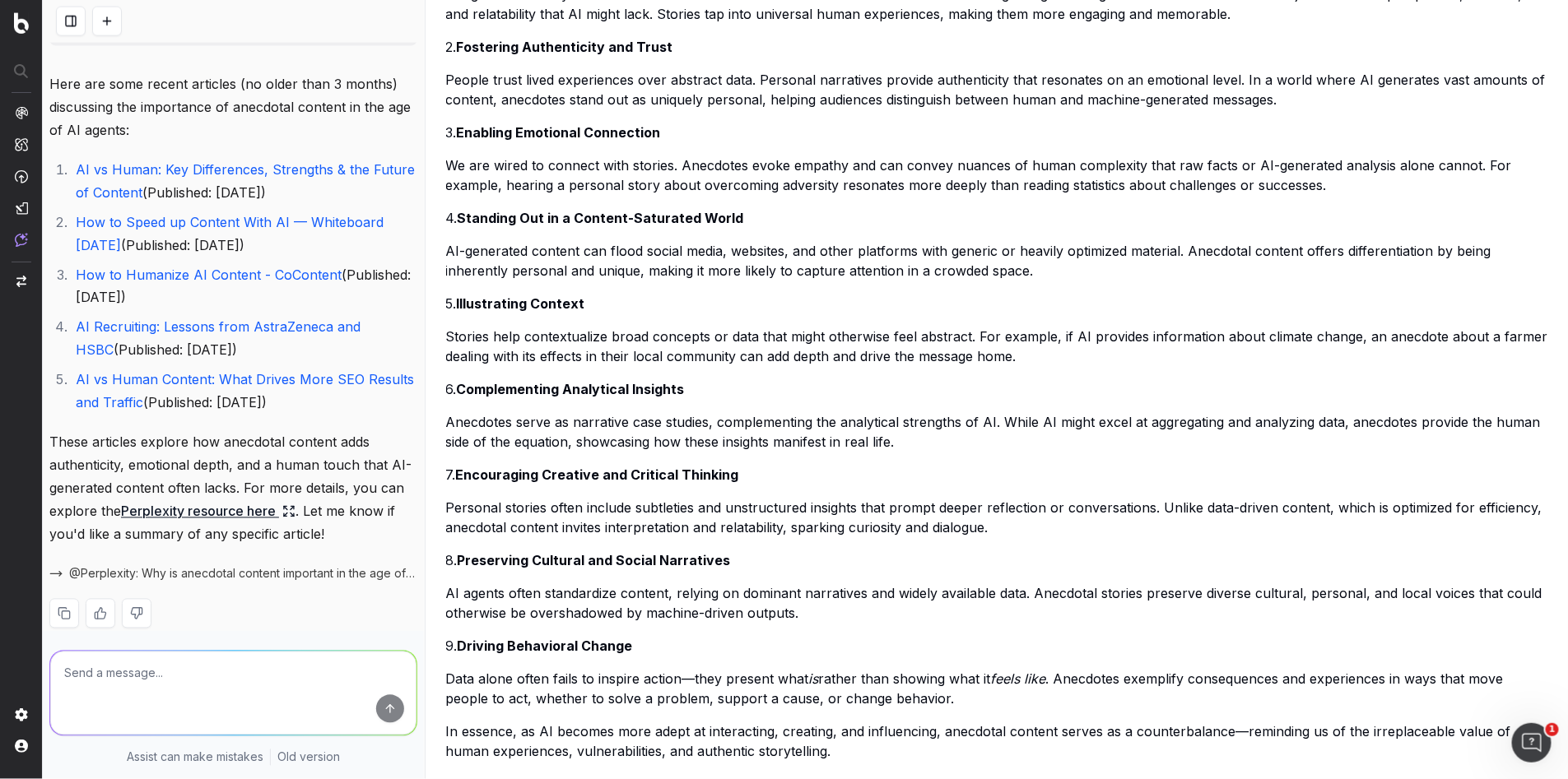
click at [130, 214] on link "How to Speed up Content With AI — Whiteboard [DATE]" at bounding box center [231, 234] width 311 height 39
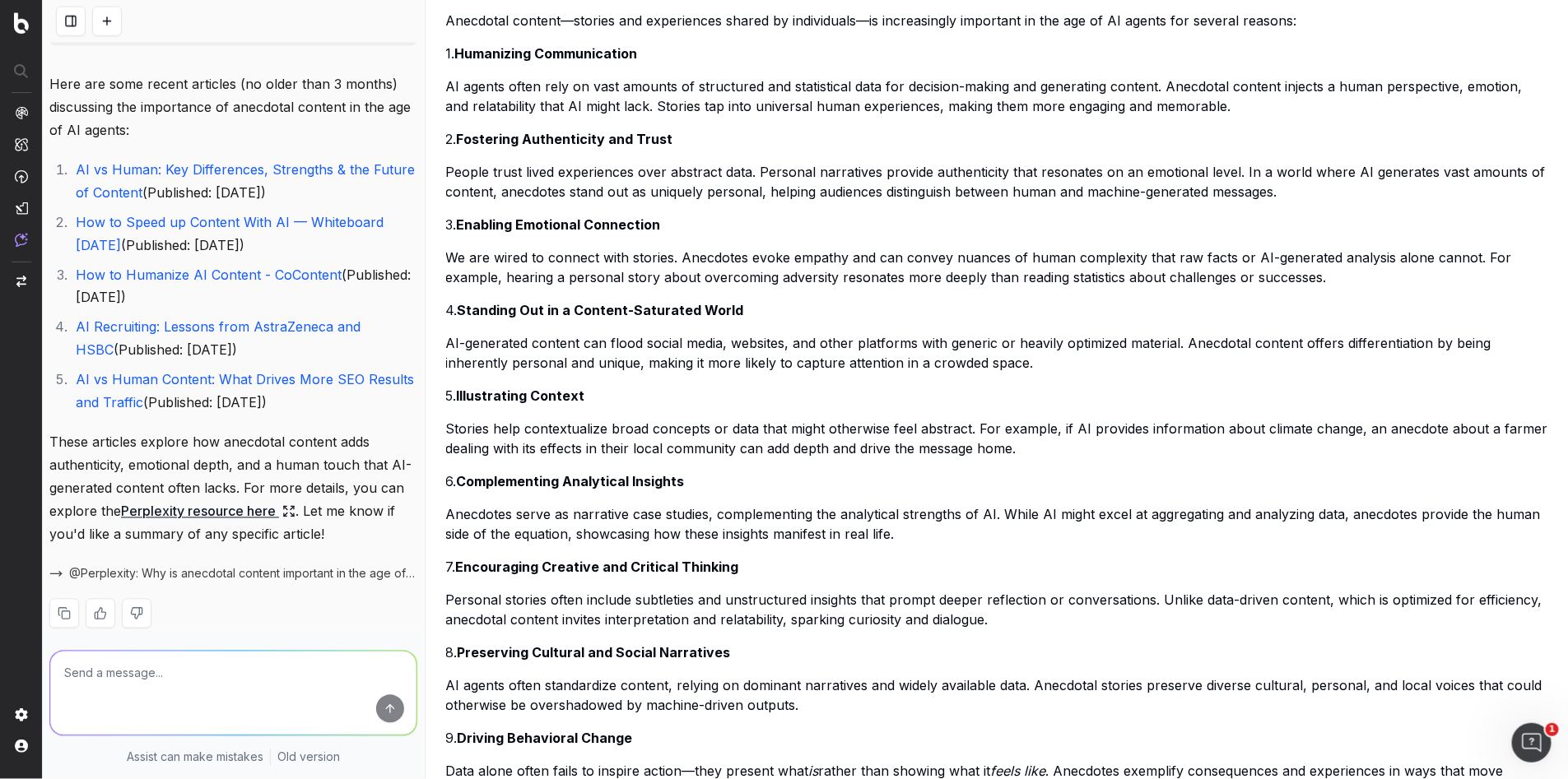
scroll to position [0, 0]
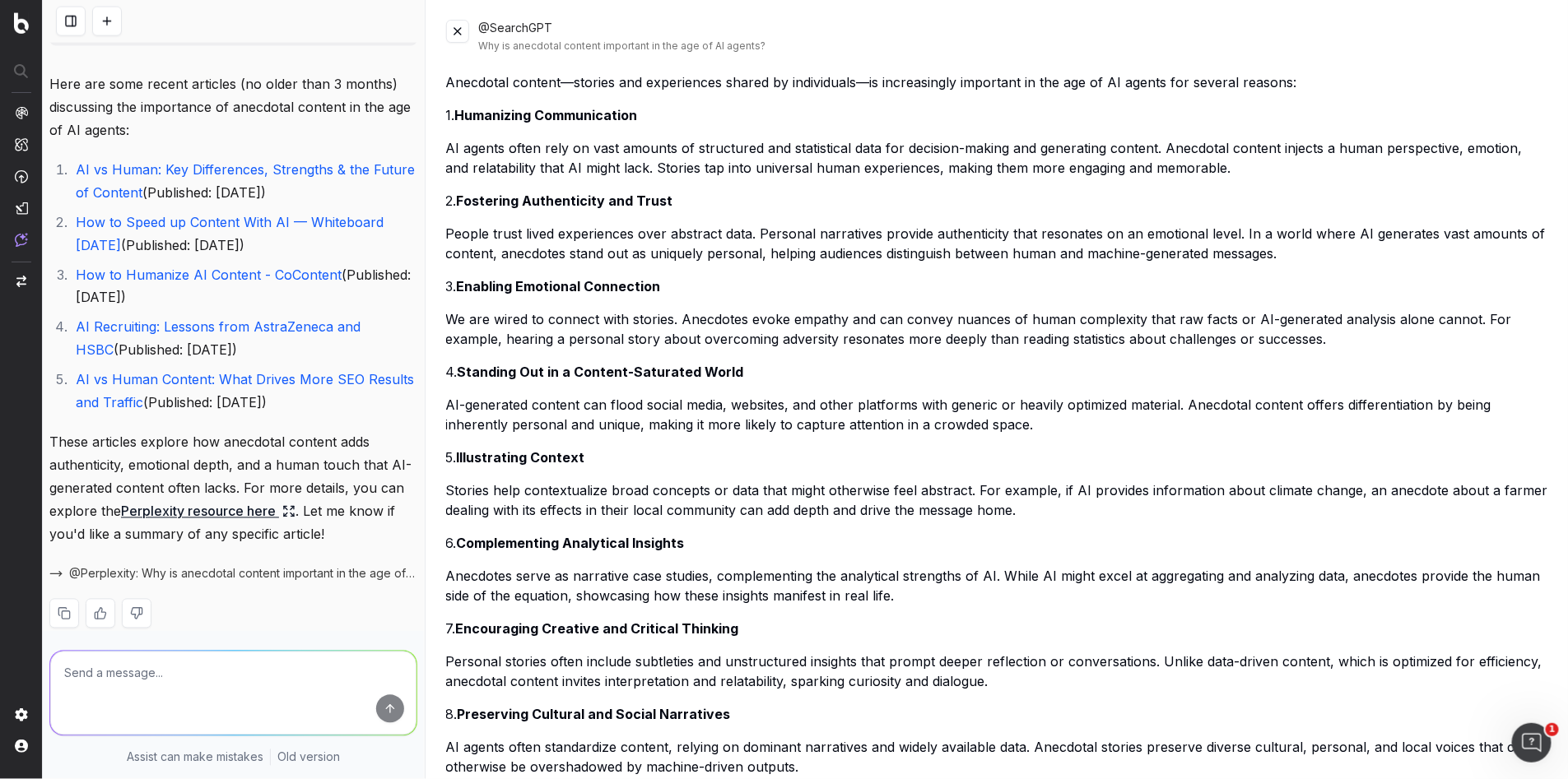
click at [154, 266] on link "How to Humanize AI Content - CoContent" at bounding box center [208, 274] width 266 height 17
